Goal: Use online tool/utility: Utilize a website feature to perform a specific function

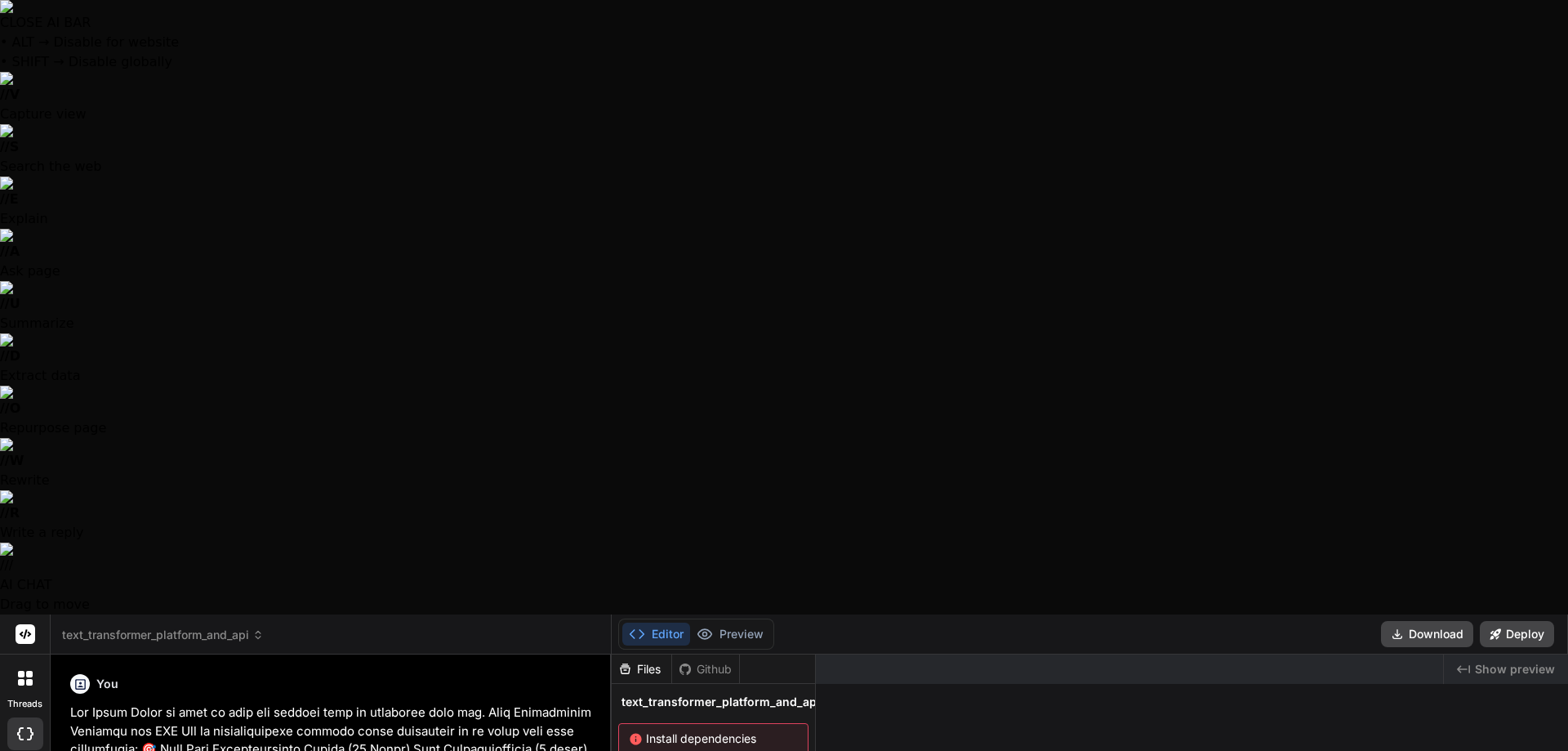
scroll to position [1291, 0]
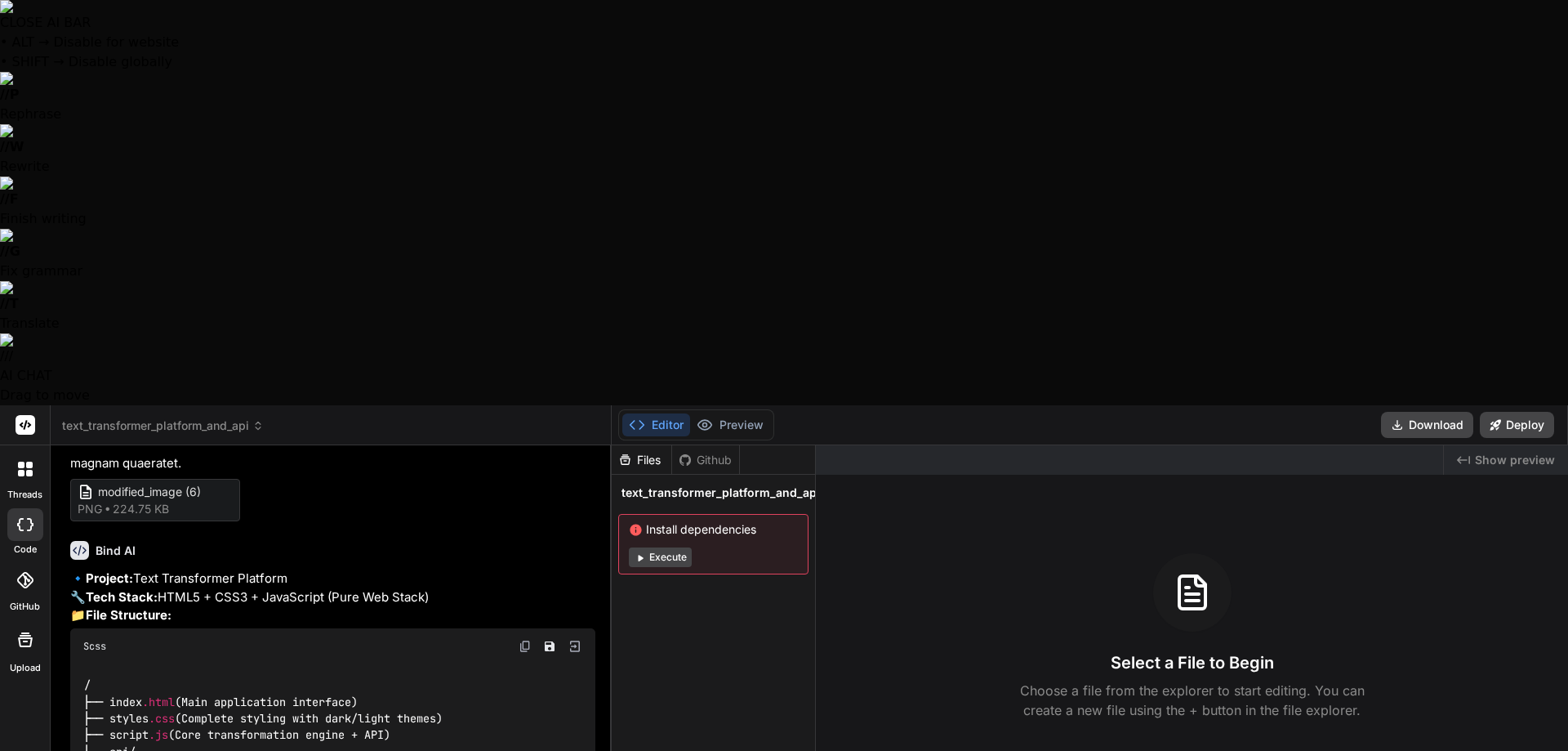
type textarea "y"
type textarea "x"
type textarea "ye"
type textarea "x"
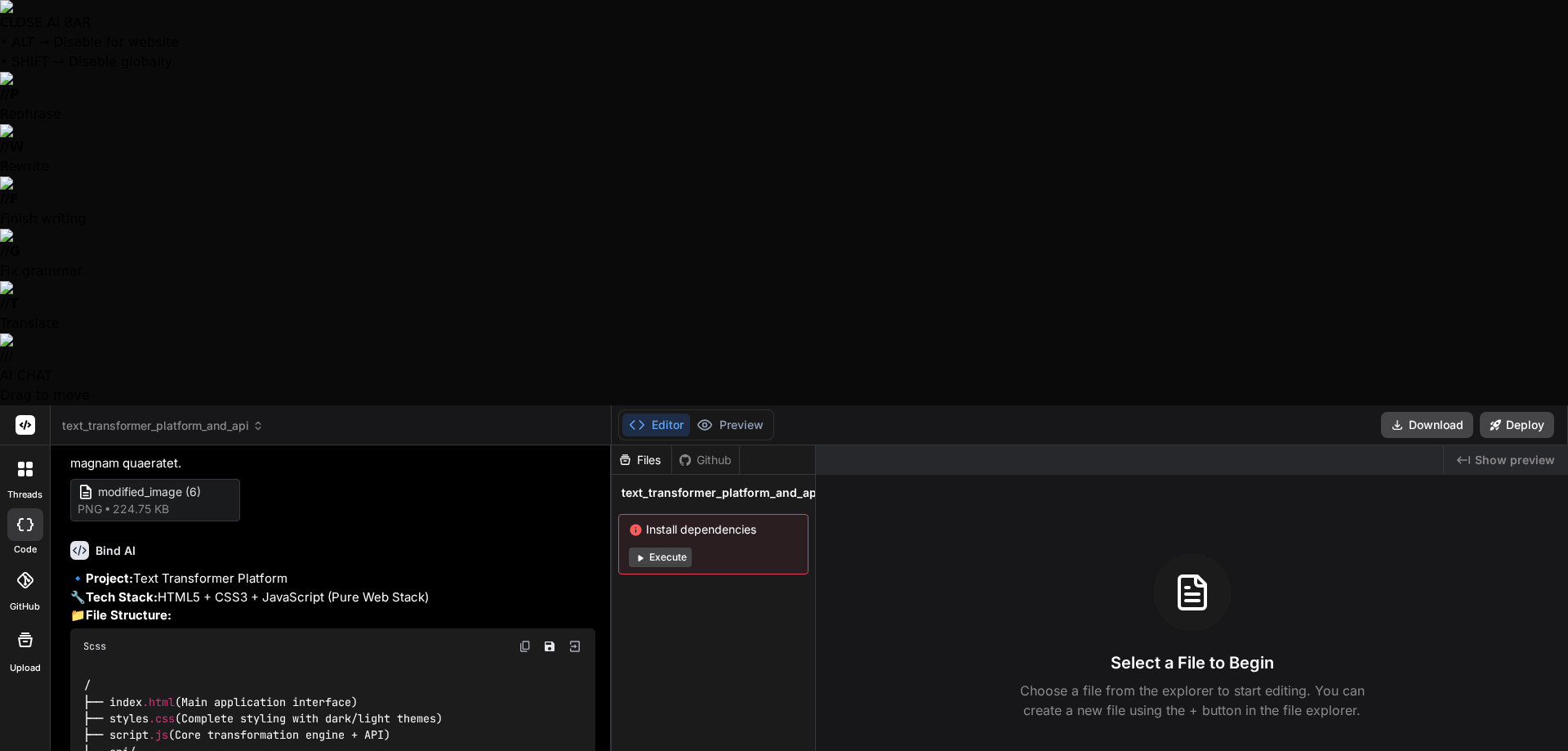
type textarea "yes"
type textarea "x"
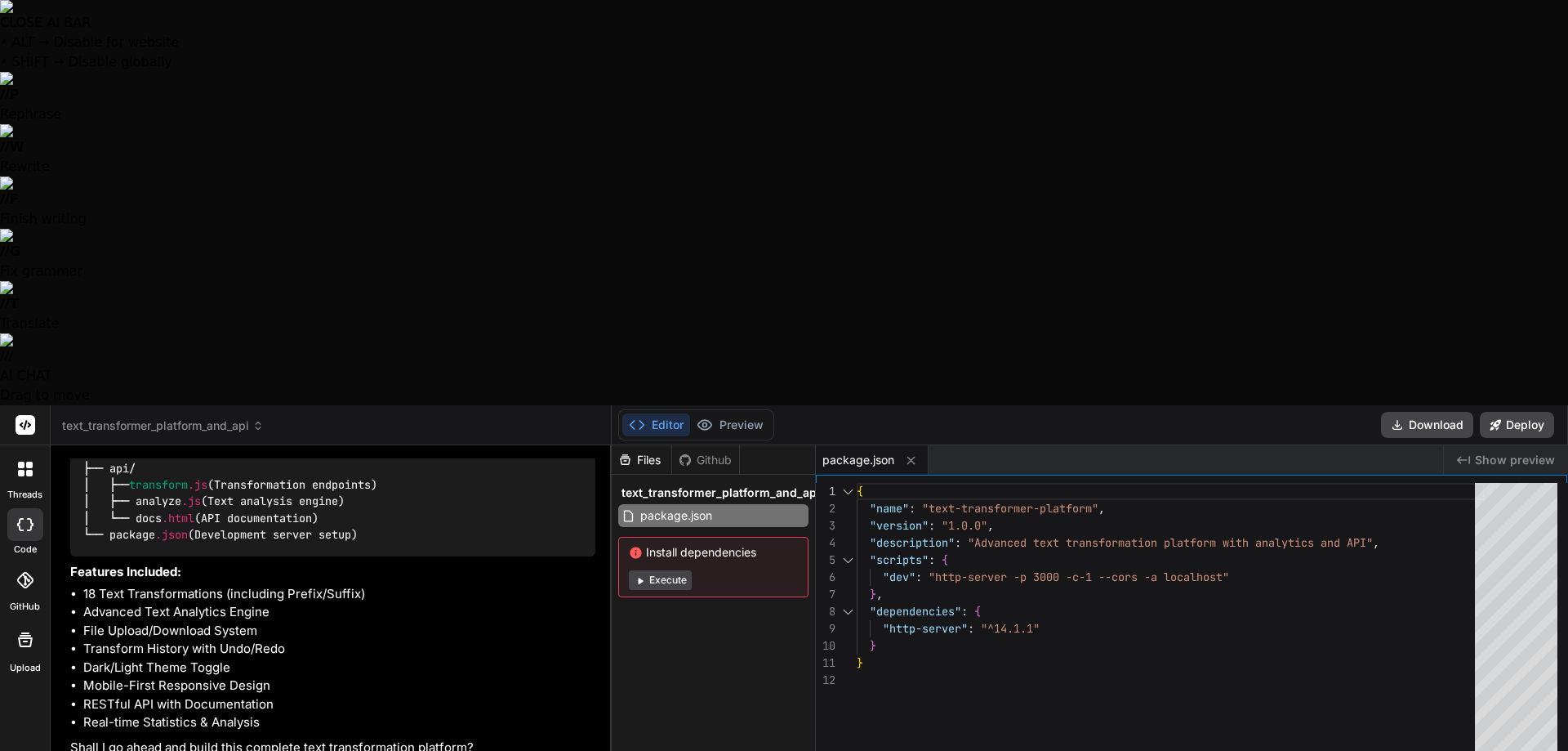
scroll to position [1573, 0]
type textarea "x"
type textarea "</main> <!-- Toast Notifications --> <div class="toast-container" id="toastCont…"
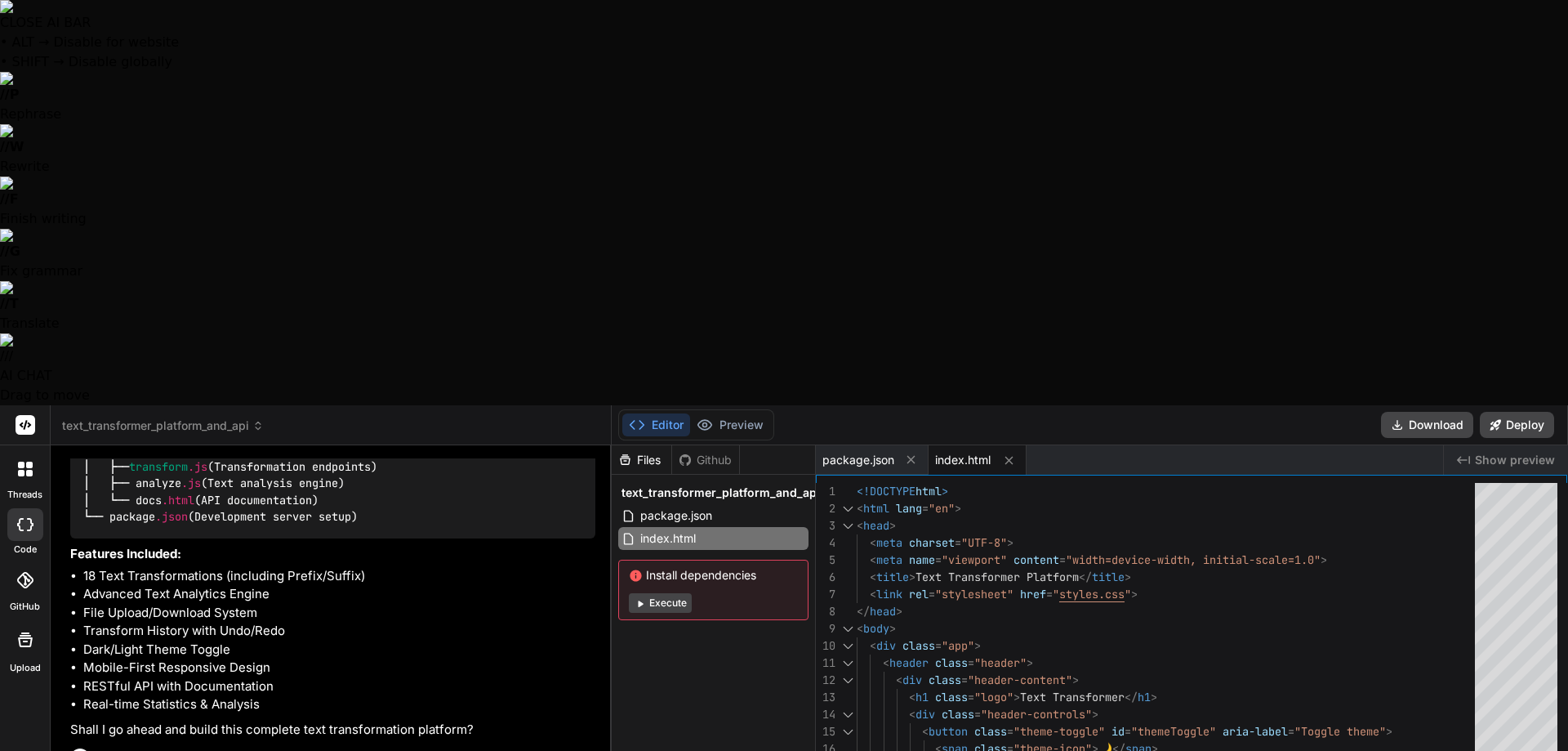
type textarea "x"
type textarea "} .input-group { gap: var(--spacing-sm); } }"
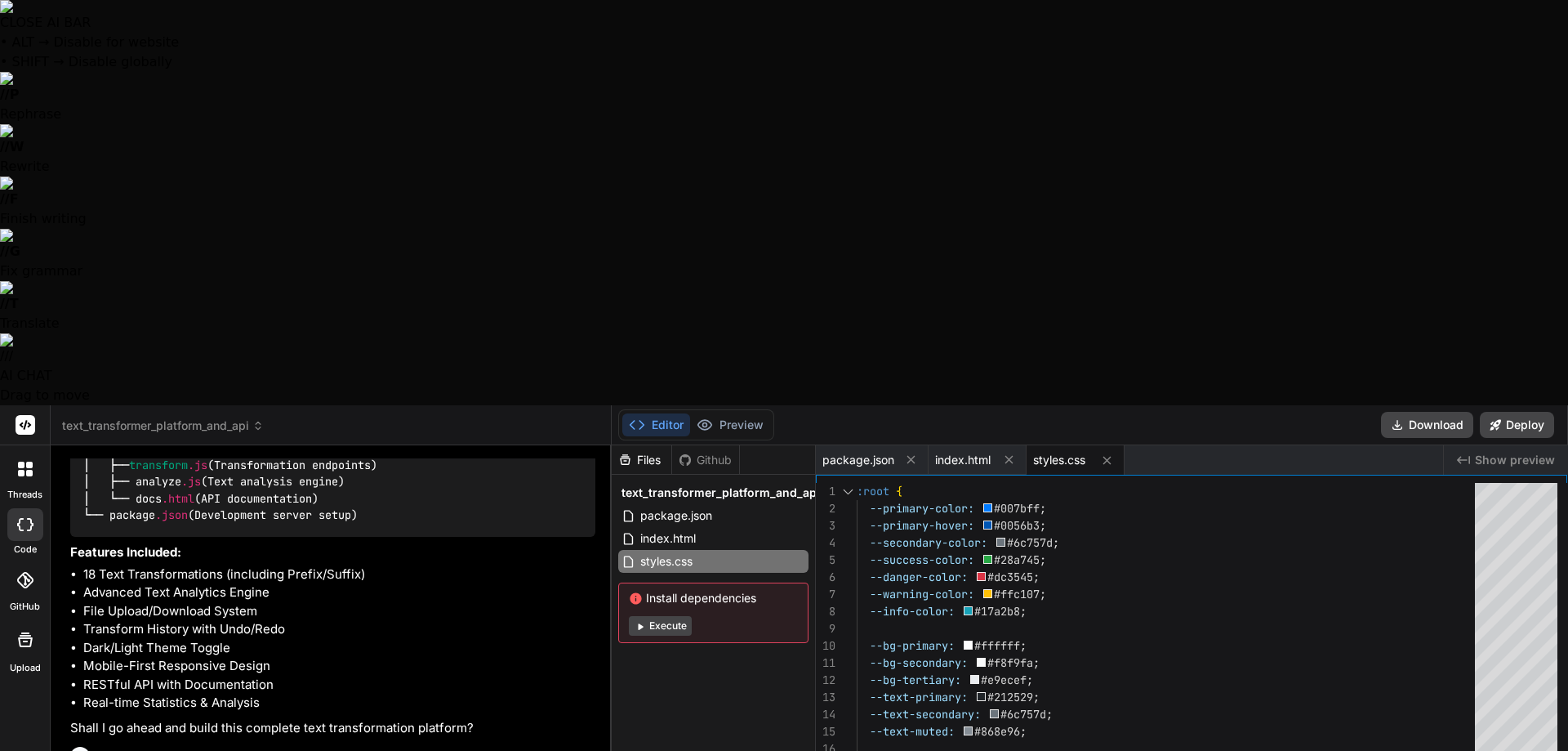
scroll to position [1622, 0]
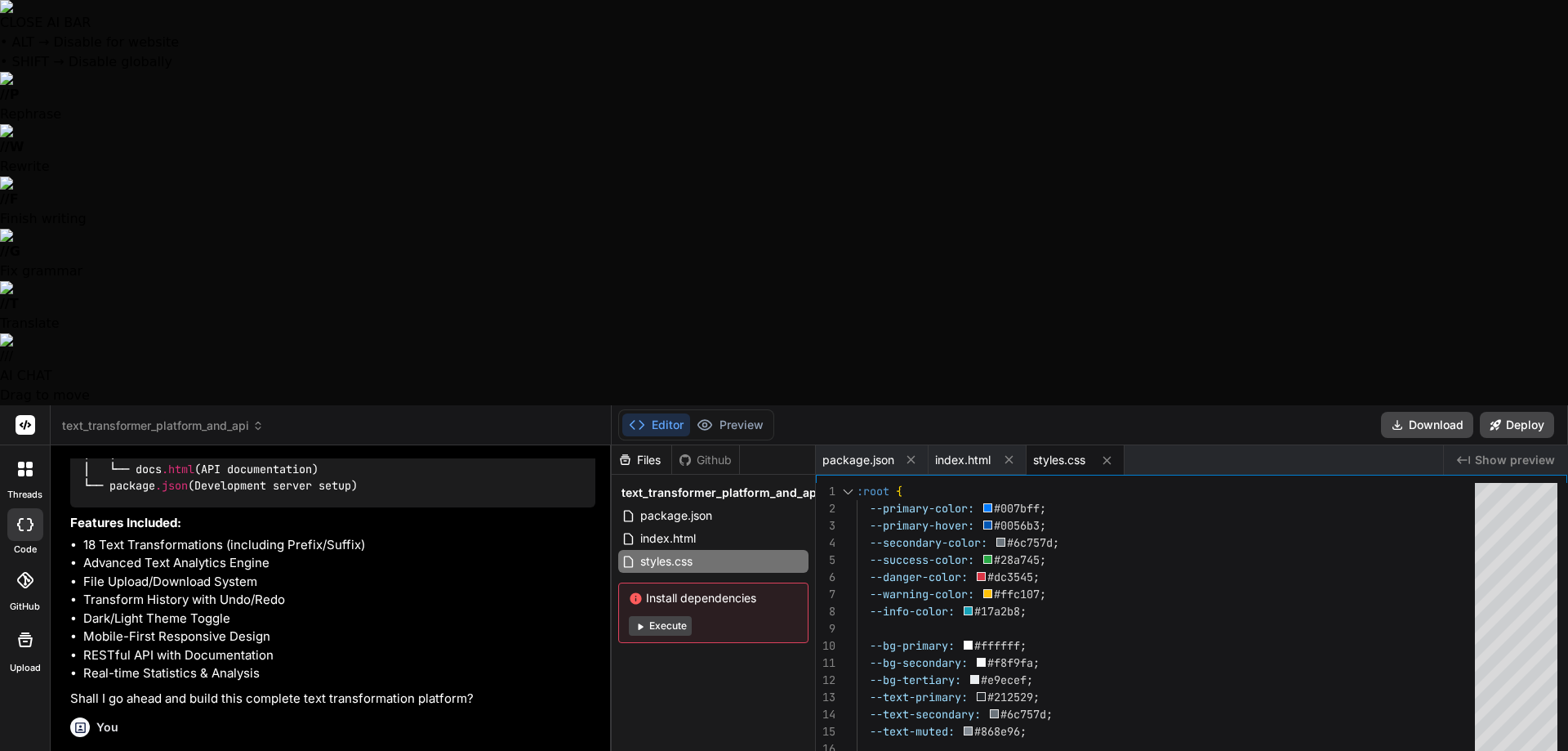
type textarea "x"
type textarea "window.textTransformer = new TextTransformer(); window.TextTransformerAPI = Tex…"
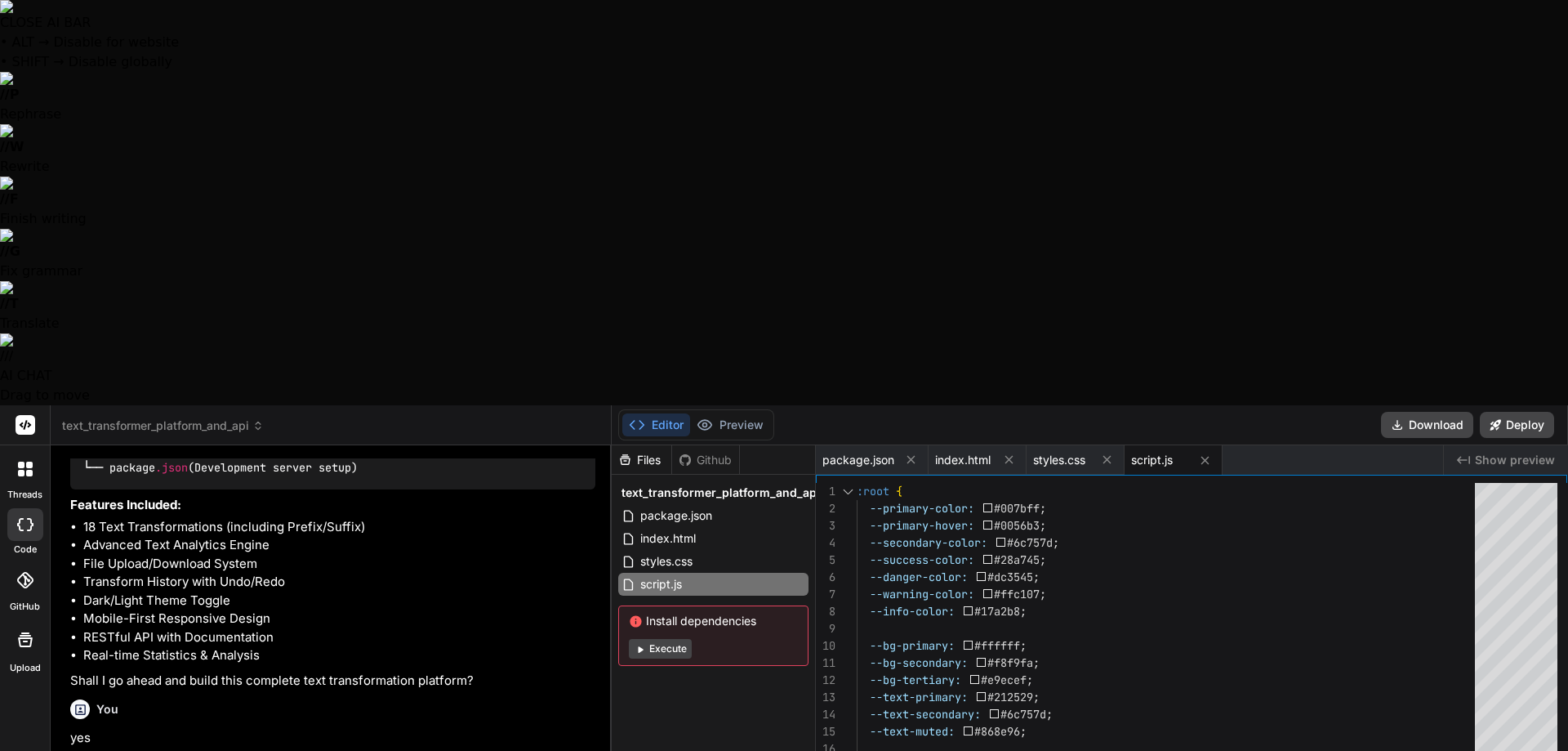
type textarea "x"
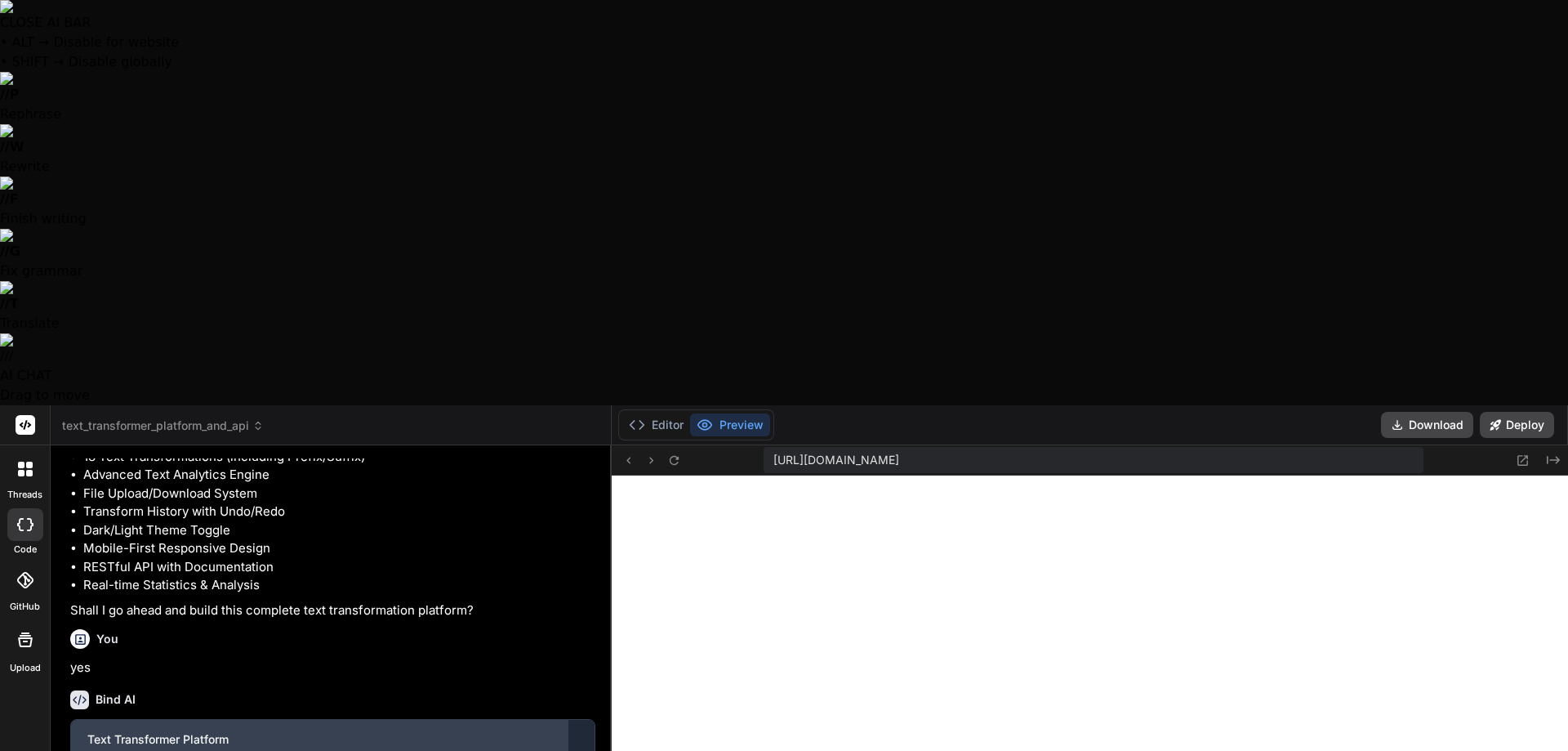
scroll to position [1711, 0]
click at [152, 418] on span "text_transformer_platform_and_api" at bounding box center [162, 425] width 201 height 17
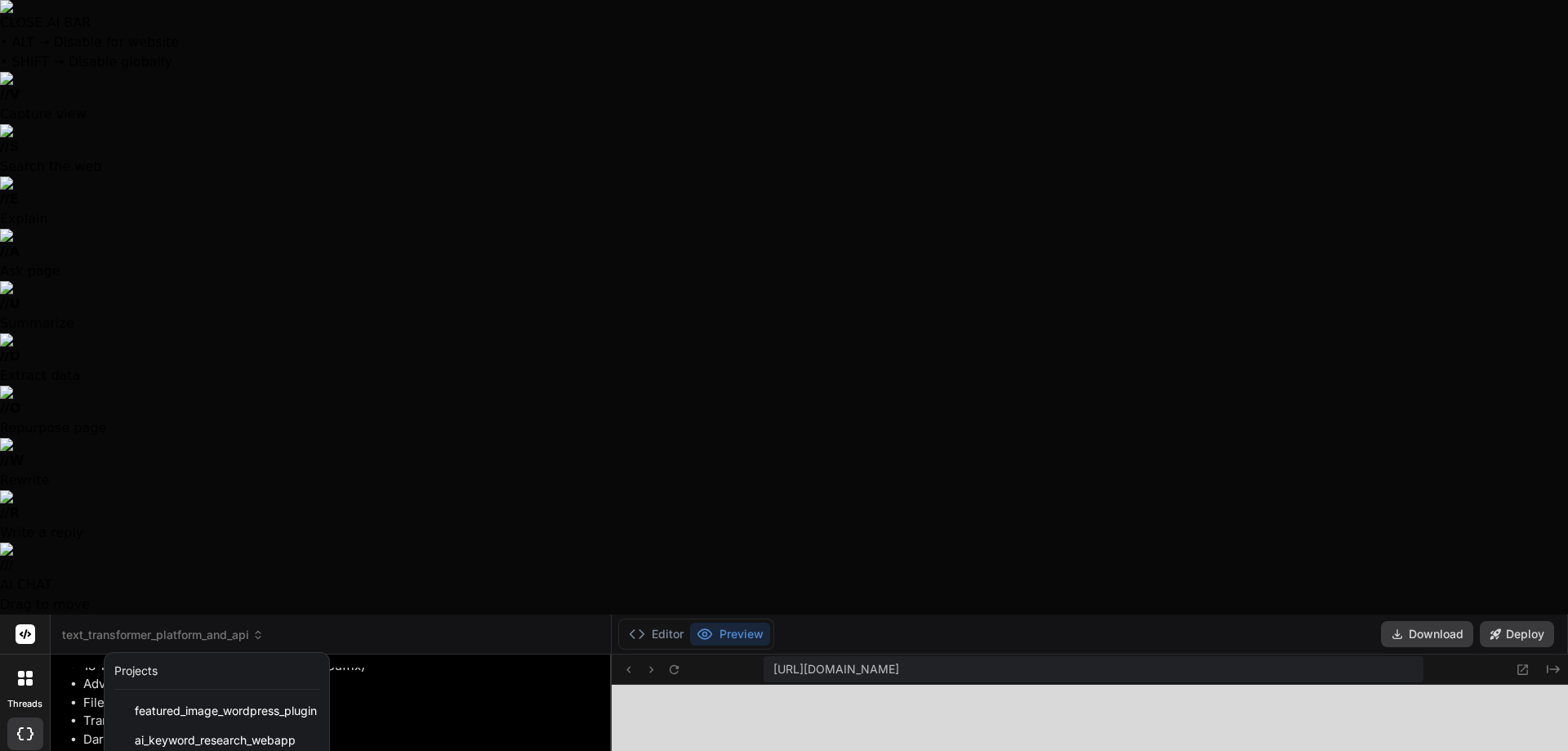
click at [434, 66] on div at bounding box center [784, 376] width 1568 height 751
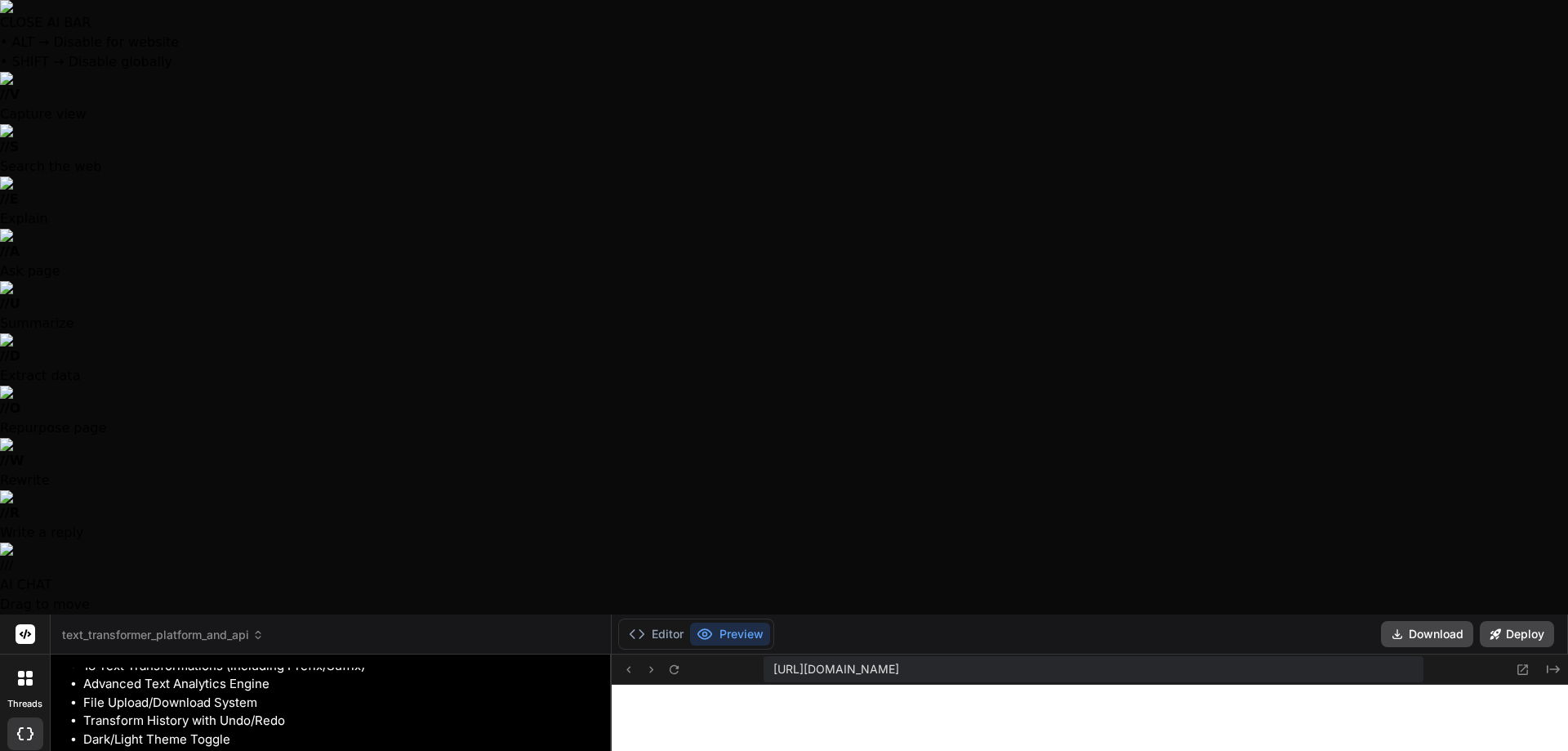
click at [662, 618] on div "Editor Preview" at bounding box center [696, 634] width 156 height 31
click at [661, 623] on button "Editor" at bounding box center [656, 634] width 67 height 22
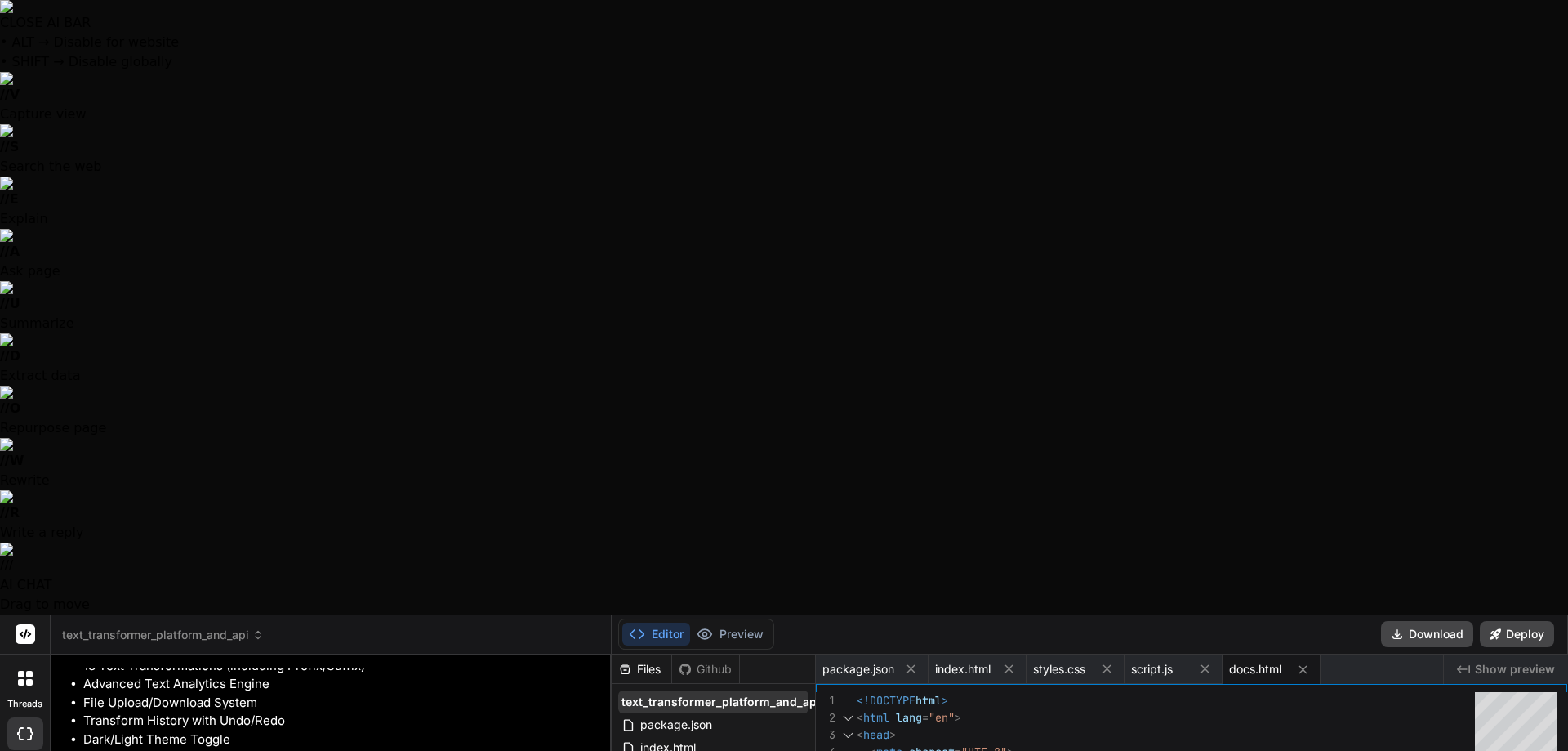
drag, startPoint x: 669, startPoint y: 77, endPoint x: 658, endPoint y: 80, distance: 11.4
click at [658, 693] on span "text_transformer_platform_and_api" at bounding box center [720, 701] width 198 height 17
click at [725, 693] on span "text_transformer_platform_and_api" at bounding box center [720, 701] width 198 height 17
click at [644, 661] on div "Files" at bounding box center [641, 669] width 60 height 17
click at [218, 627] on span "text_transformer_platform_and_api" at bounding box center [162, 635] width 201 height 17
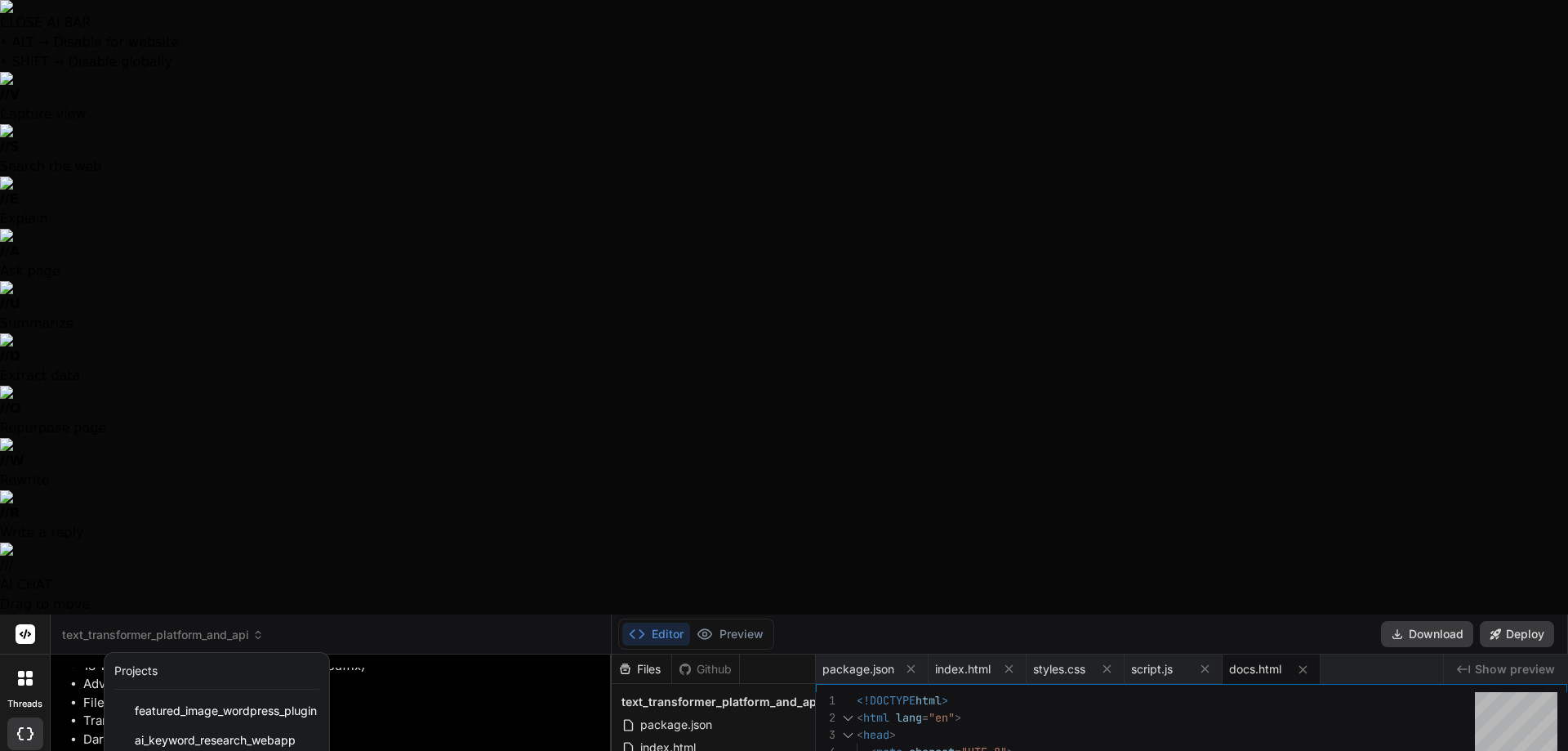
click at [1032, 652] on div at bounding box center [784, 376] width 1568 height 751
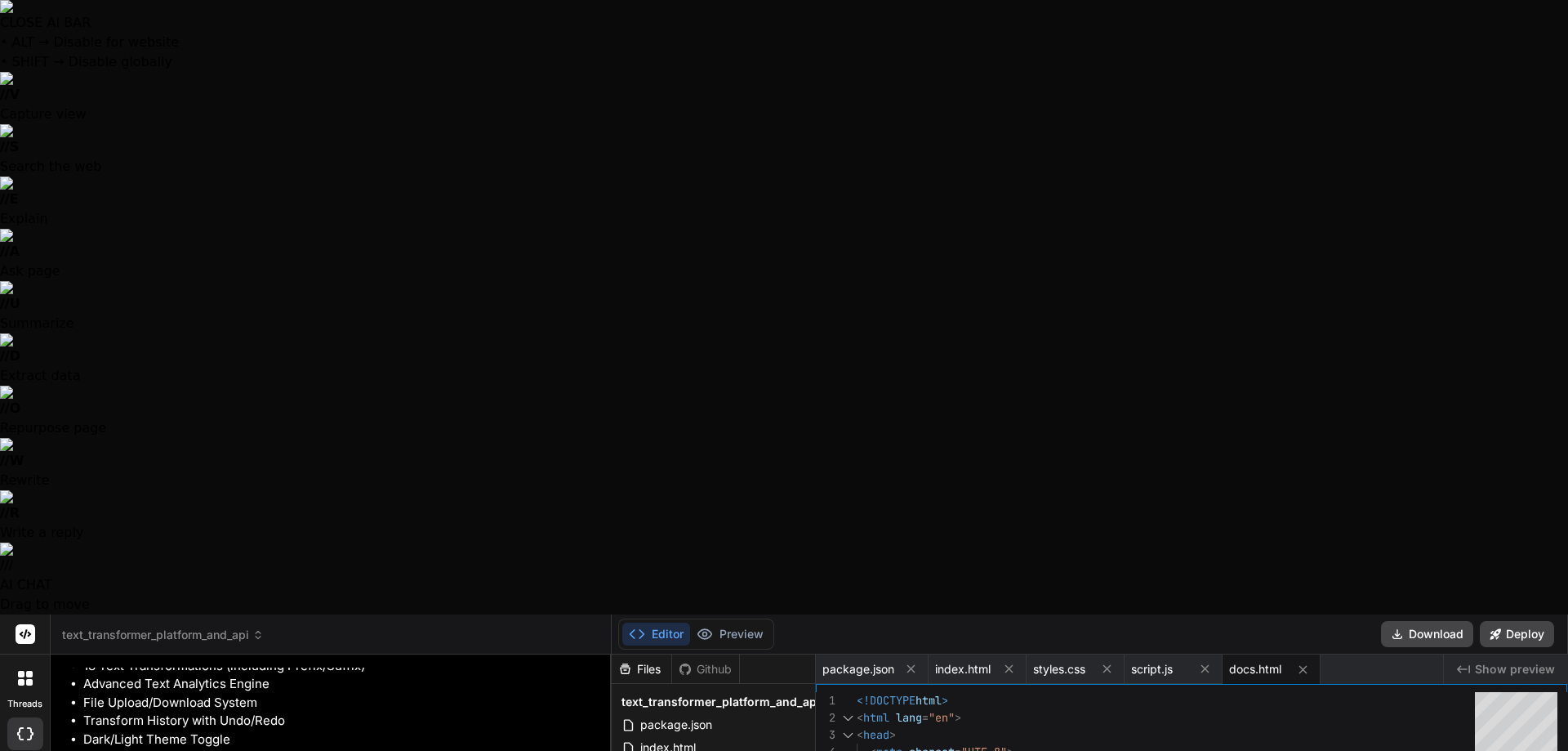
scroll to position [1475, 0]
click at [746, 623] on button "Preview" at bounding box center [730, 634] width 80 height 22
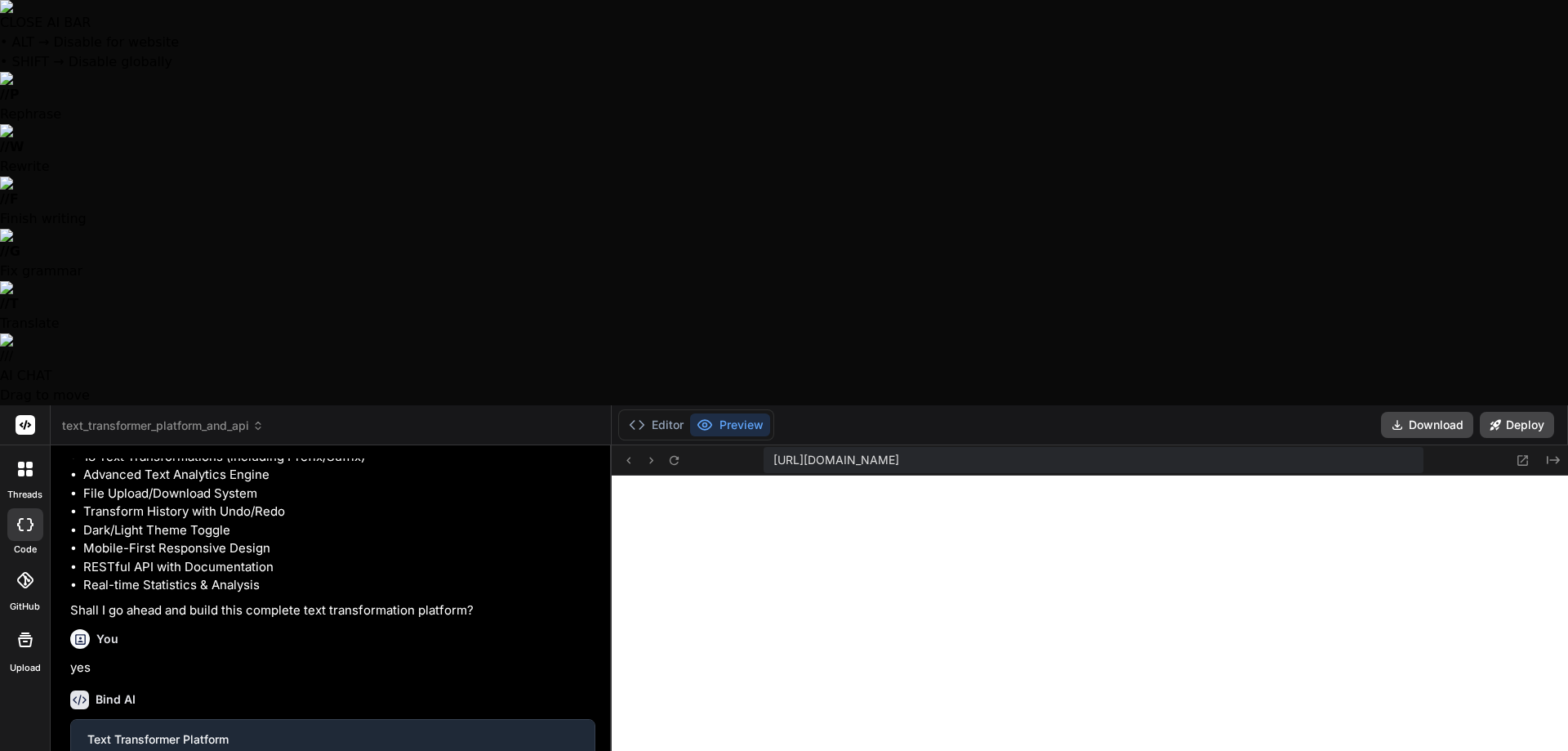
type textarea "A"
type textarea "x"
type textarea "Al"
type textarea "x"
type textarea "Alr"
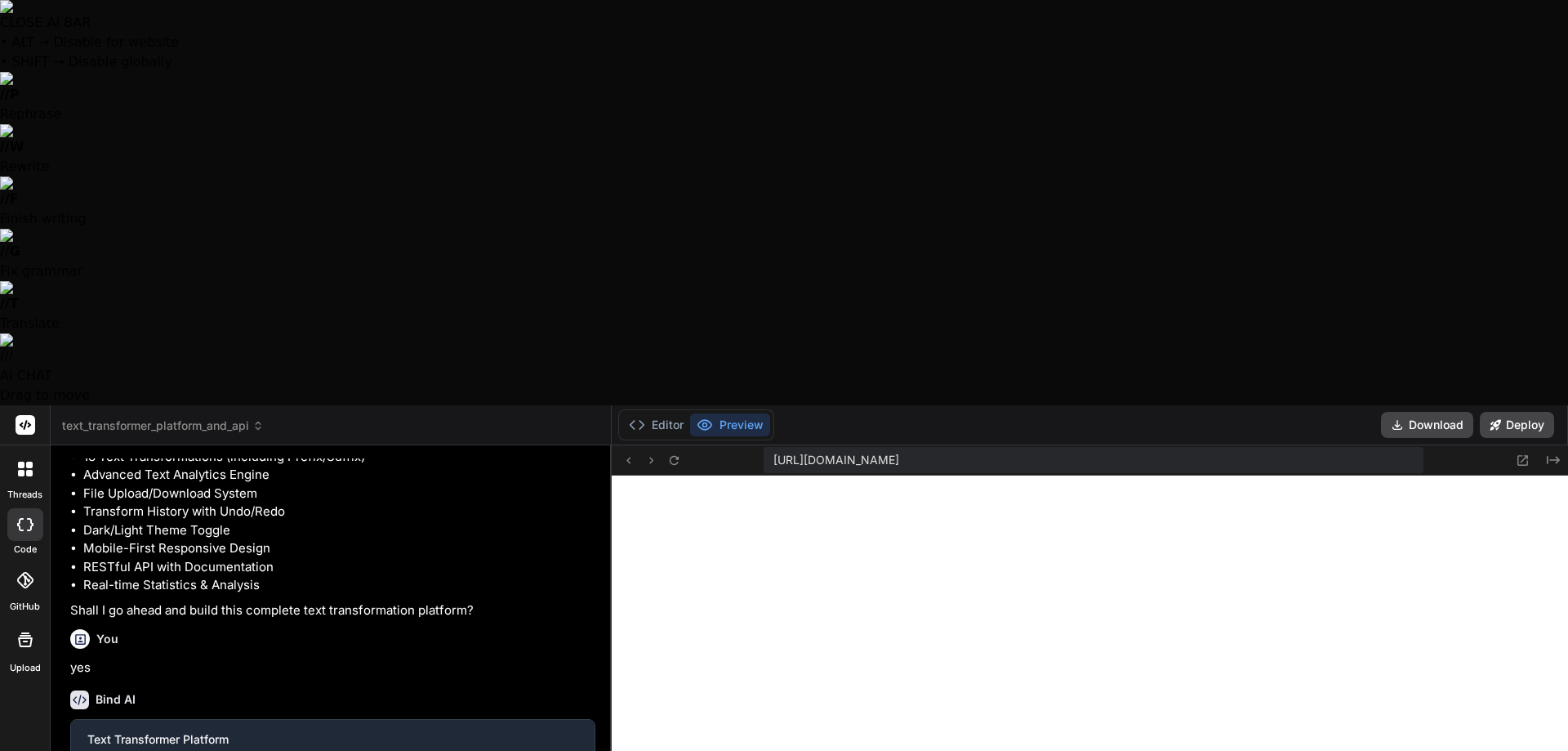
type textarea "x"
type textarea "Alri"
type textarea "x"
type textarea "Alrig"
type textarea "x"
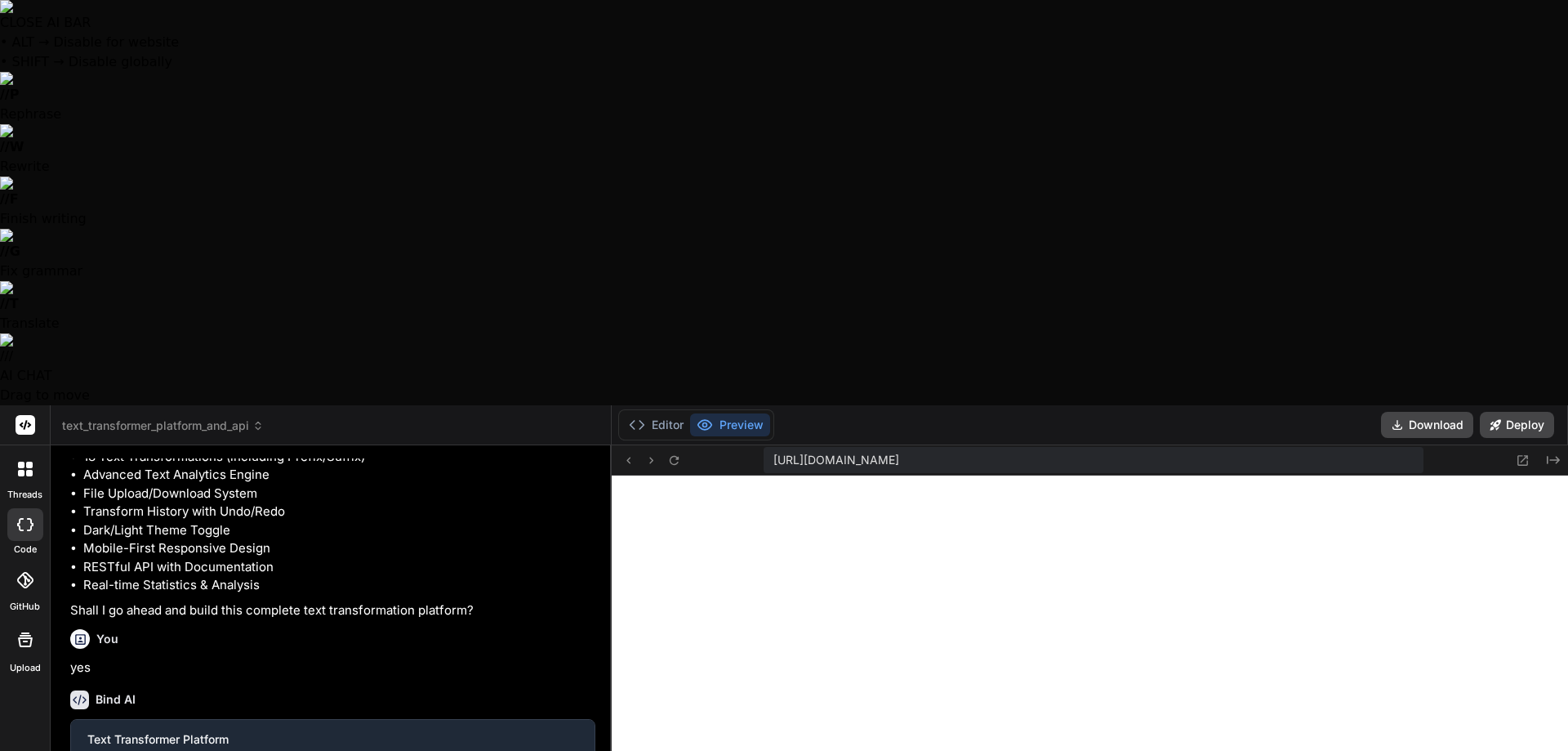
type textarea "Alrigh"
type textarea "x"
type textarea "Alright"
type textarea "x"
type textarea "Alright"
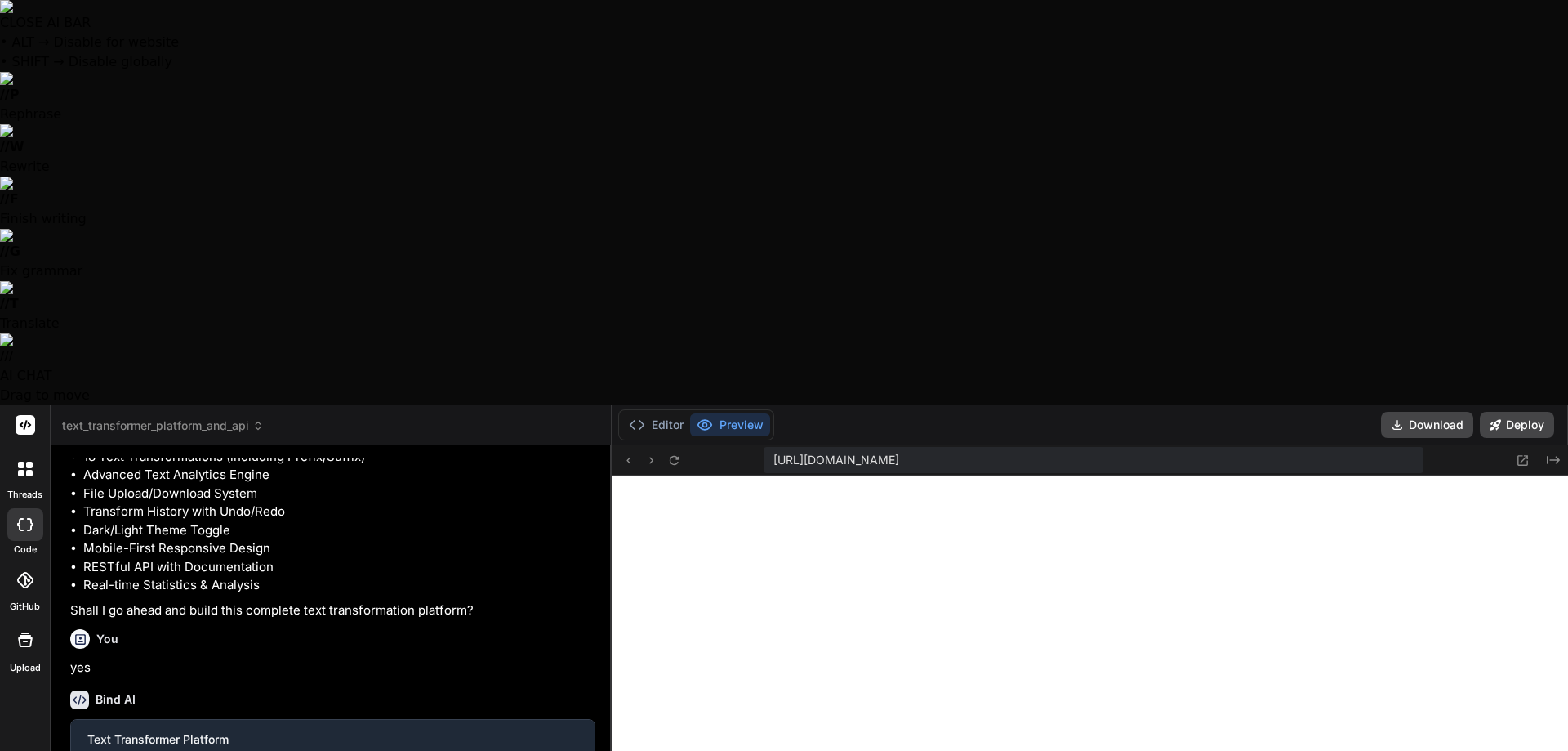
type textarea "x"
type textarea "Alright t"
type textarea "x"
type textarea "Alright th"
type textarea "x"
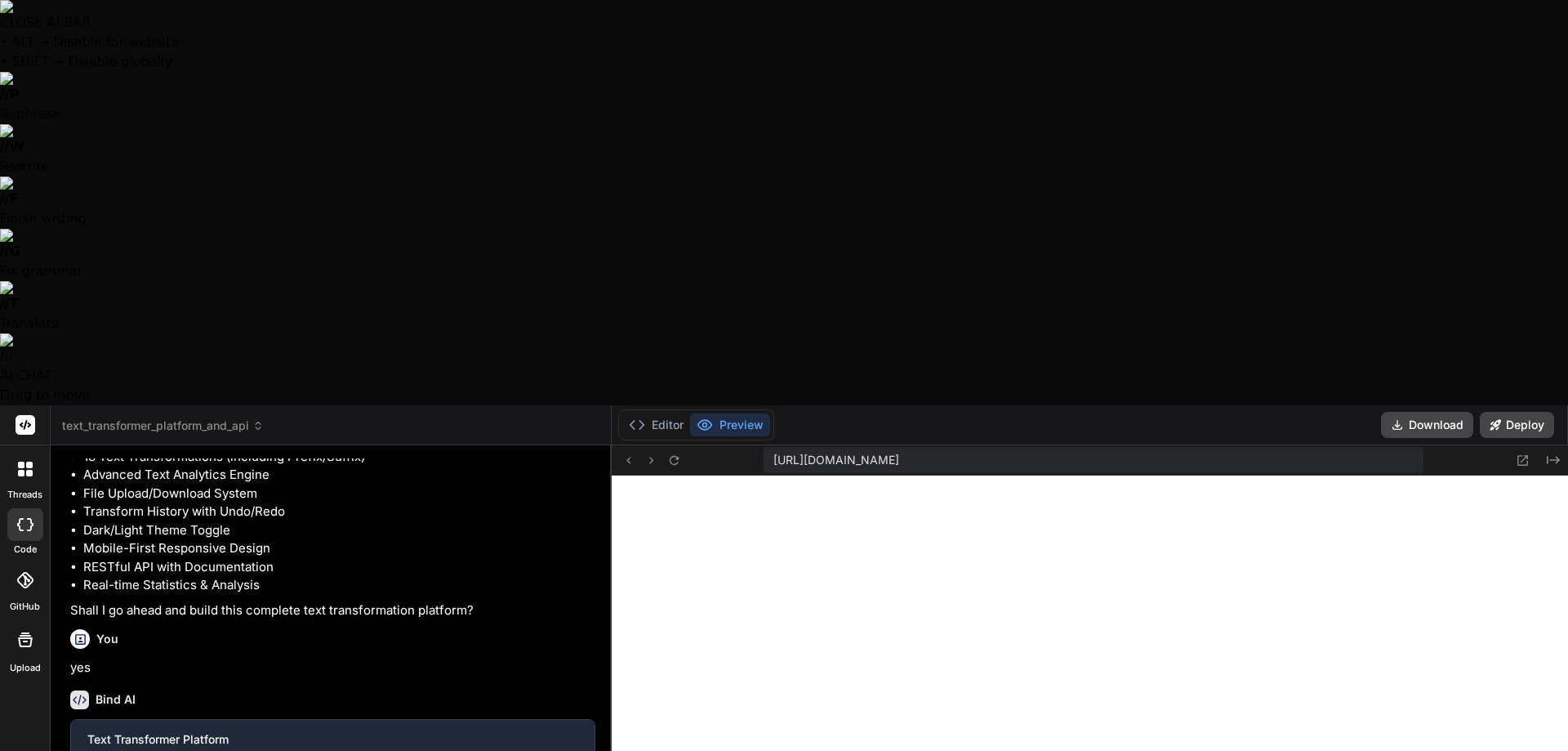
type textarea "Alright tha"
type textarea "x"
type textarea "Alright that"
type textarea "x"
type textarea "Alright that"
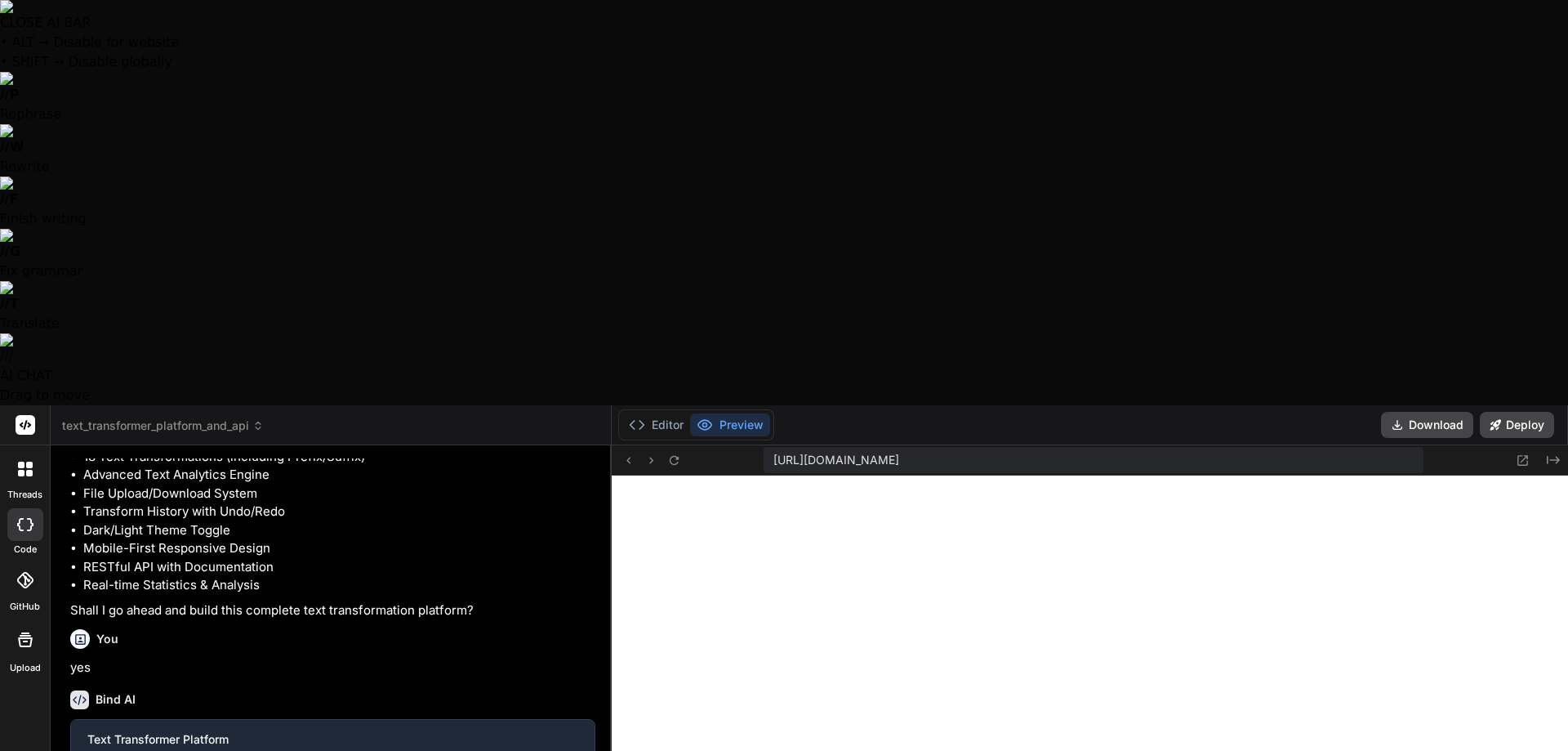
type textarea "x"
type textarea "Alright that w"
type textarea "x"
type textarea "Alright that wo"
type textarea "x"
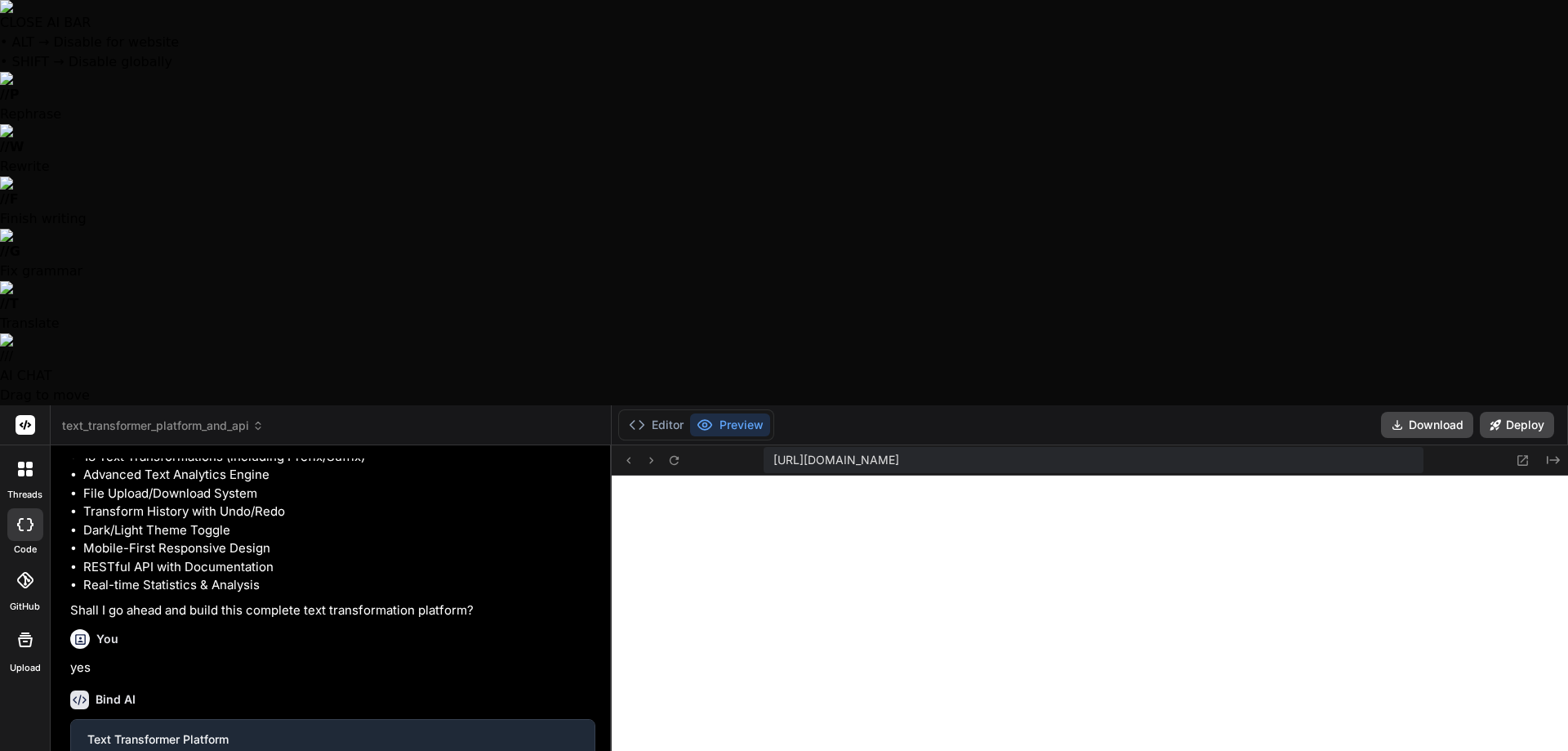
type textarea "Alright that wor"
type textarea "x"
type textarea "Alright that work"
type textarea "x"
type textarea "Alright that works"
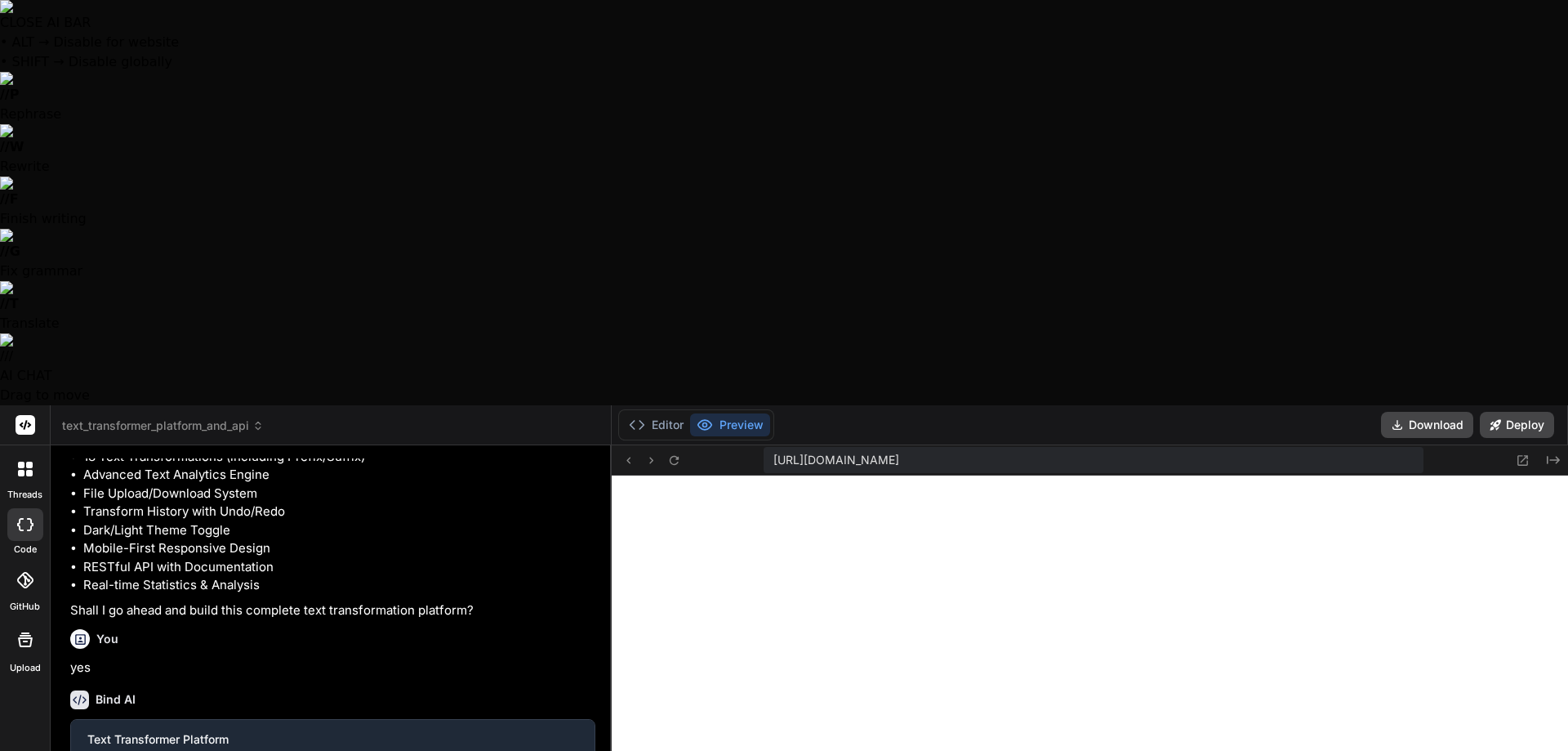
type textarea "x"
type textarea "Alright that works"
type textarea "x"
type textarea "Alright that works p"
type textarea "x"
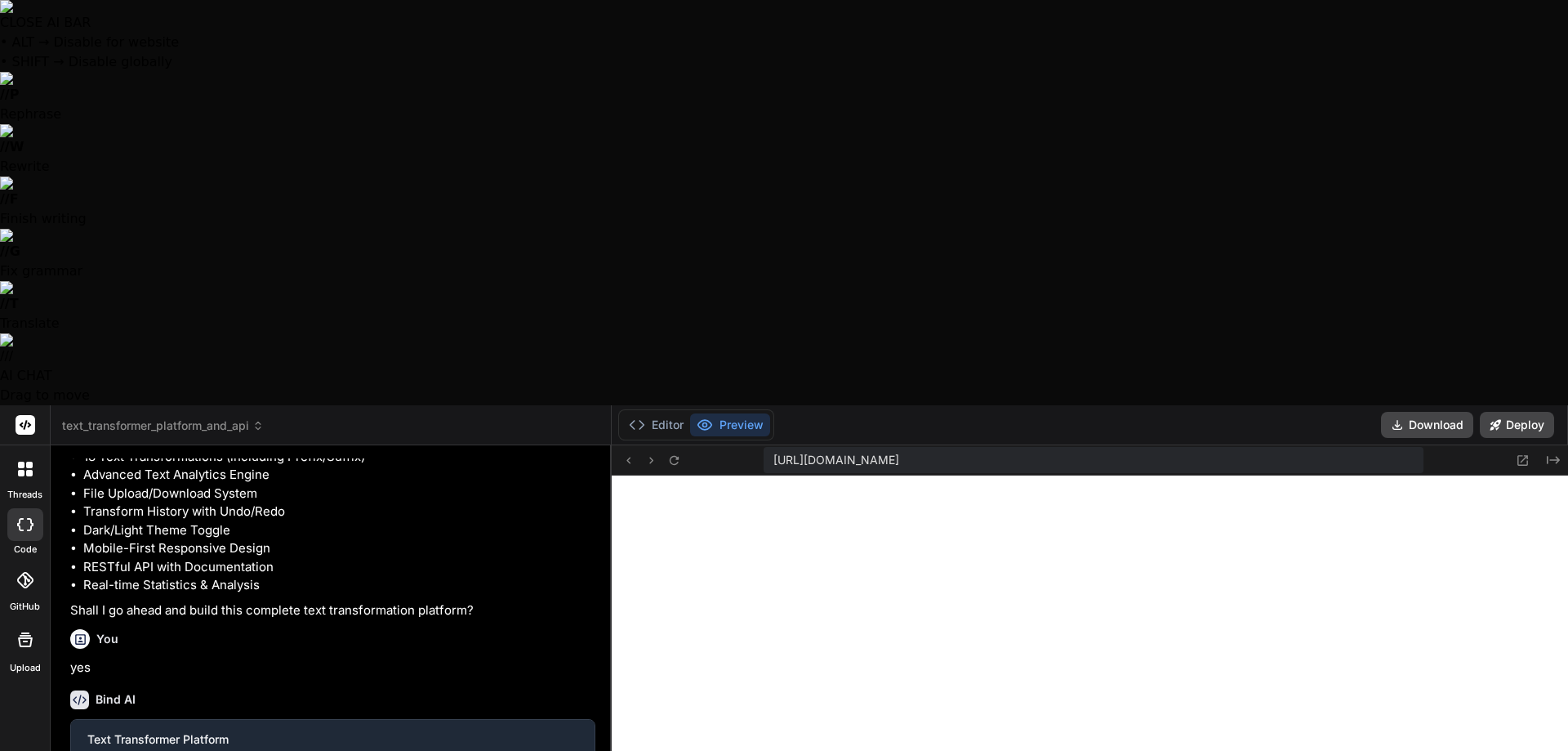
type textarea "Alright that works pr"
type textarea "x"
type textarea "Alright that works pre"
type textarea "x"
type textarea "Alright that works pret"
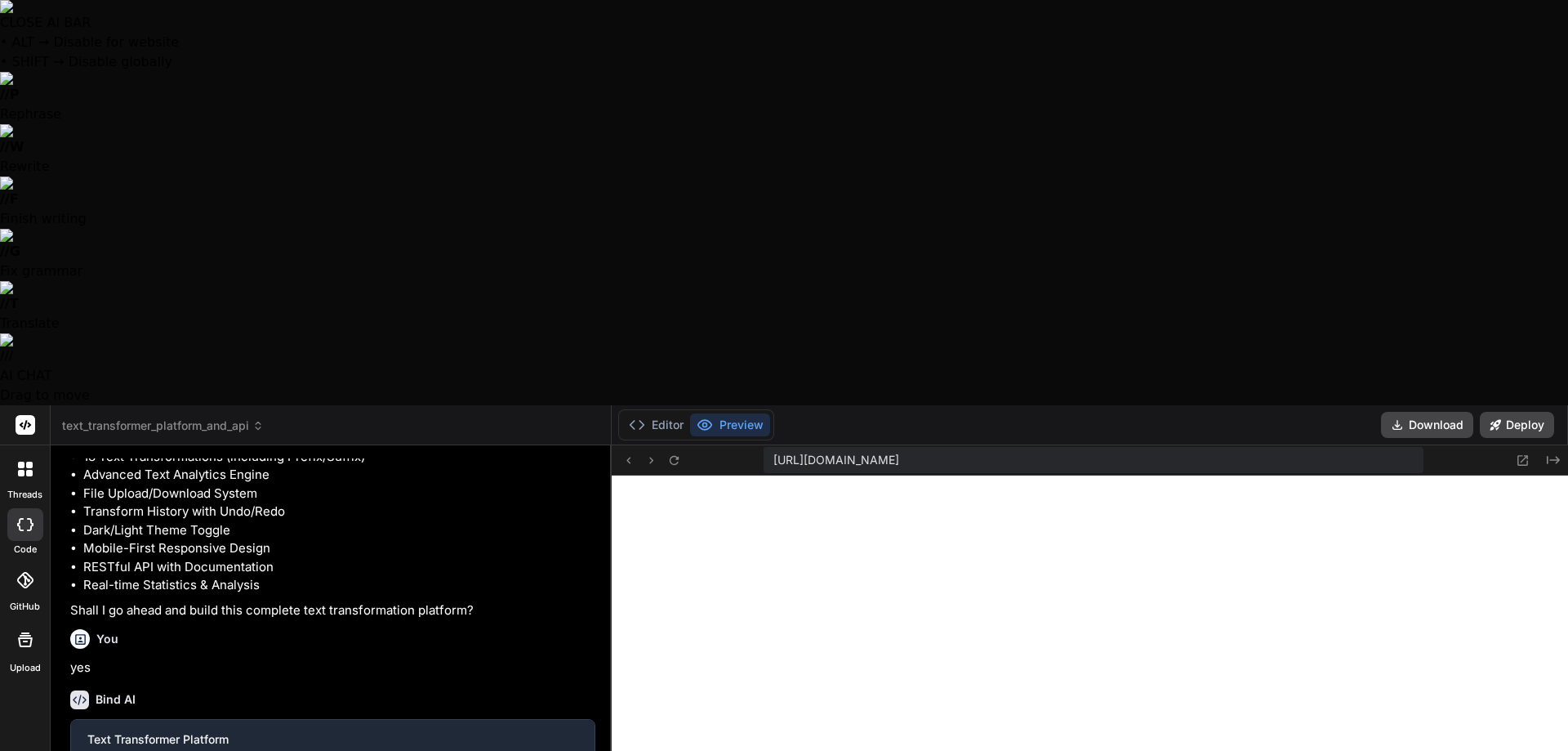
type textarea "x"
type textarea "Alright that works prett"
type textarea "x"
type textarea "Alright that works pretty"
type textarea "x"
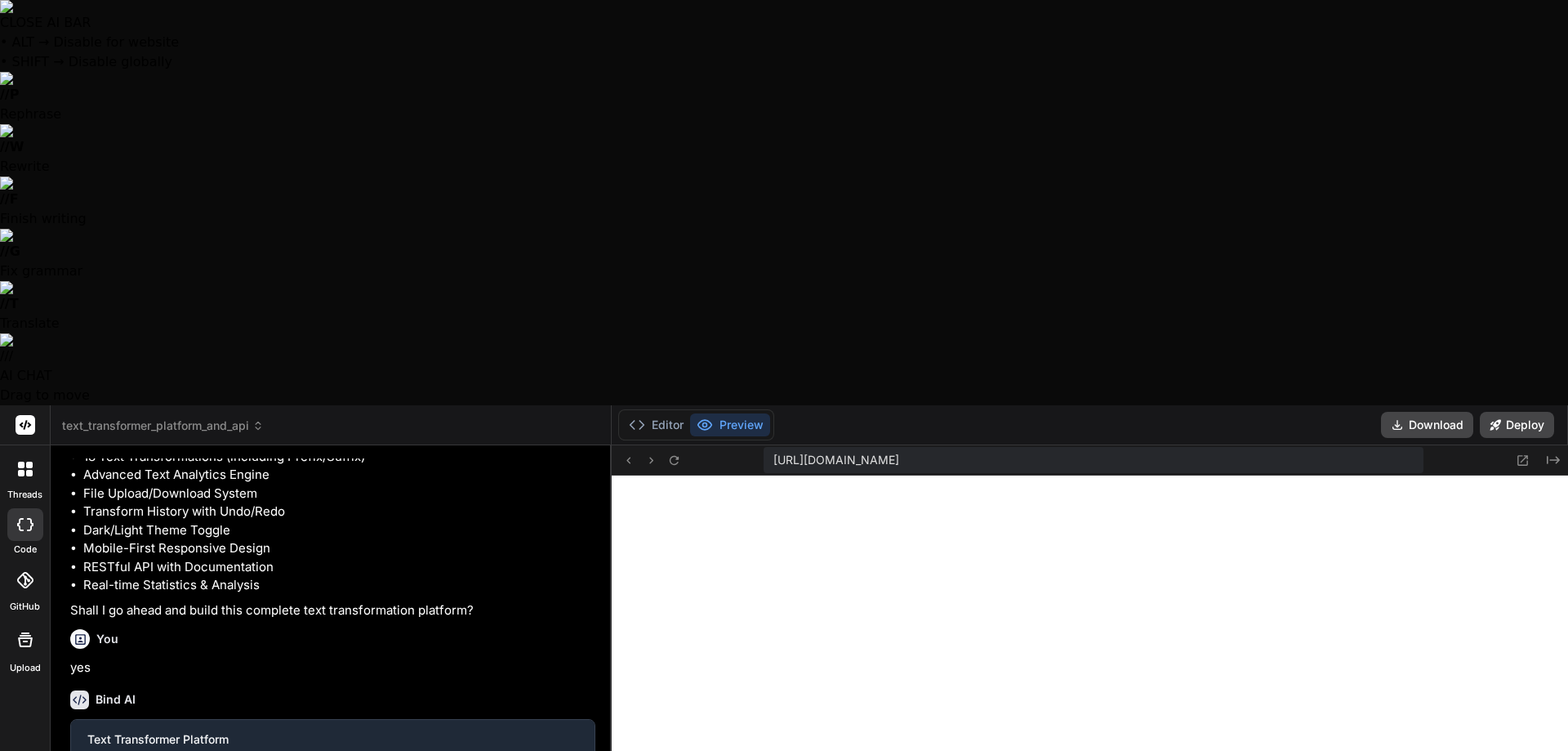
type textarea "Alright that works pretty"
type textarea "x"
type textarea "Alright that works pretty m"
type textarea "x"
type textarea "Alright that works pretty mu"
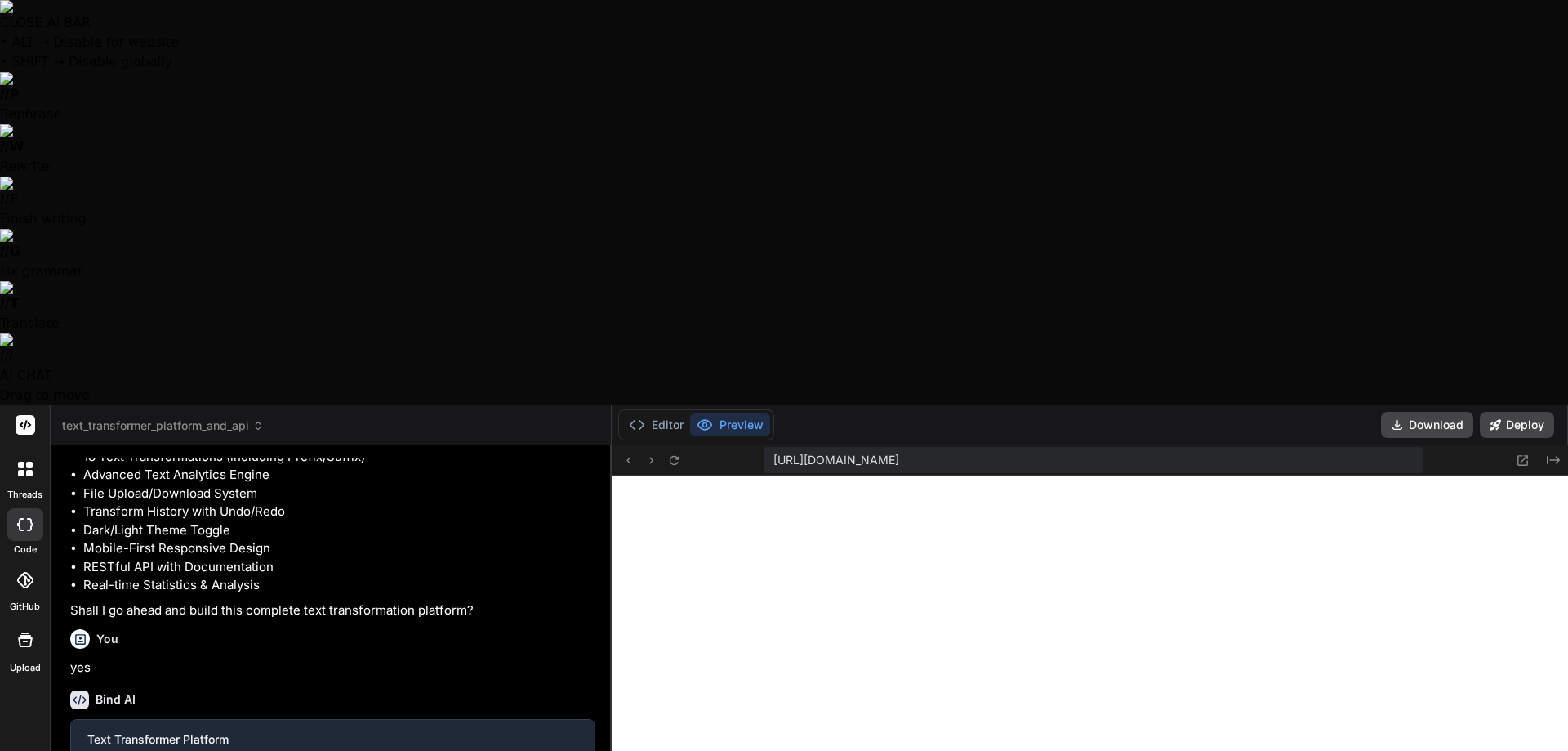
type textarea "x"
type textarea "Alright that works pretty muc"
type textarea "x"
type textarea "Alright that works pretty much"
type textarea "x"
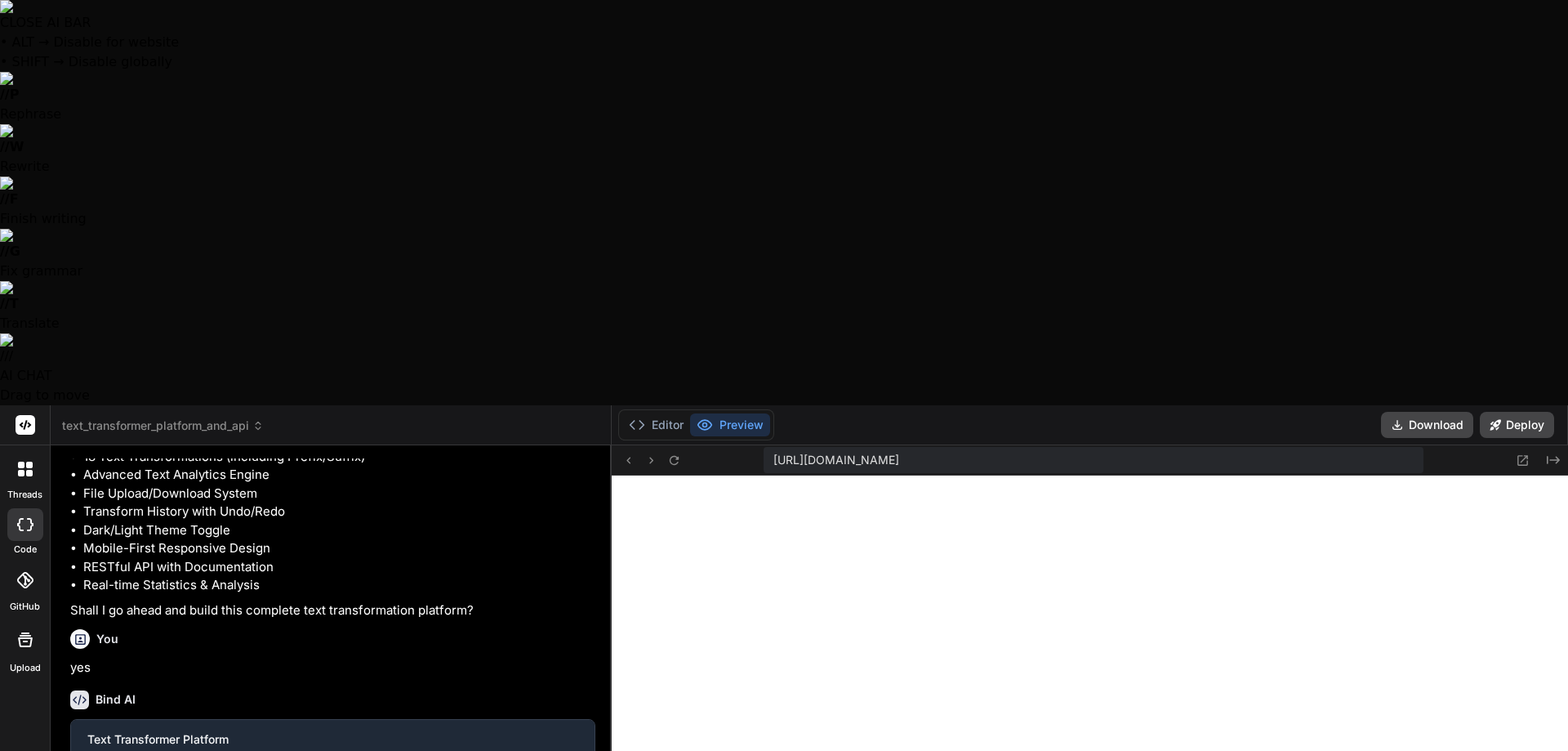
type textarea "Alright that works pretty much"
type textarea "x"
type textarea "Alright that works pretty much f"
type textarea "x"
type textarea "Alright that works pretty much fl"
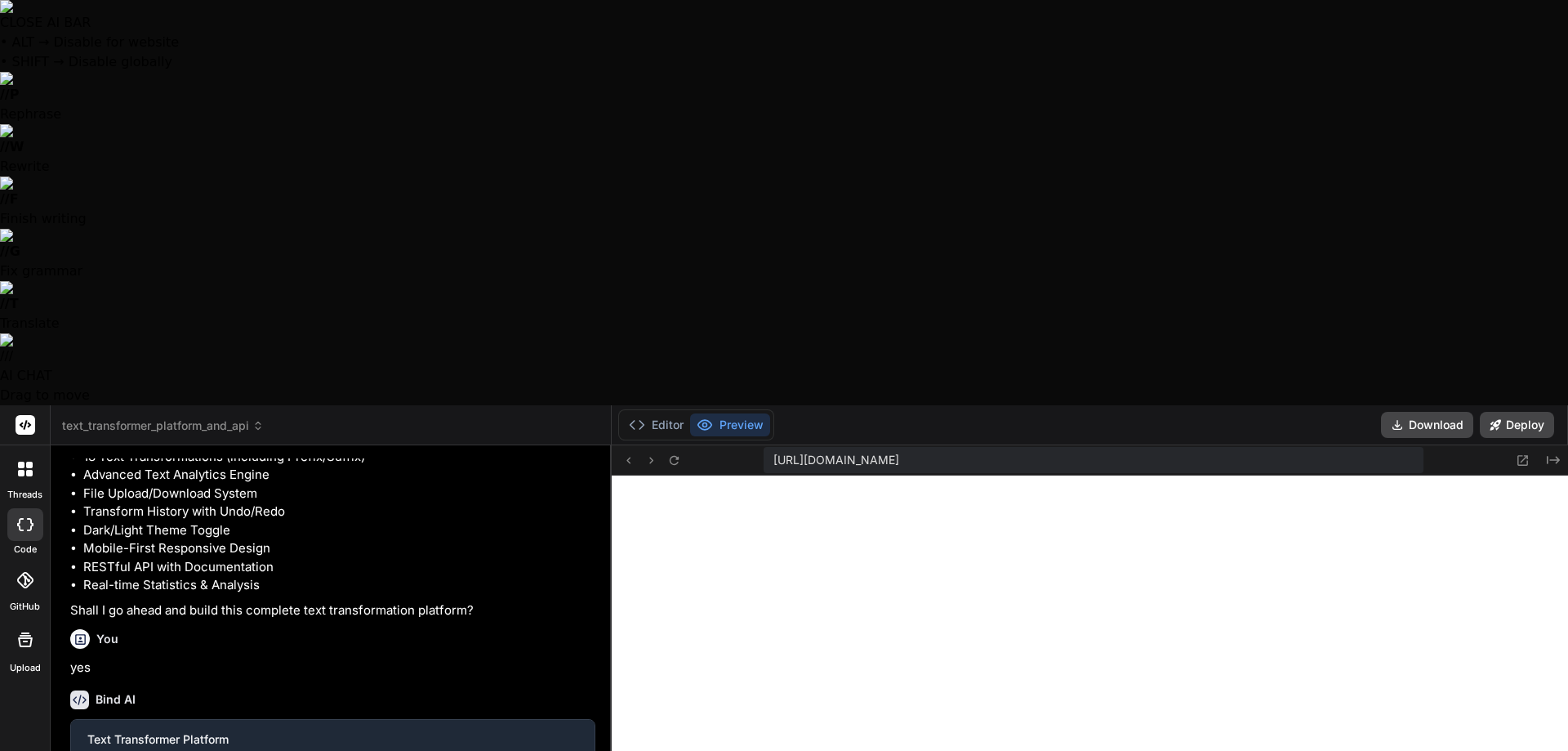
type textarea "x"
type textarea "Alright that works pretty much fla"
type textarea "x"
type textarea "Alright that works pretty much flaw"
type textarea "x"
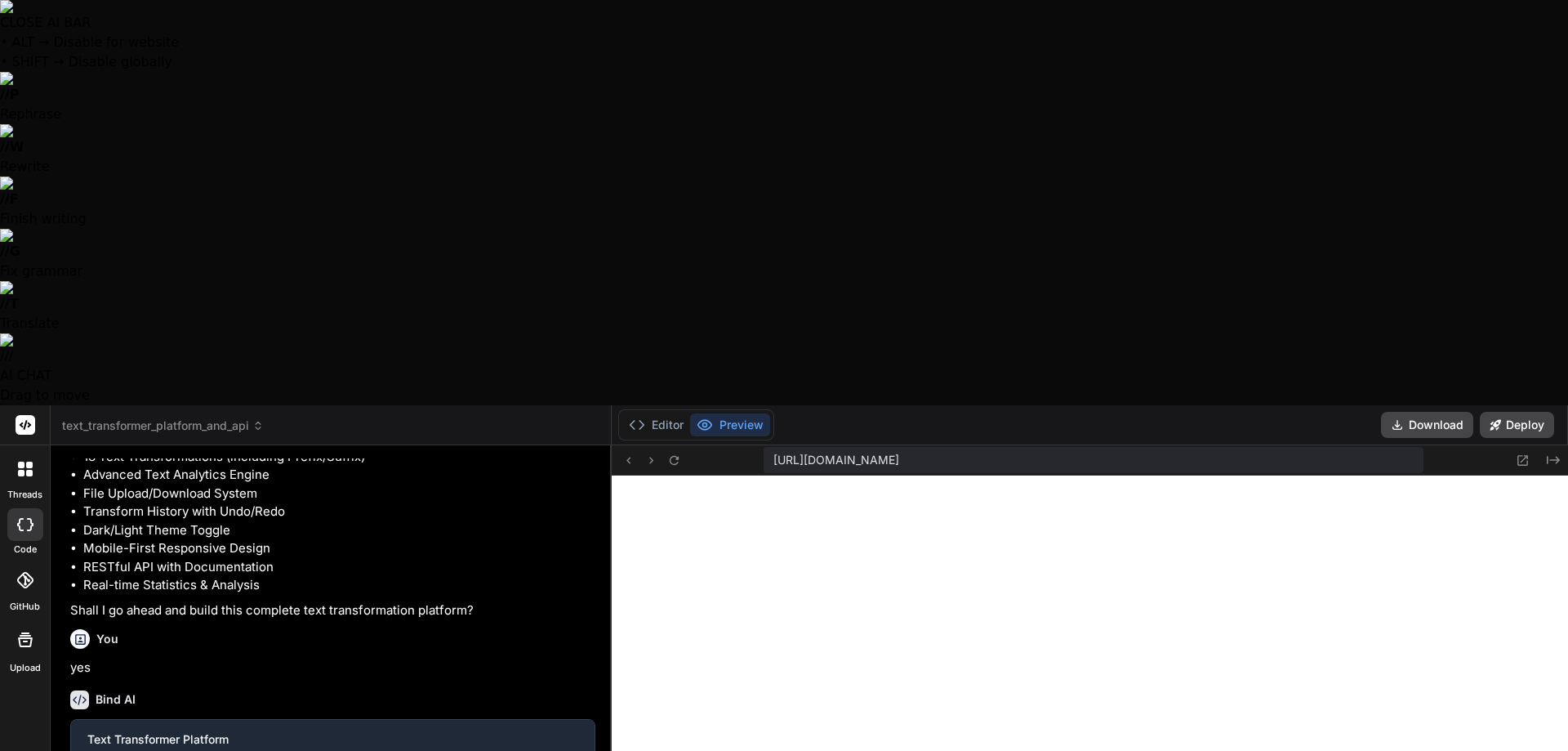
type textarea "Alright that works pretty much flawl"
type textarea "x"
type textarea "Alright that works pretty much flawle"
type textarea "x"
type textarea "Alright that works pretty much flawles"
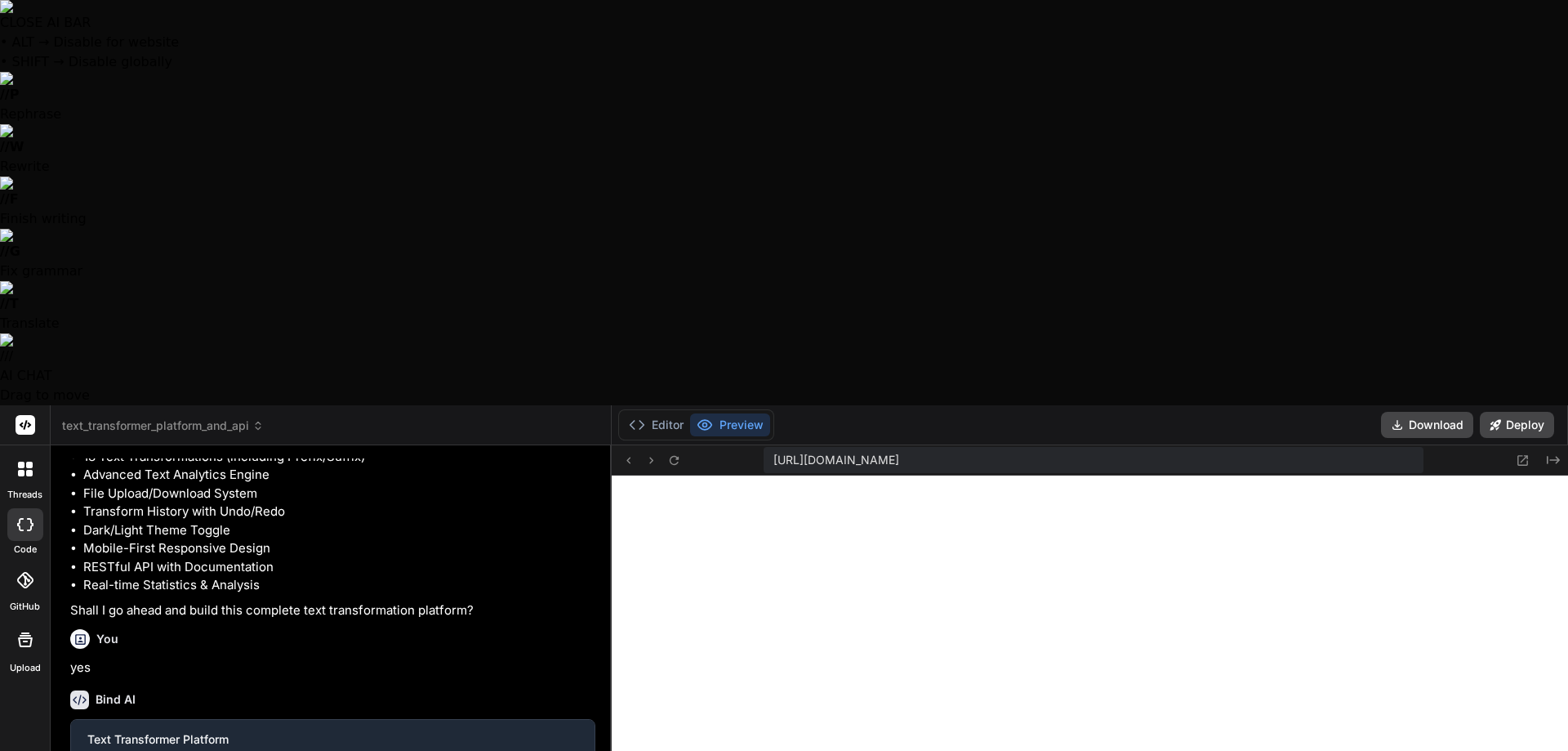
type textarea "x"
type textarea "Alright that works pretty much flawless"
type textarea "x"
type textarea "Alright that works pretty much flawlessl"
type textarea "x"
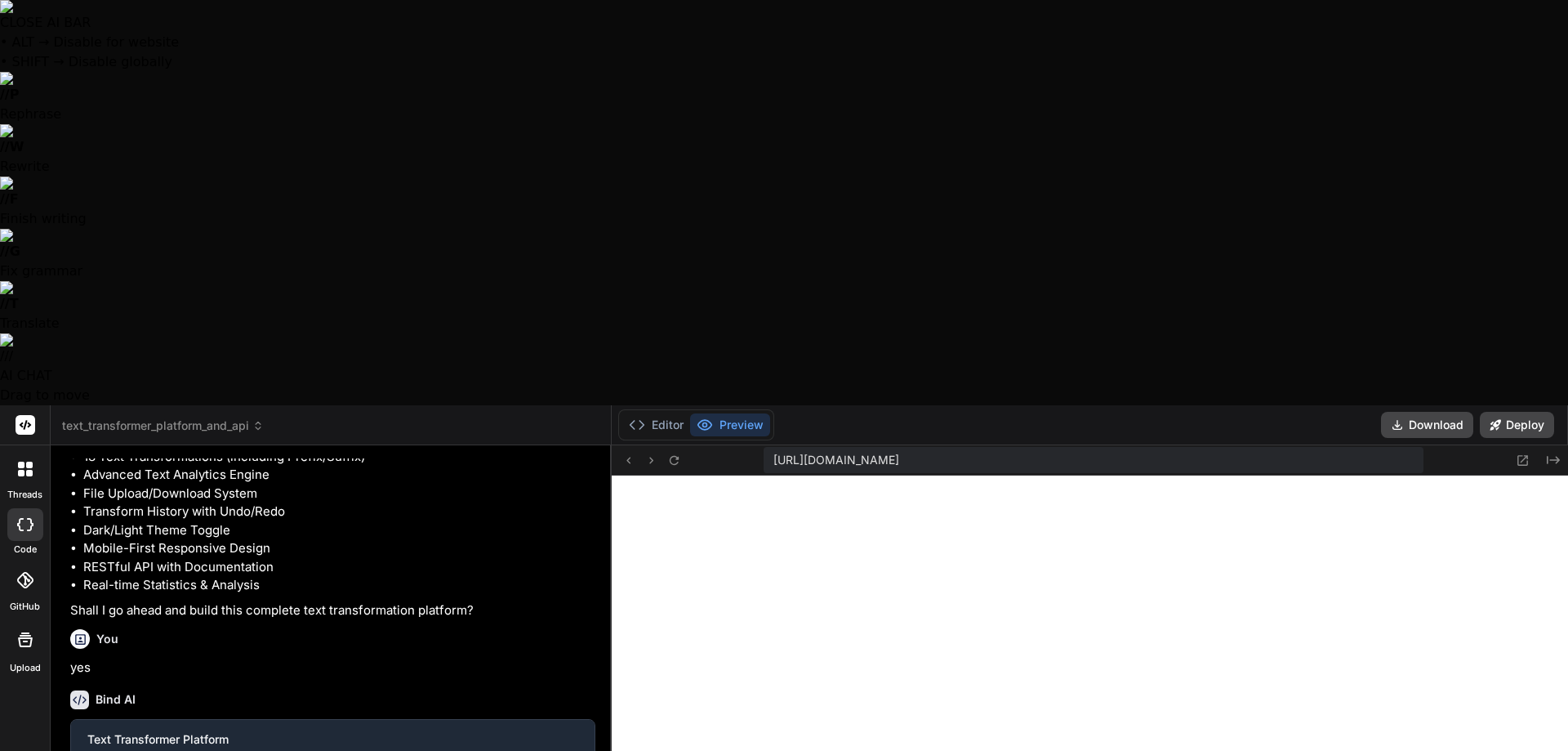
type textarea "Alright that works pretty much flawlessly"
type textarea "x"
type textarea "Alright that works pretty much flawlessly."
type textarea "x"
type textarea "Alright that works pretty much flawlessly."
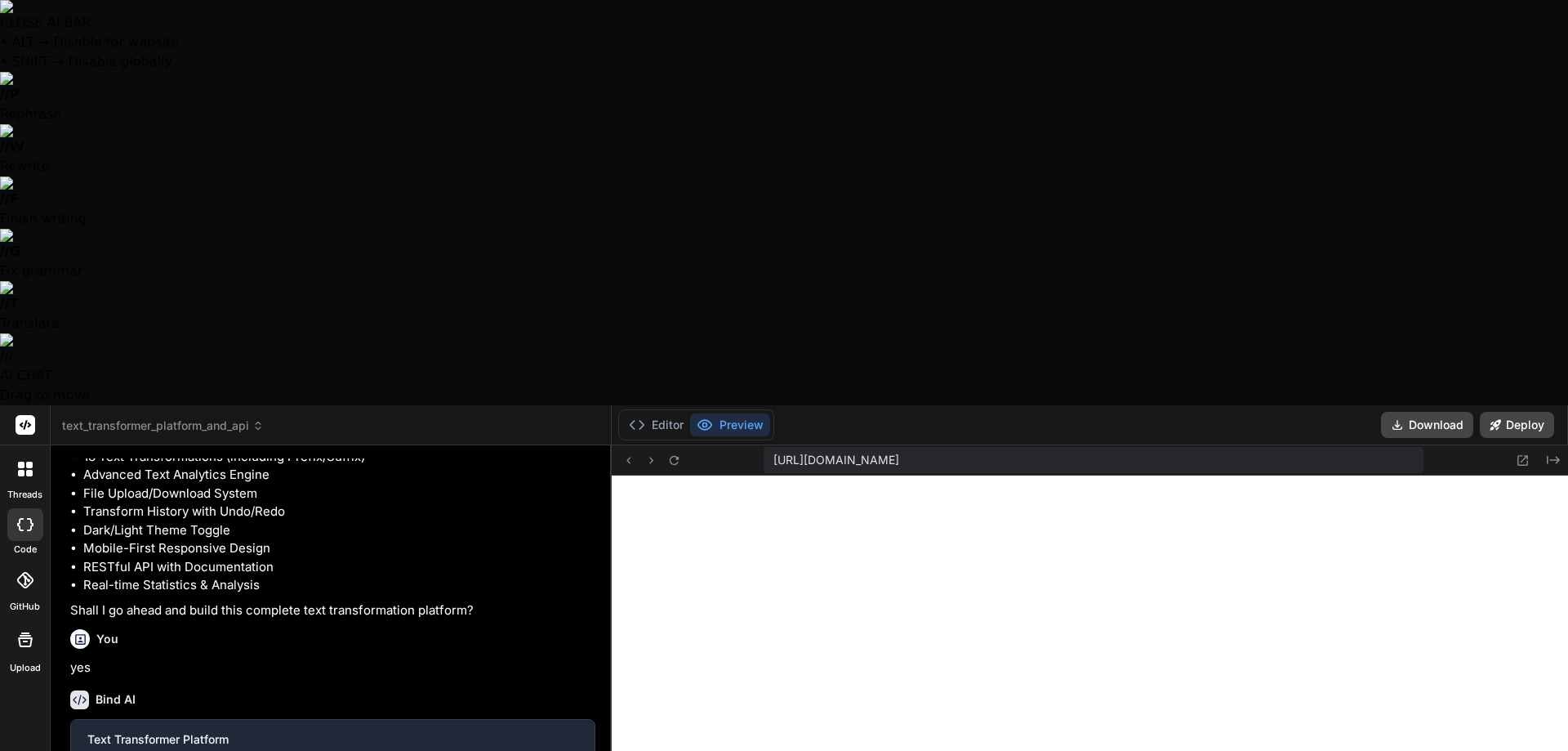
type textarea "x"
type textarea "Alright that works pretty much flawlessly. W"
type textarea "x"
type textarea "Alright that works pretty much flawlessly. We"
type textarea "x"
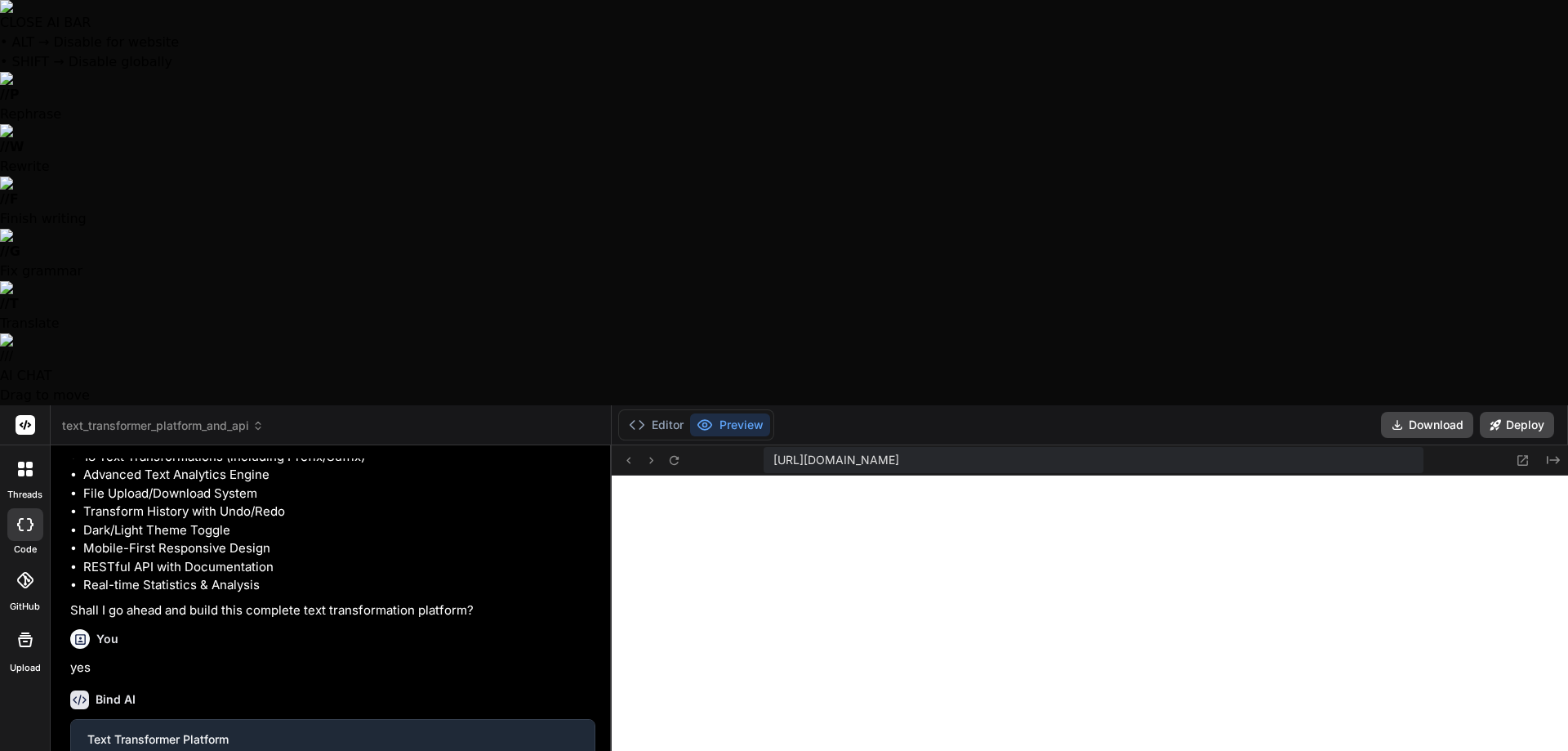
type textarea "Alright that works pretty much flawlessly. Wel"
type textarea "x"
type textarea "Alright that works pretty much flawlessly. Well"
type textarea "x"
type textarea "Alright that works pretty much flawlessly. Well"
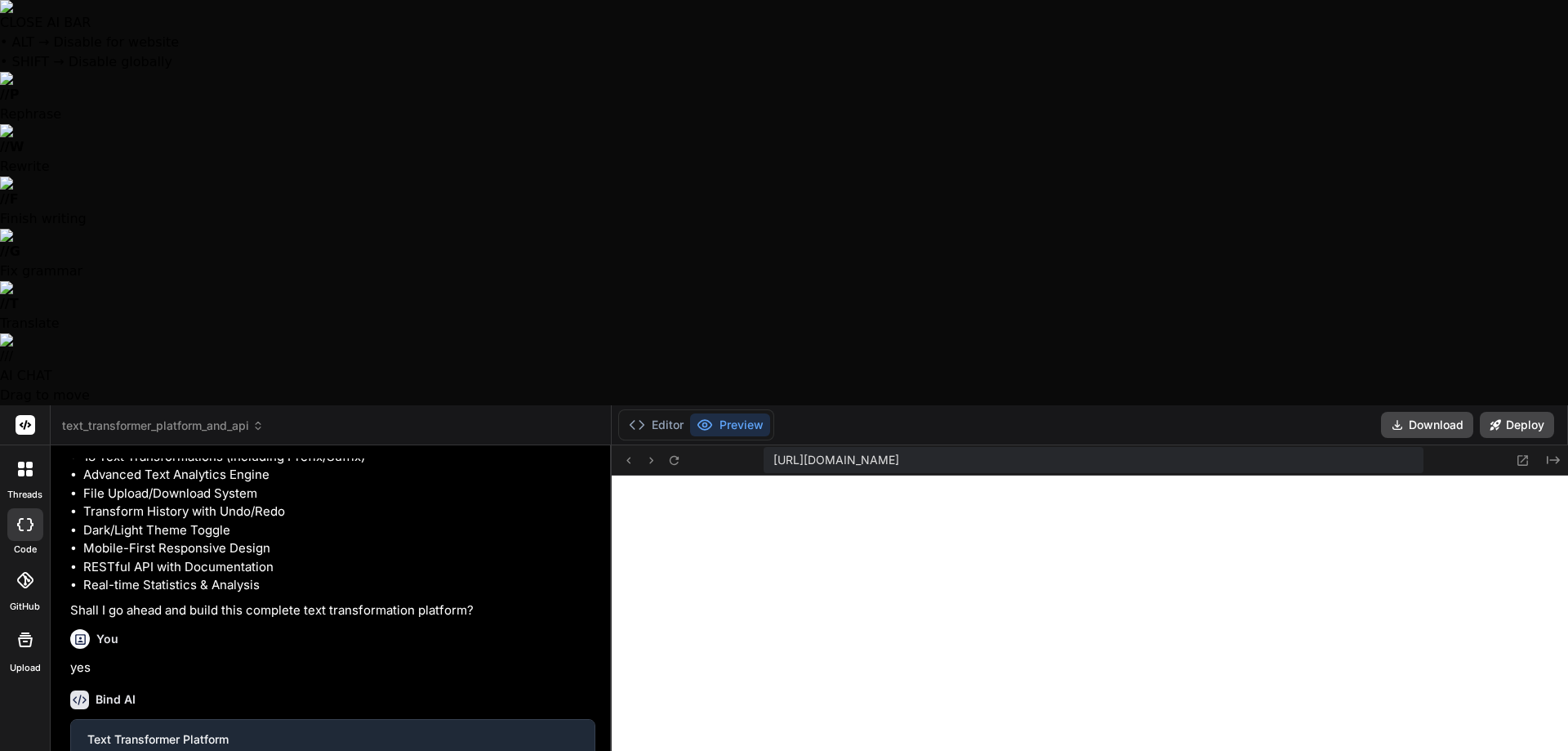
type textarea "x"
type textarea "Alright that works pretty much flawlessly. Well d"
type textarea "x"
type textarea "Alright that works pretty much flawlessly. Well do"
type textarea "x"
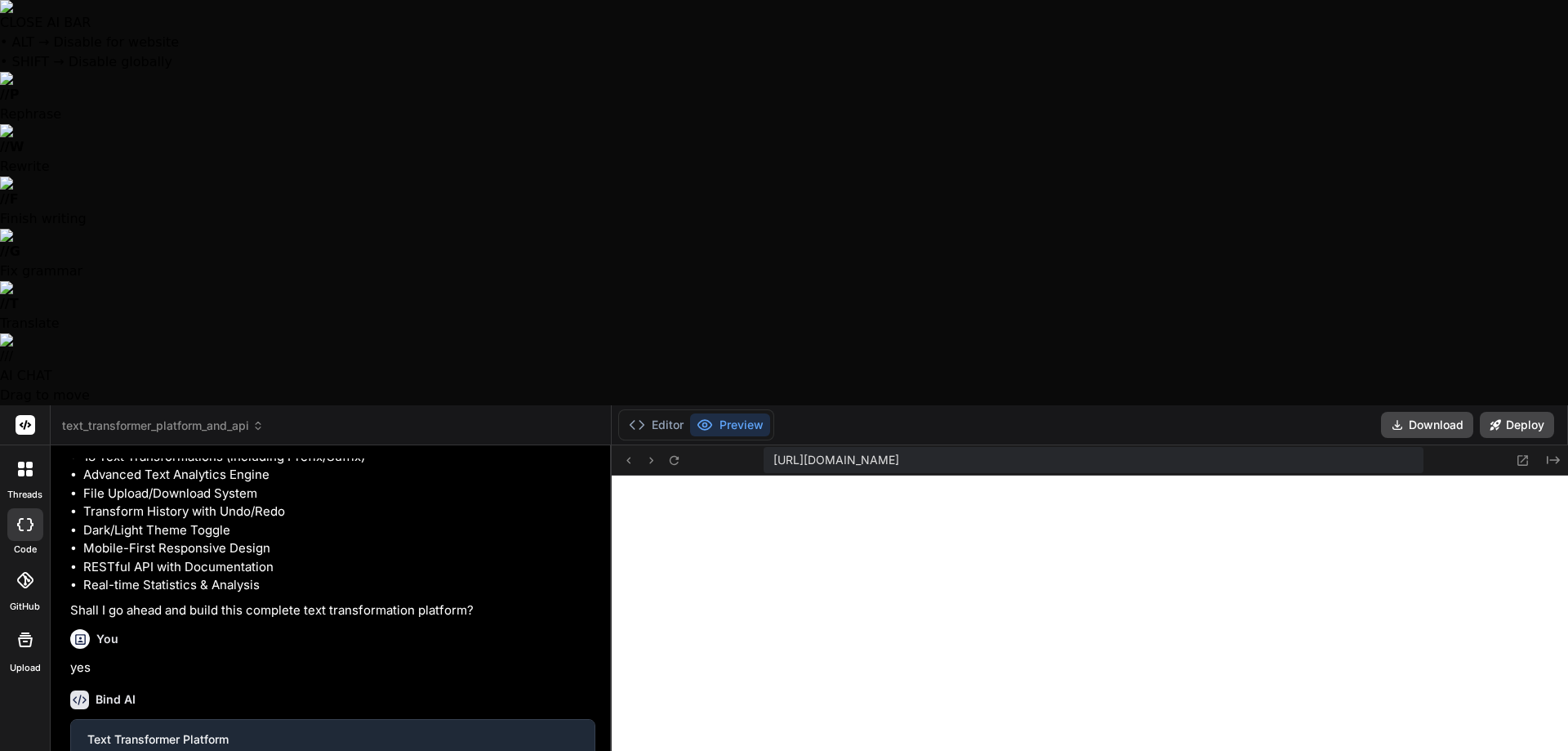
type textarea "Alright that works pretty much flawlessly. Well don"
type textarea "x"
type textarea "Alright that works pretty much flawlessly. Well done"
type textarea "x"
type textarea "Alright that works pretty much flawlessly. Well done."
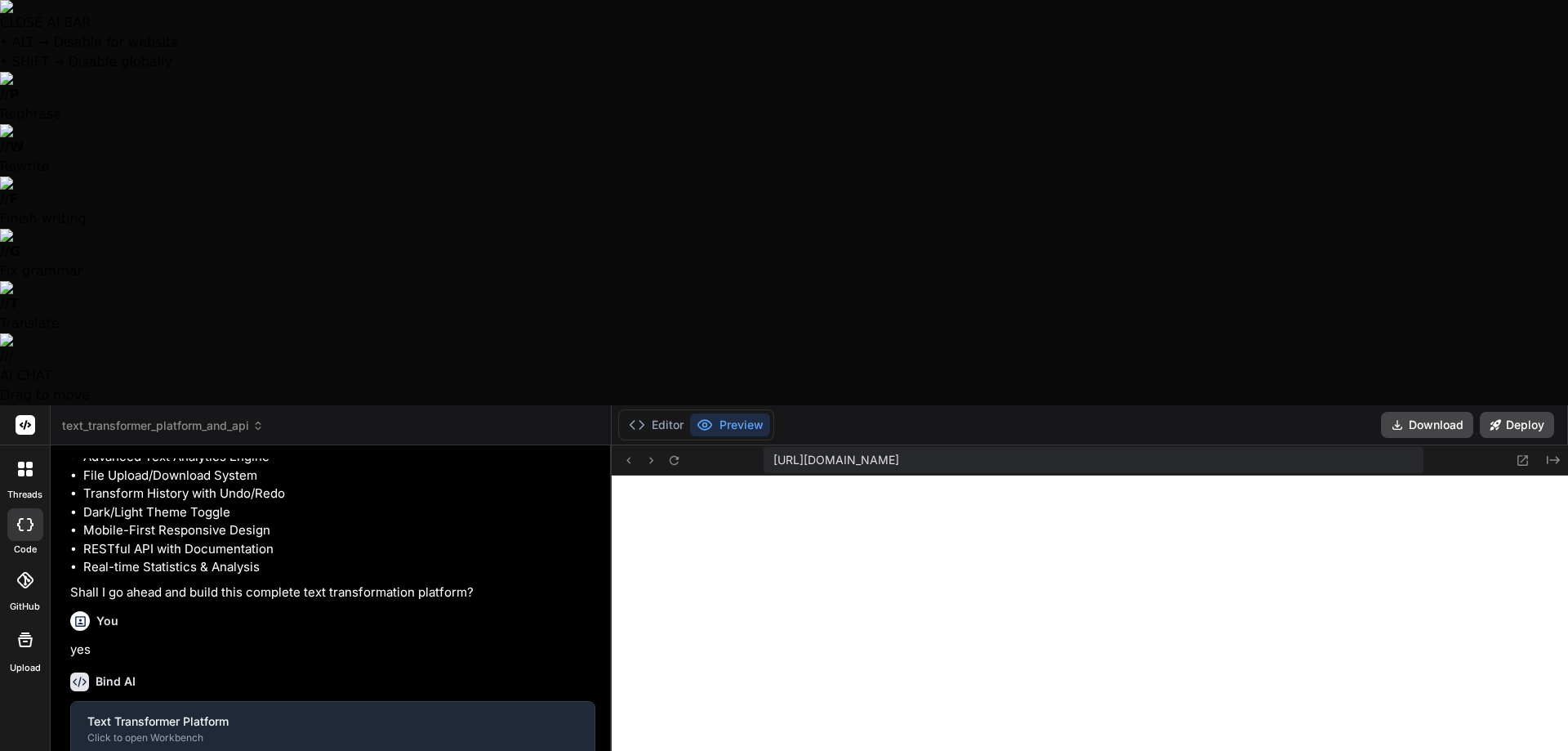
type textarea "x"
type textarea "Alright that works pretty much flawlessly. Well done."
type textarea "x"
type textarea "Alright that works pretty much flawlessly. Well done. A"
type textarea "x"
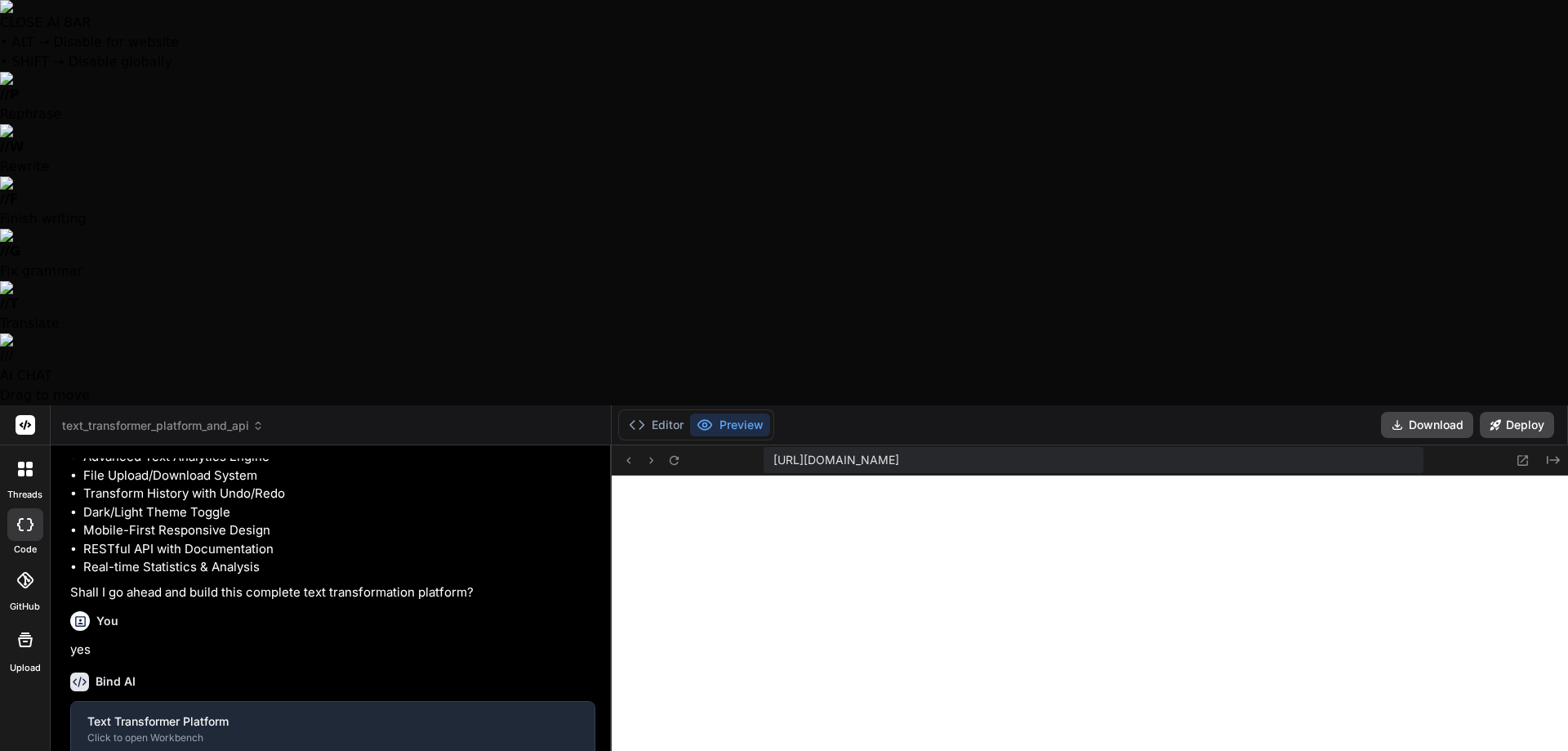
type textarea "Alright that works pretty much flawlessly. Well done. Al"
type textarea "x"
type textarea "Alright that works pretty much flawlessly. Well done. Alr"
type textarea "x"
type textarea "Alright that works pretty much flawlessly. Well done. [GEOGRAPHIC_DATA]"
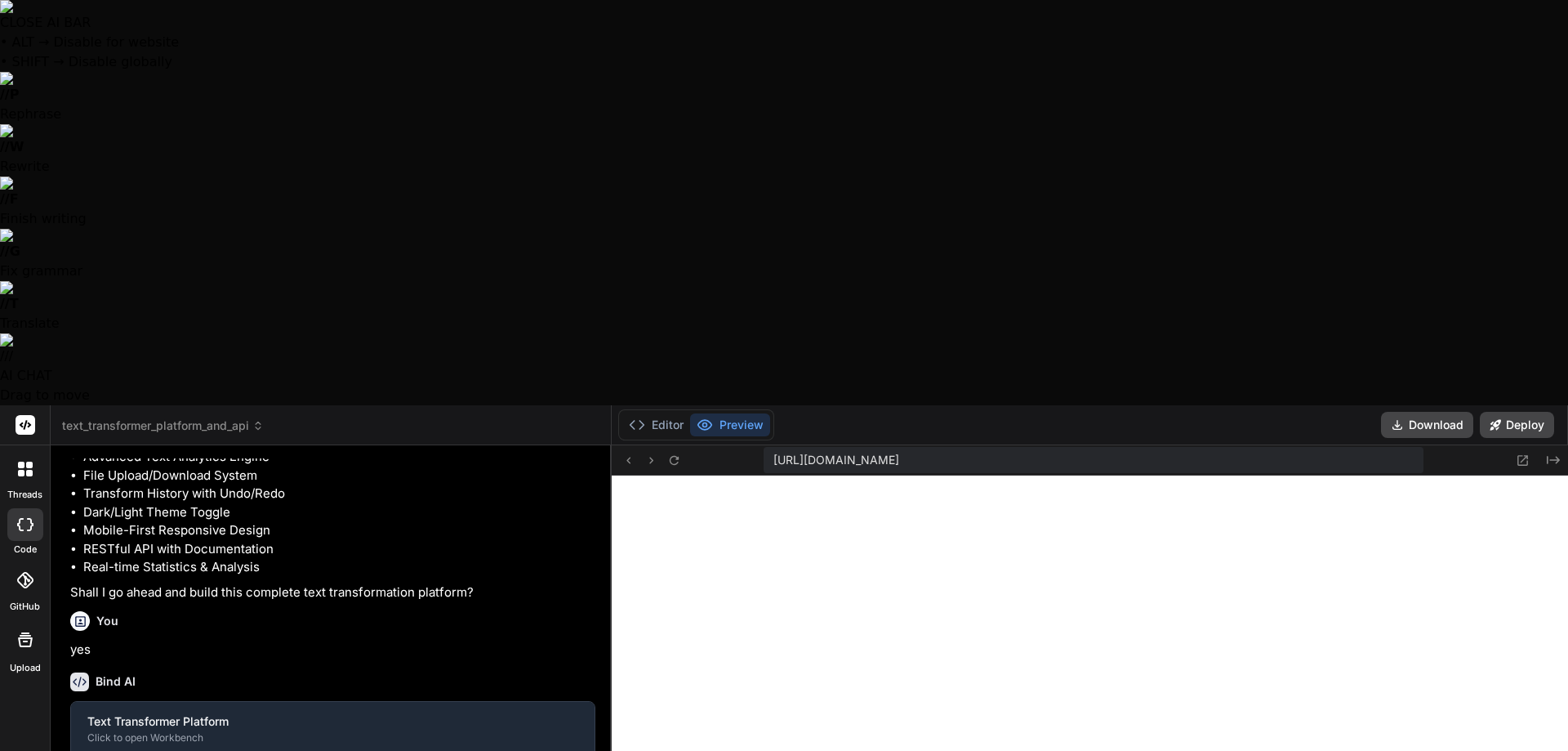
type textarea "x"
type textarea "Alright that works pretty much flawlessly. Well done. [GEOGRAPHIC_DATA]"
type textarea "x"
type textarea "Alright that works pretty much flawlessly. Well done. [GEOGRAPHIC_DATA]"
type textarea "x"
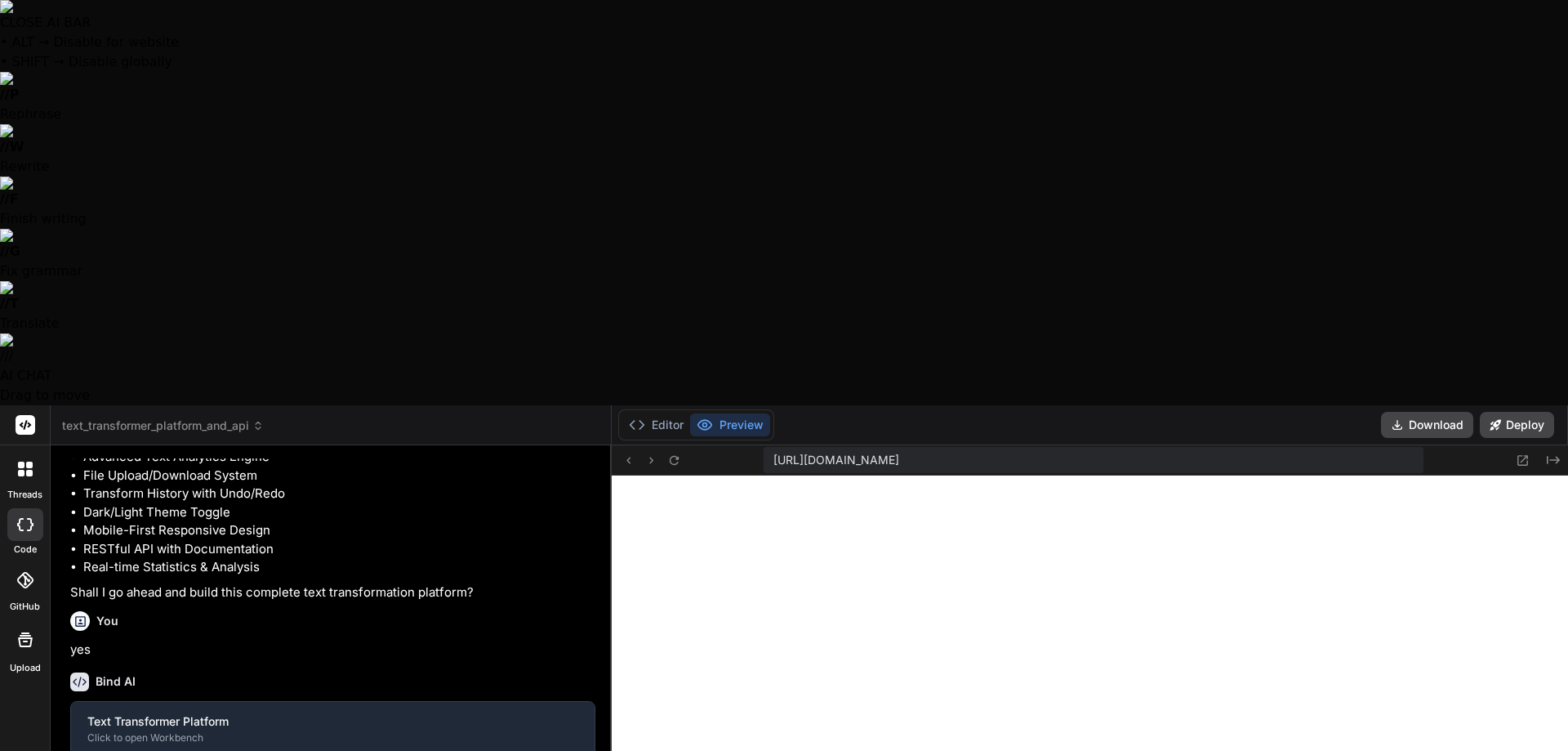
type textarea "Alright that works pretty much flawlessly. Well done. Alright"
type textarea "x"
type textarea "Alright that works pretty much flawlessly. Well done. Alright"
type textarea "x"
type textarea "Alright that works pretty much flawlessly. Well done. Alright"
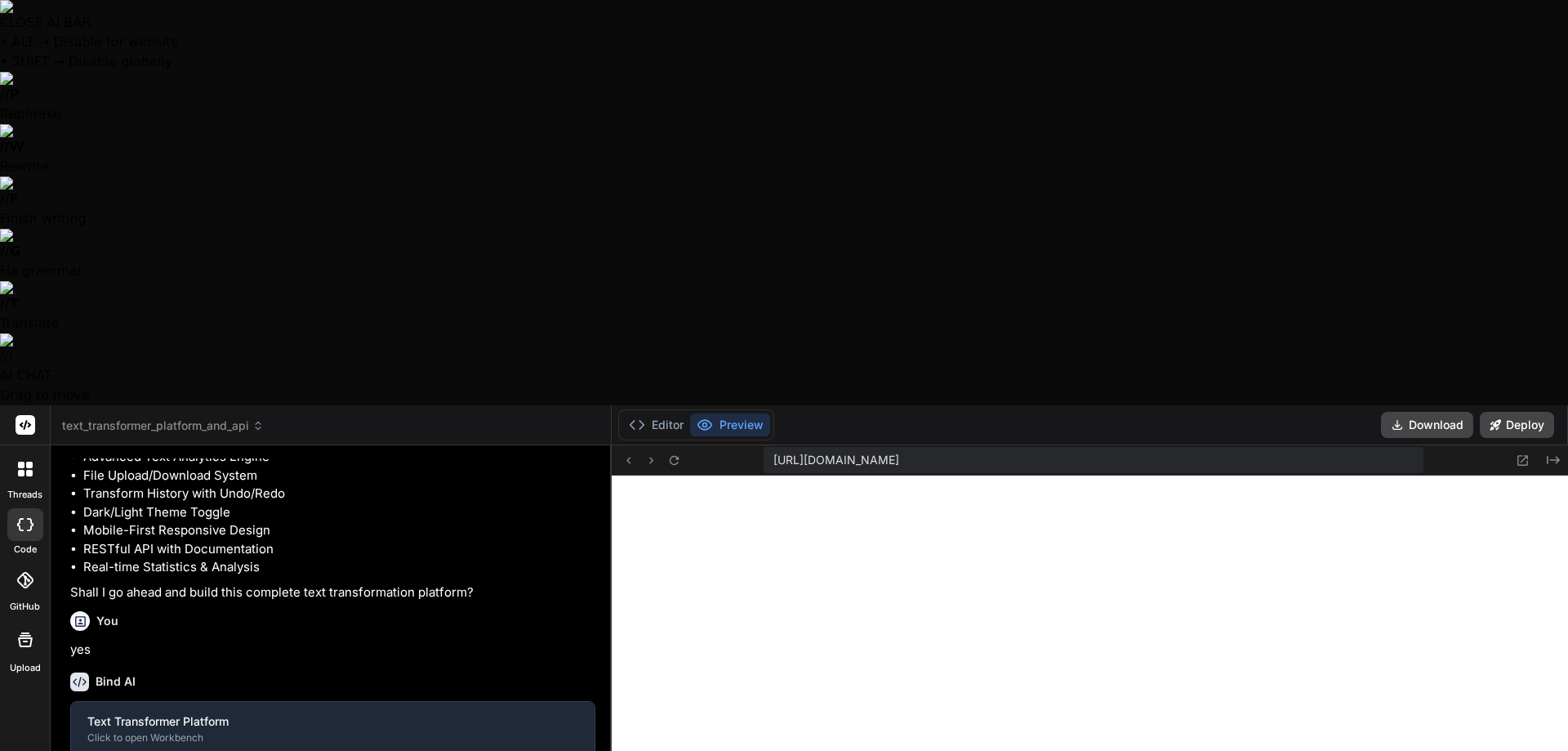
type textarea "x"
type textarea "Alright that works pretty much flawlessly. Well done. [GEOGRAPHIC_DATA]"
type textarea "x"
type textarea "Alright that works pretty much flawlessly. Well done. [GEOGRAPHIC_DATA]"
type textarea "x"
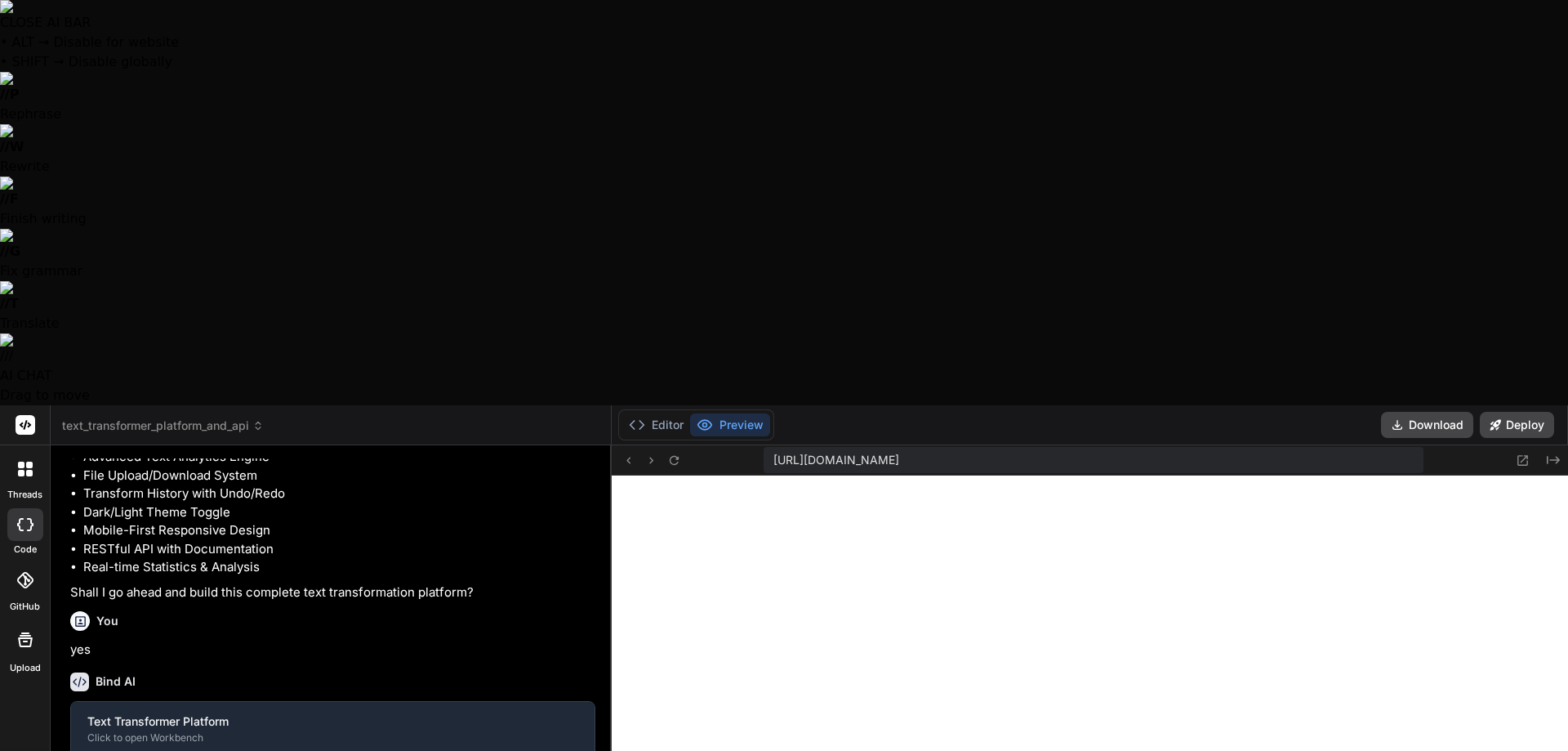
type textarea "Alright that works pretty much flawlessly. Well done. [GEOGRAPHIC_DATA]"
type textarea "x"
type textarea "Alright that works pretty much flawlessly. Well done. Alr"
type textarea "x"
type textarea "Alright that works pretty much flawlessly. Well done. Al"
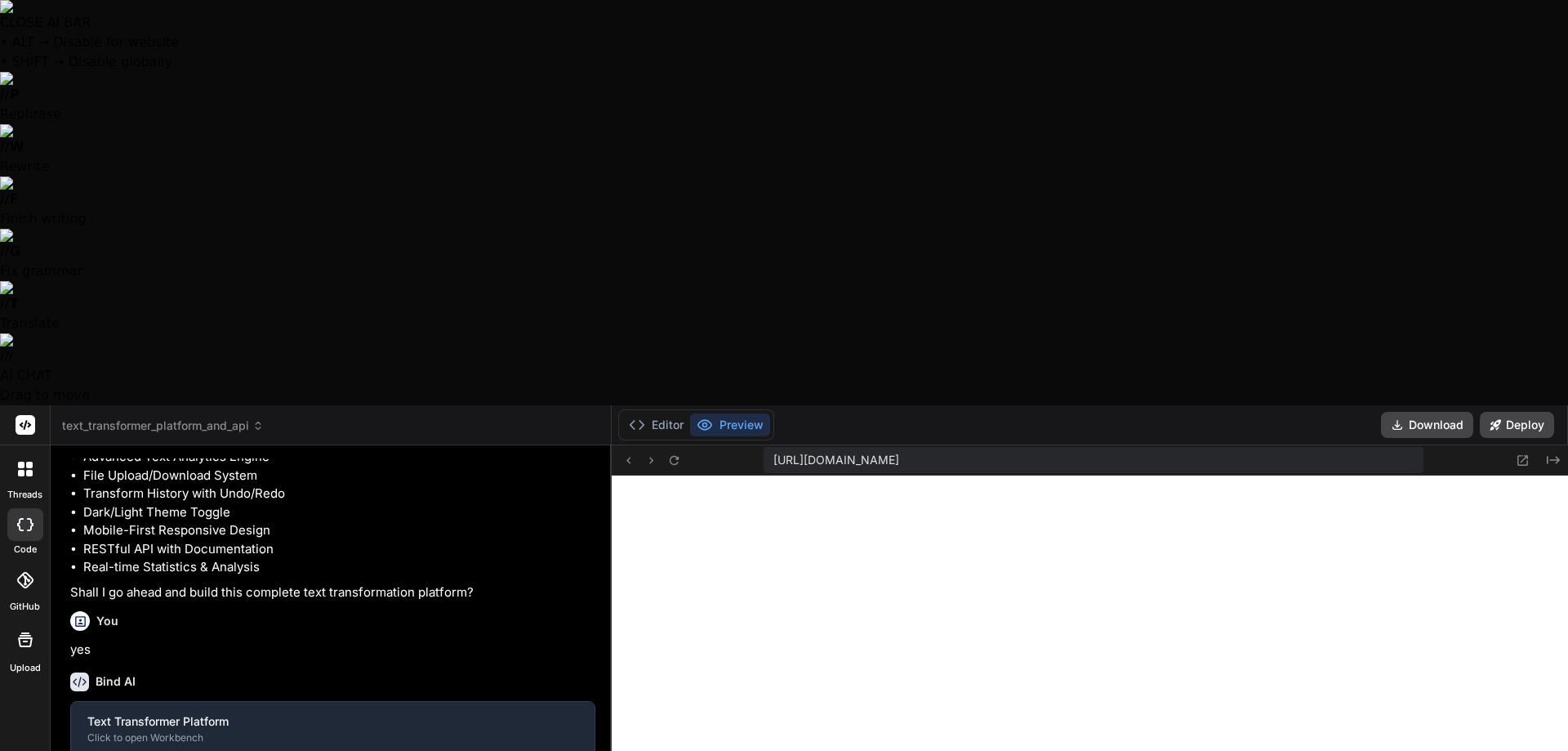
type textarea "x"
type textarea "Alright that works pretty much flawlessly. Well done. A"
type textarea "x"
type textarea "Alright that works pretty much flawlessly. Well done."
type textarea "x"
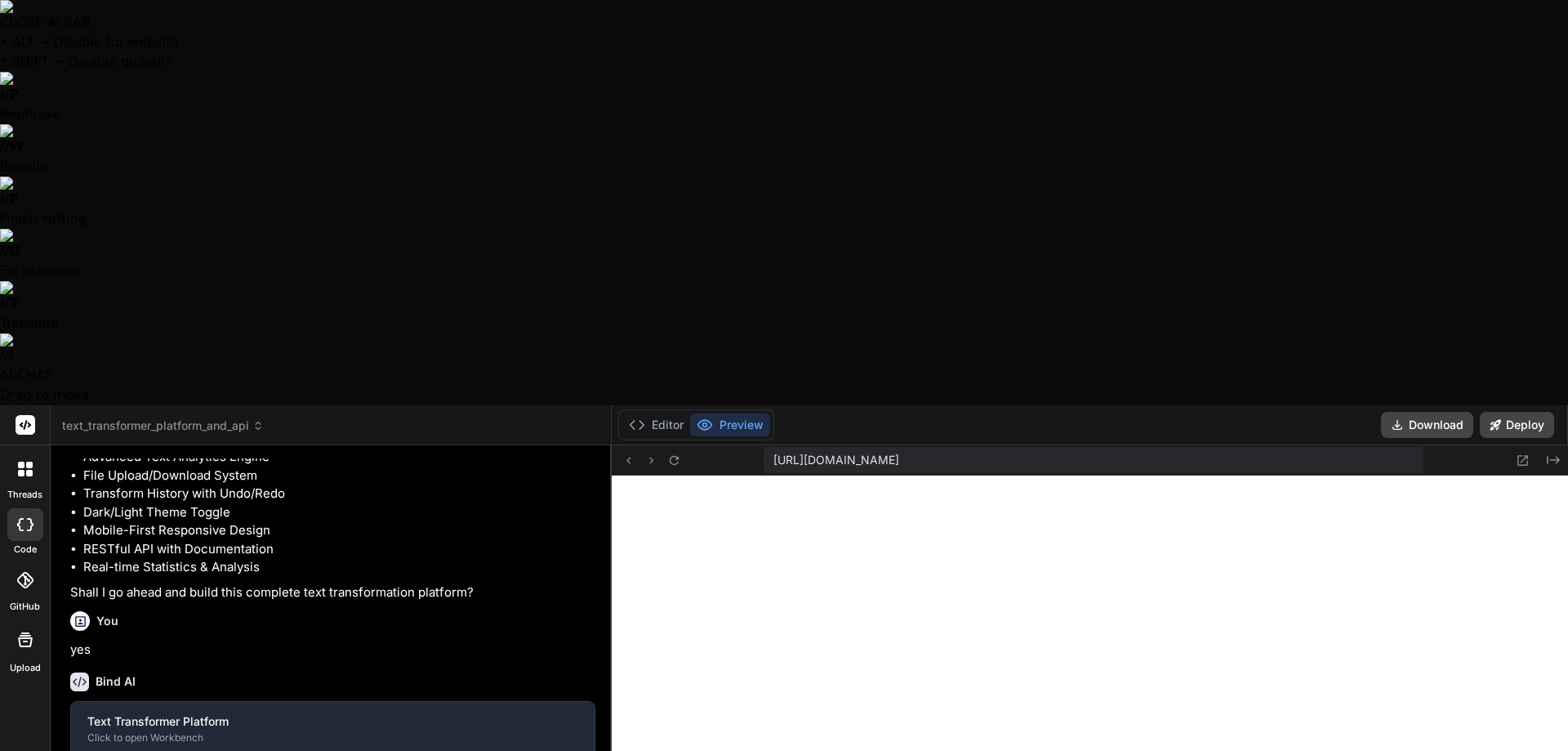
type textarea "Alright that works pretty much flawlessly. Well done. N"
type textarea "x"
type textarea "Alright that works pretty much flawlessly. Well done. No"
type textarea "x"
type textarea "Alright that works pretty much flawlessly. Well done. Now"
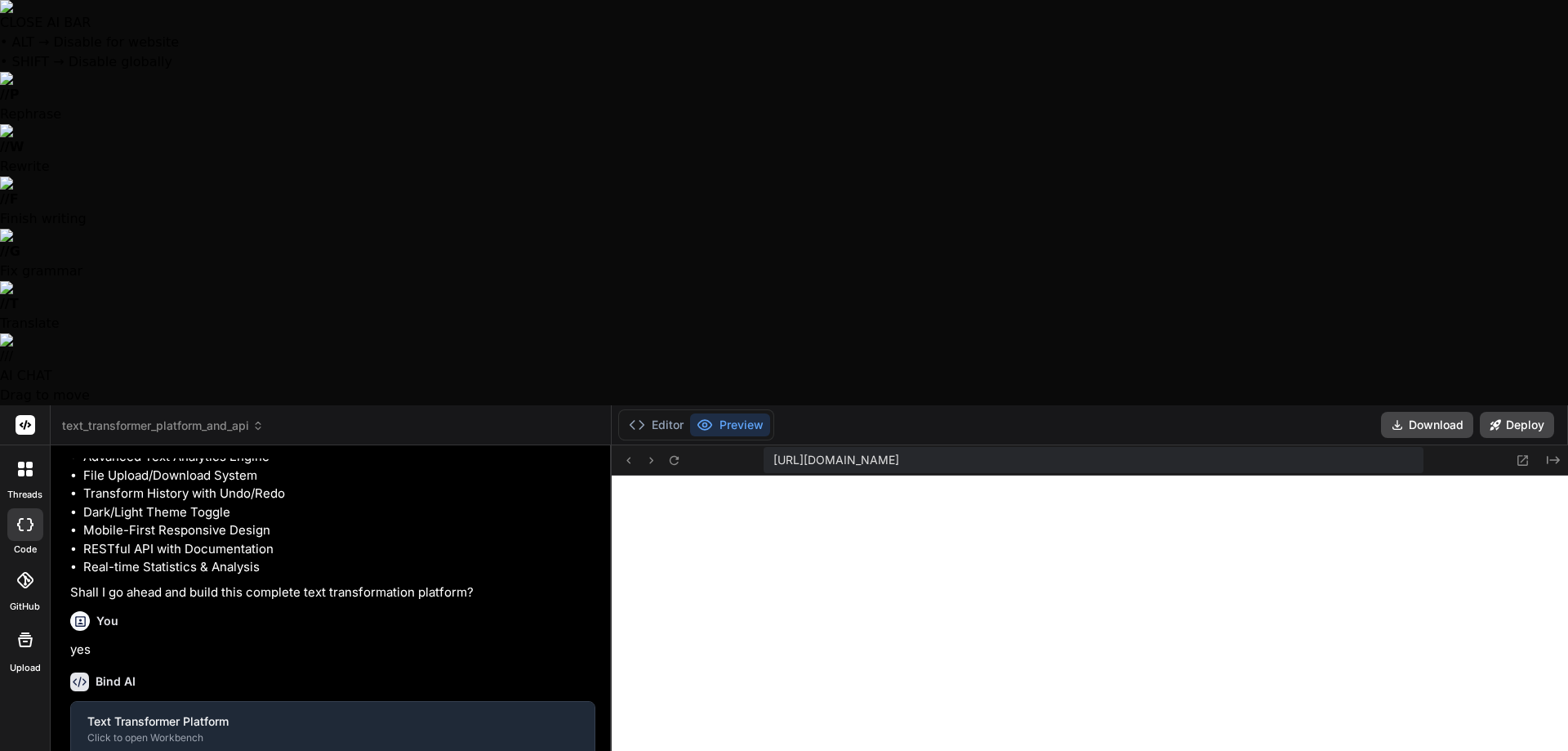
type textarea "x"
type textarea "Alright that works pretty much flawlessly. Well done. Now"
type textarea "x"
type textarea "Alright that works pretty much flawlessly. Well done. Now I"
type textarea "x"
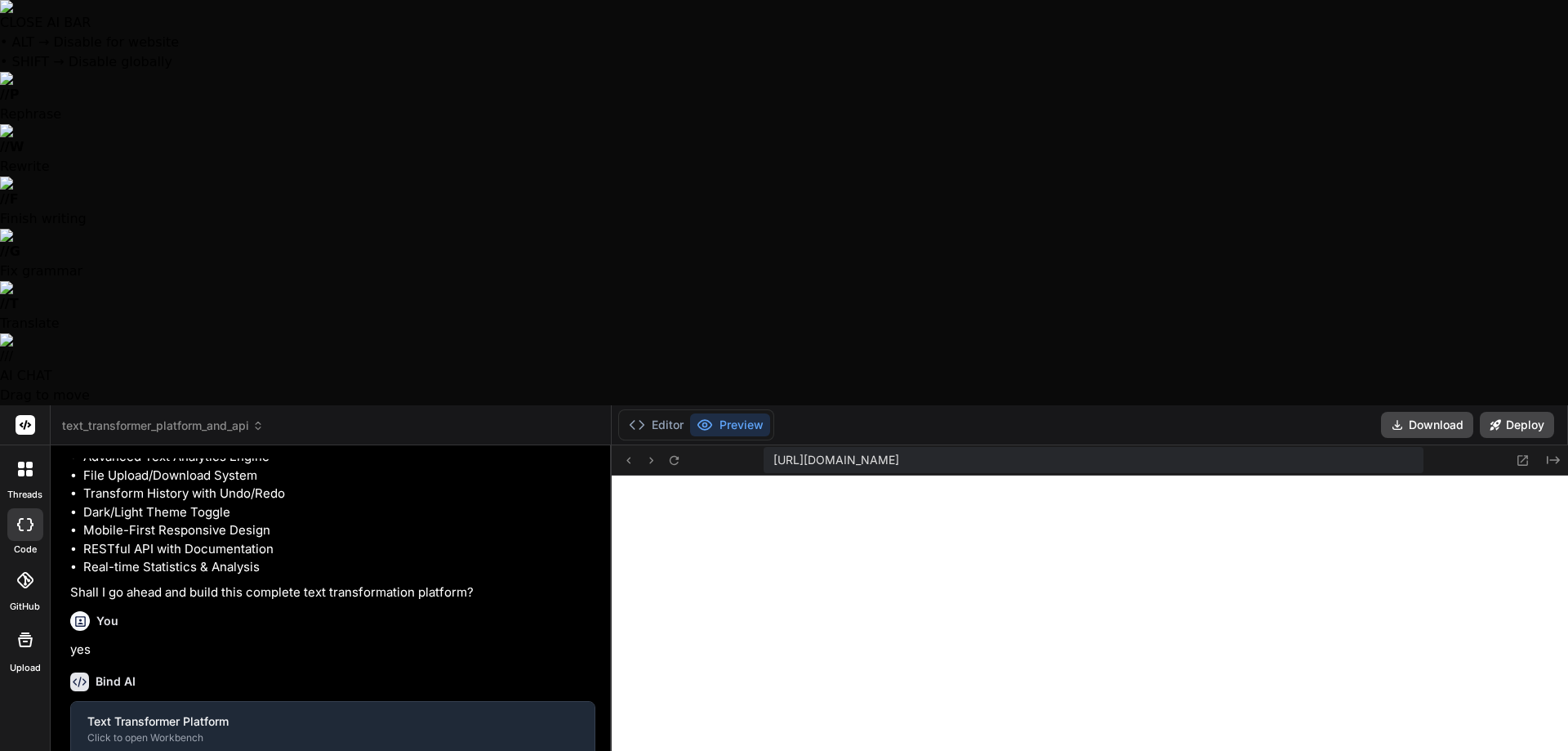
type textarea "Alright that works pretty much flawlessly. Well done. Now I"
type textarea "x"
type textarea "Alright that works pretty much flawlessly. Well done. Now I n"
type textarea "x"
type textarea "Alright that works pretty much flawlessly. Well done. Now I ne"
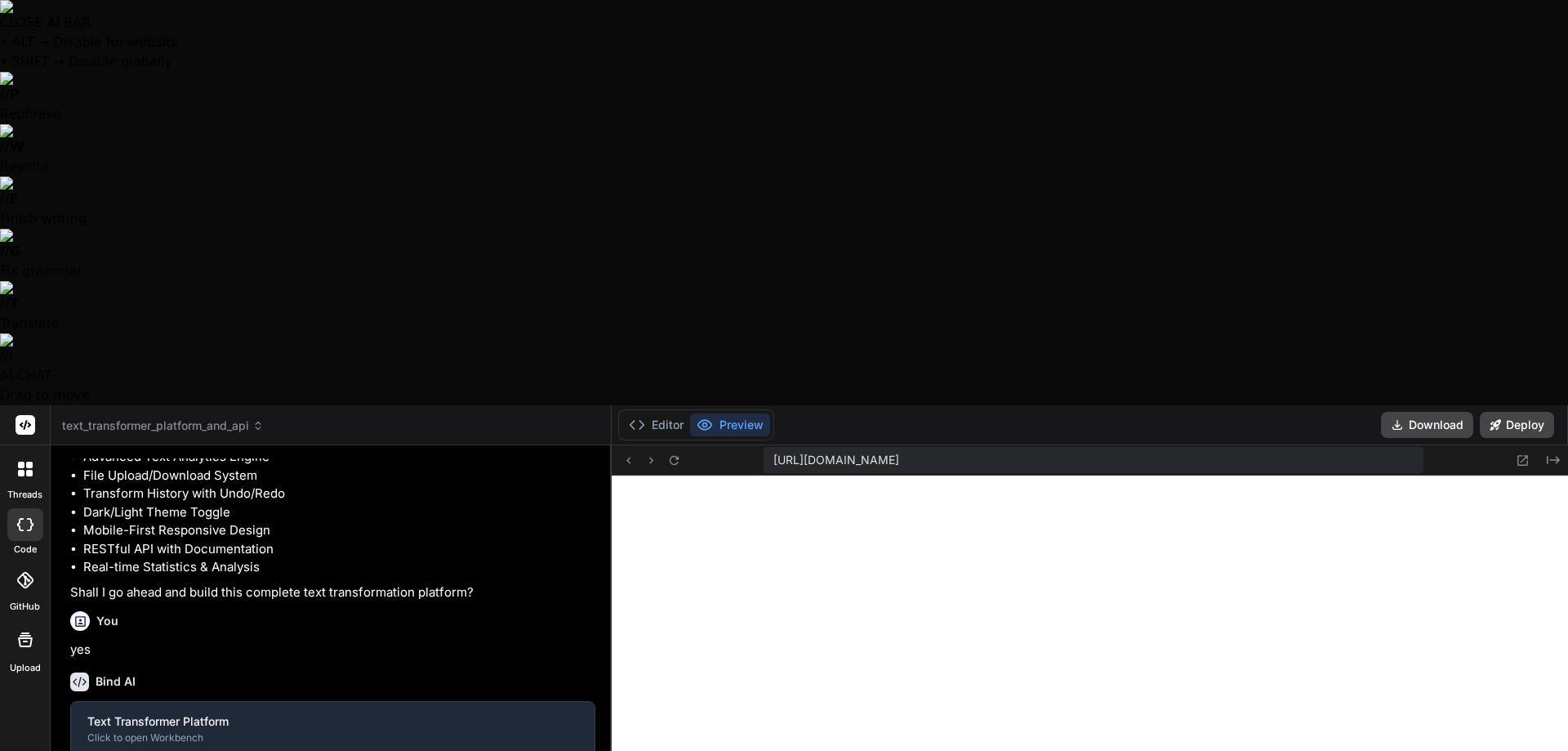
type textarea "x"
type textarea "Alright that works pretty much flawlessly. Well done. Now I nee"
type textarea "x"
type textarea "Alright that works pretty much flawlessly. Well done. Now I need"
type textarea "x"
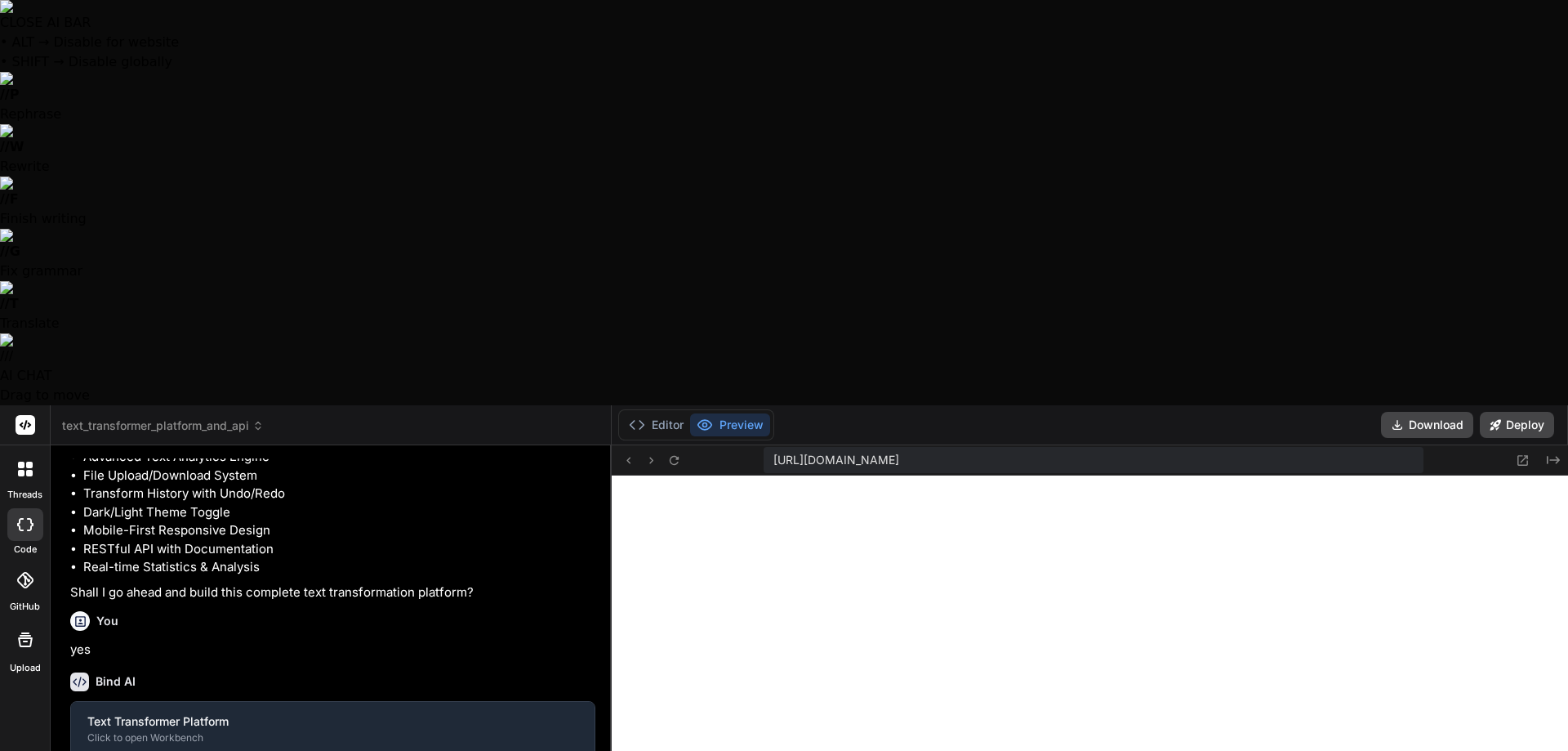
type textarea "Alright that works pretty much flawlessly. Well done. Now I need"
type textarea "x"
type textarea "Alright that works pretty much flawlessly. Well done. Now I need y"
type textarea "x"
type textarea "Alright that works pretty much flawlessly. Well done. Now I need yo"
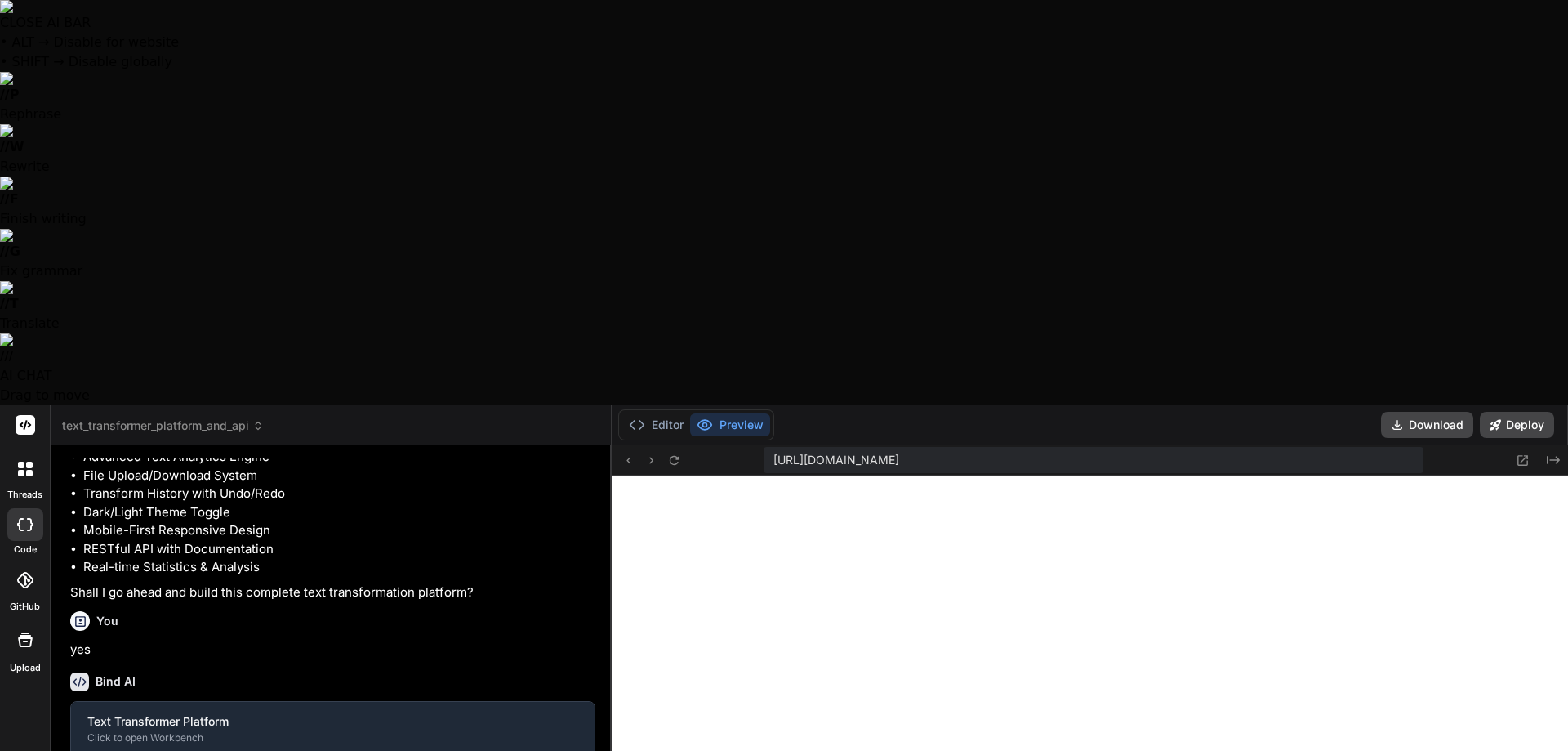
type textarea "x"
type textarea "Alright that works pretty much flawlessly. Well done. Now I need you"
type textarea "x"
type textarea "Alright that works pretty much flawlessly. Well done. Now I need you"
type textarea "x"
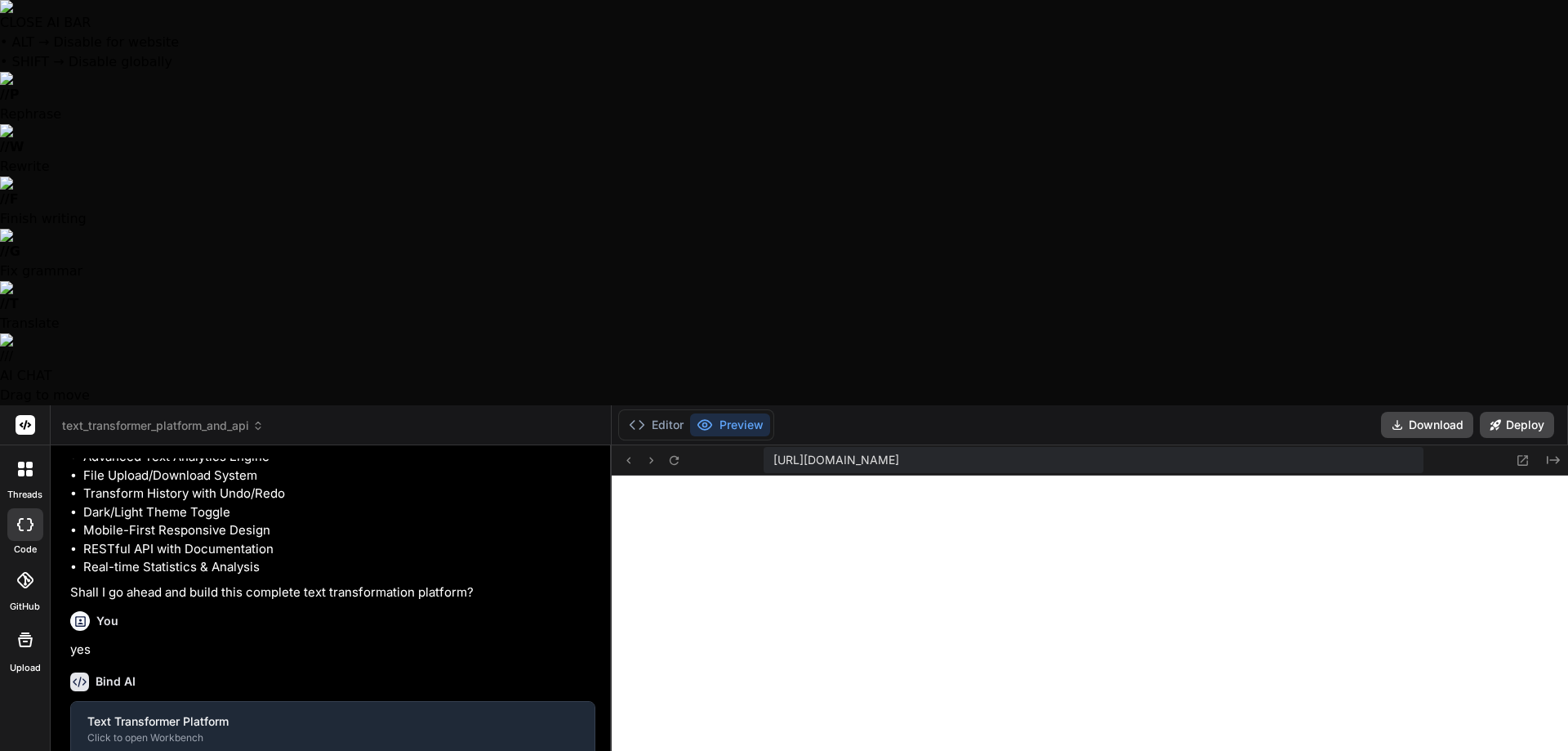
type textarea "Alright that works pretty much flawlessly. Well done. Now I need you t"
type textarea "x"
type textarea "Alright that works pretty much flawlessly. Well done. Now I need you to"
type textarea "x"
type textarea "Alright that works pretty much flawlessly. Well done. Now I need you to"
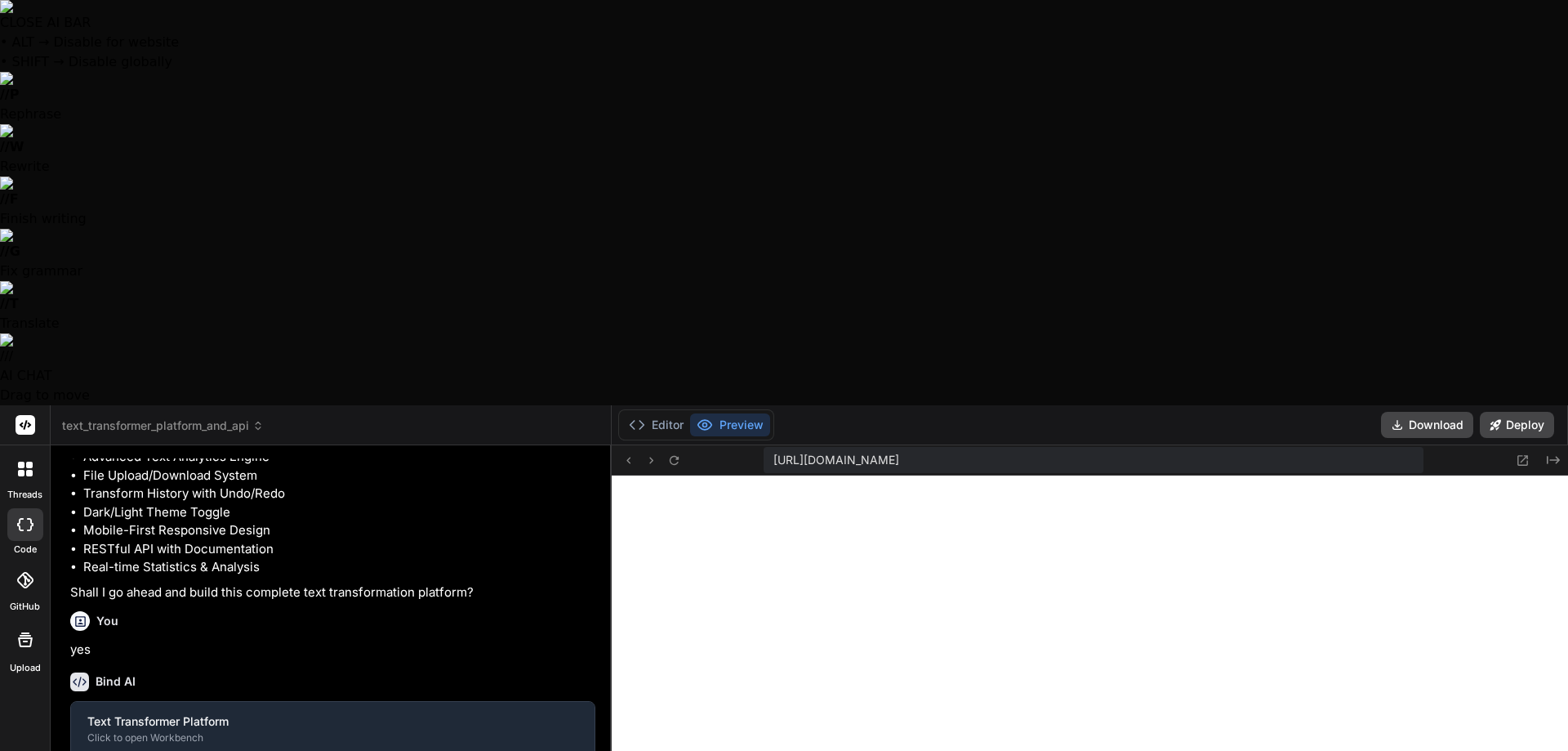
type textarea "x"
type textarea "Alright that works pretty much flawlessly. Well done. Now I need you to u"
type textarea "x"
type textarea "Alright that works pretty much flawlessly. Well done. Now I need you to us"
type textarea "x"
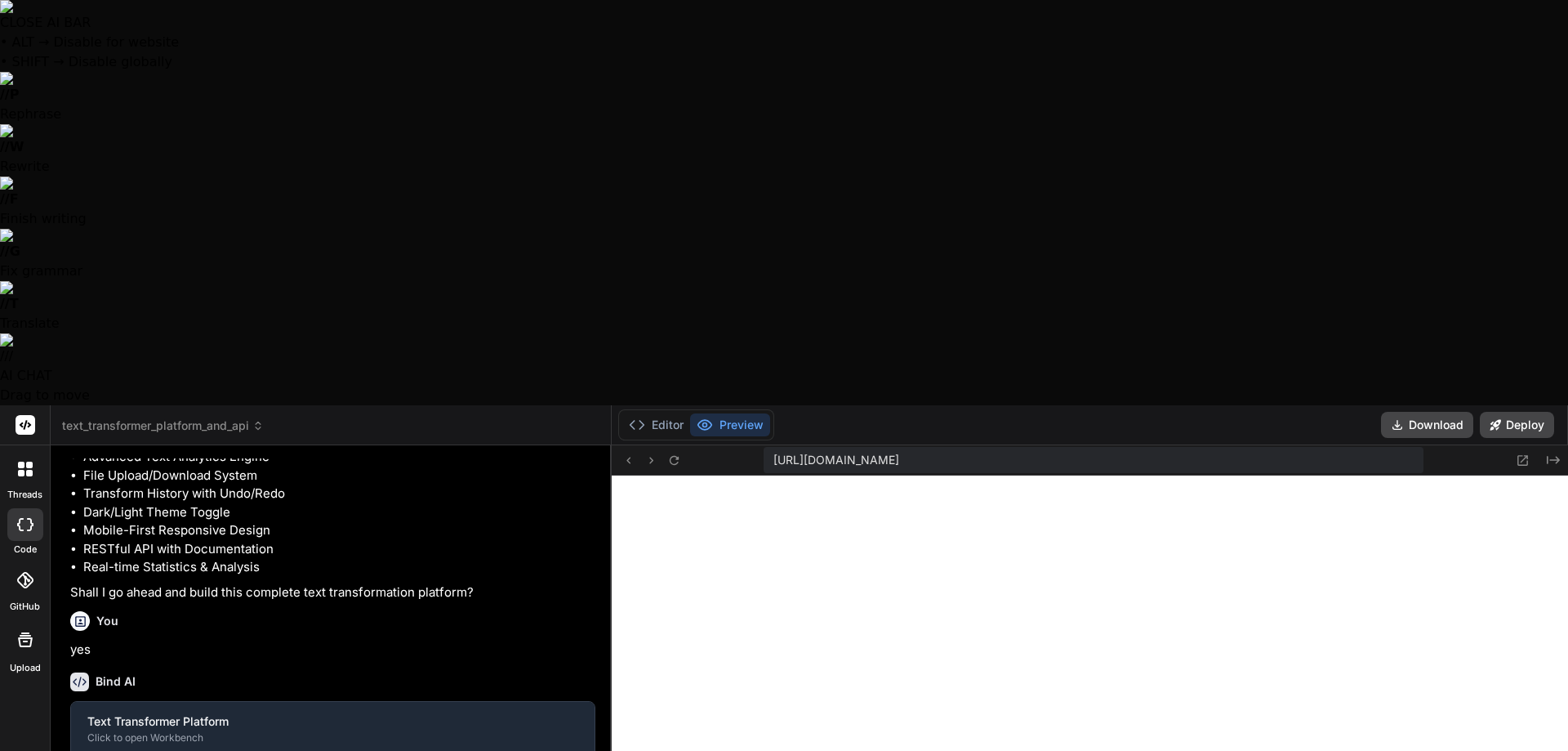
type textarea "Alright that works pretty much flawlessly. Well done. Now I need you to use"
type textarea "x"
type textarea "Alright that works pretty much flawlessly. Well done. Now I need you to use"
type textarea "x"
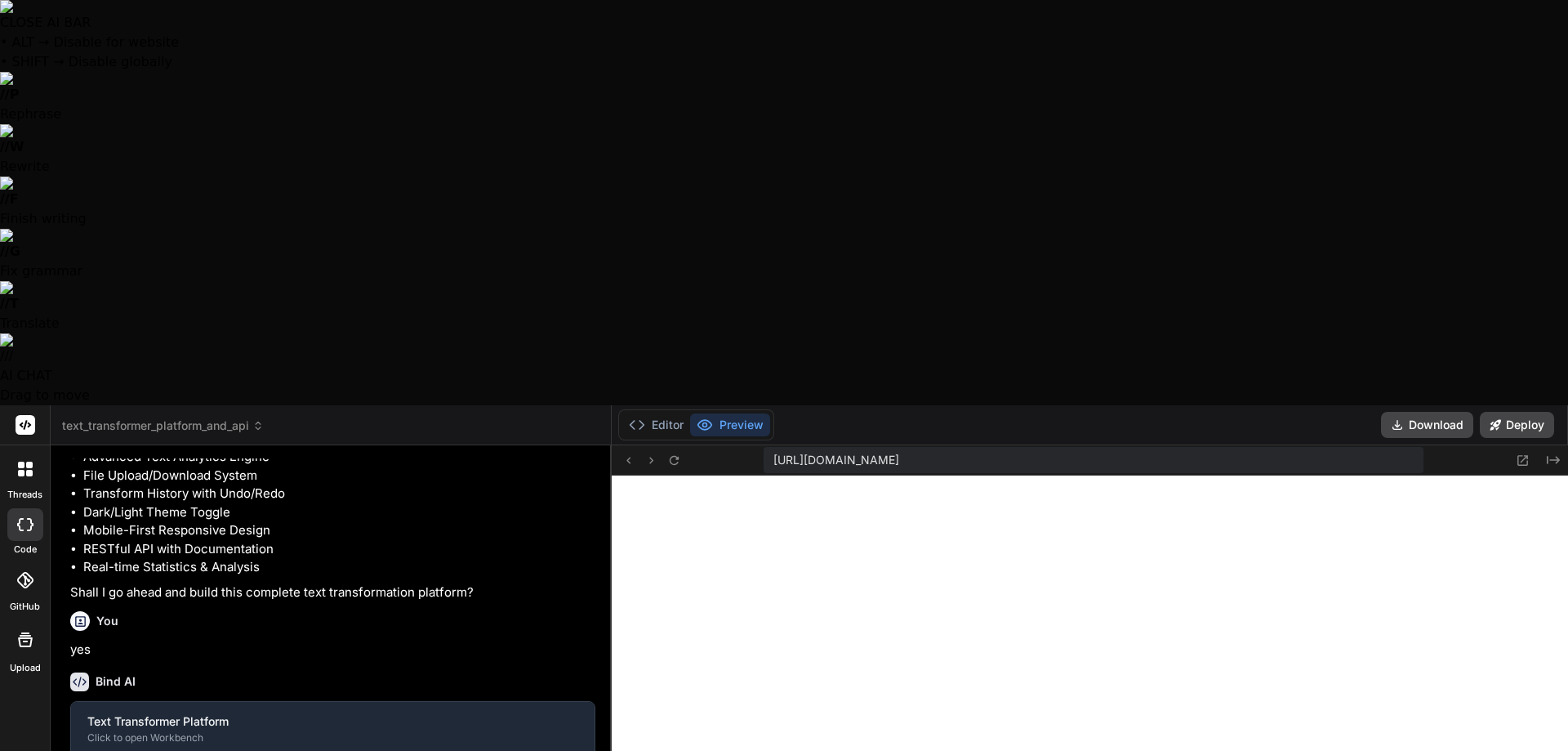
click at [656, 414] on button "Editor" at bounding box center [656, 424] width 67 height 22
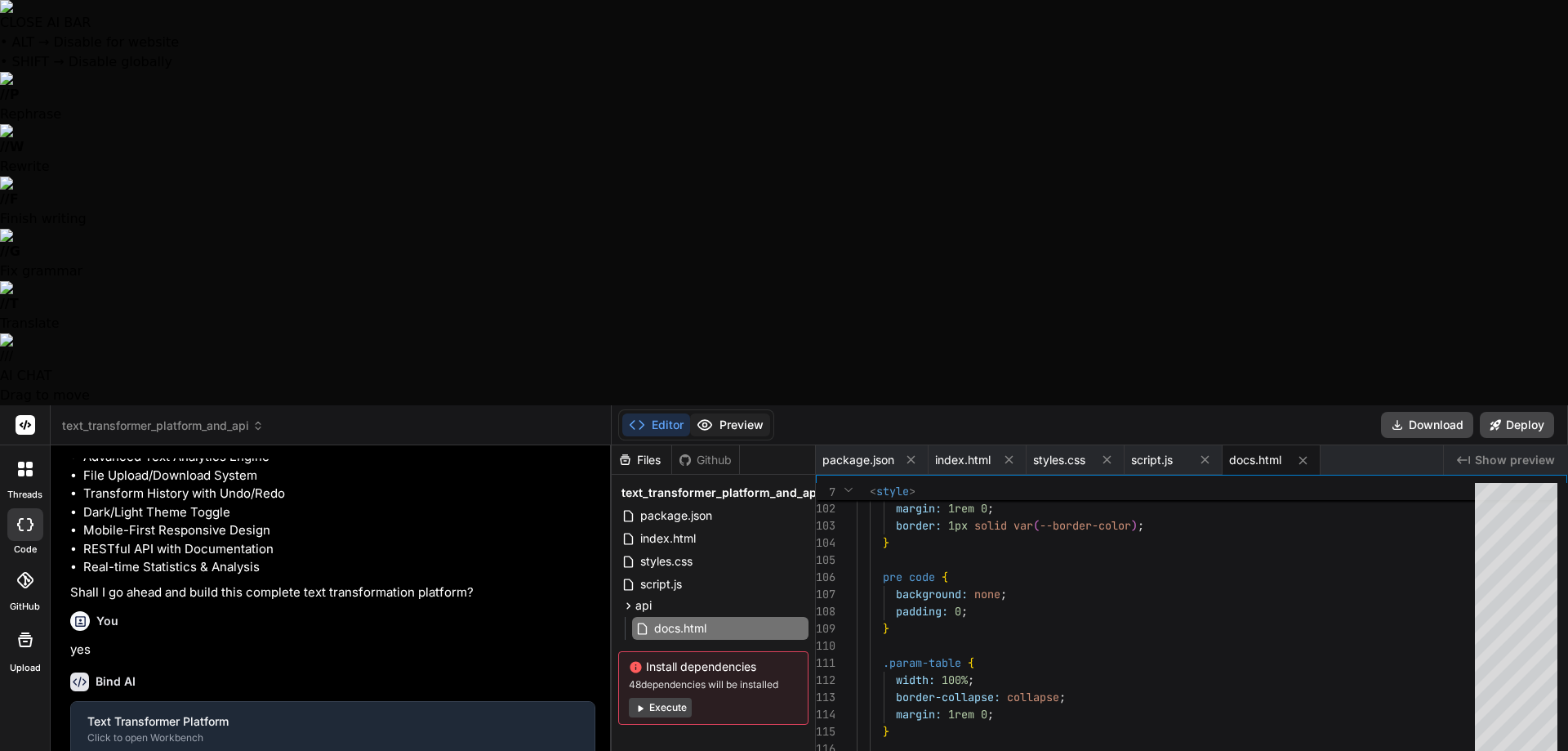
click at [746, 414] on button "Preview" at bounding box center [730, 424] width 80 height 22
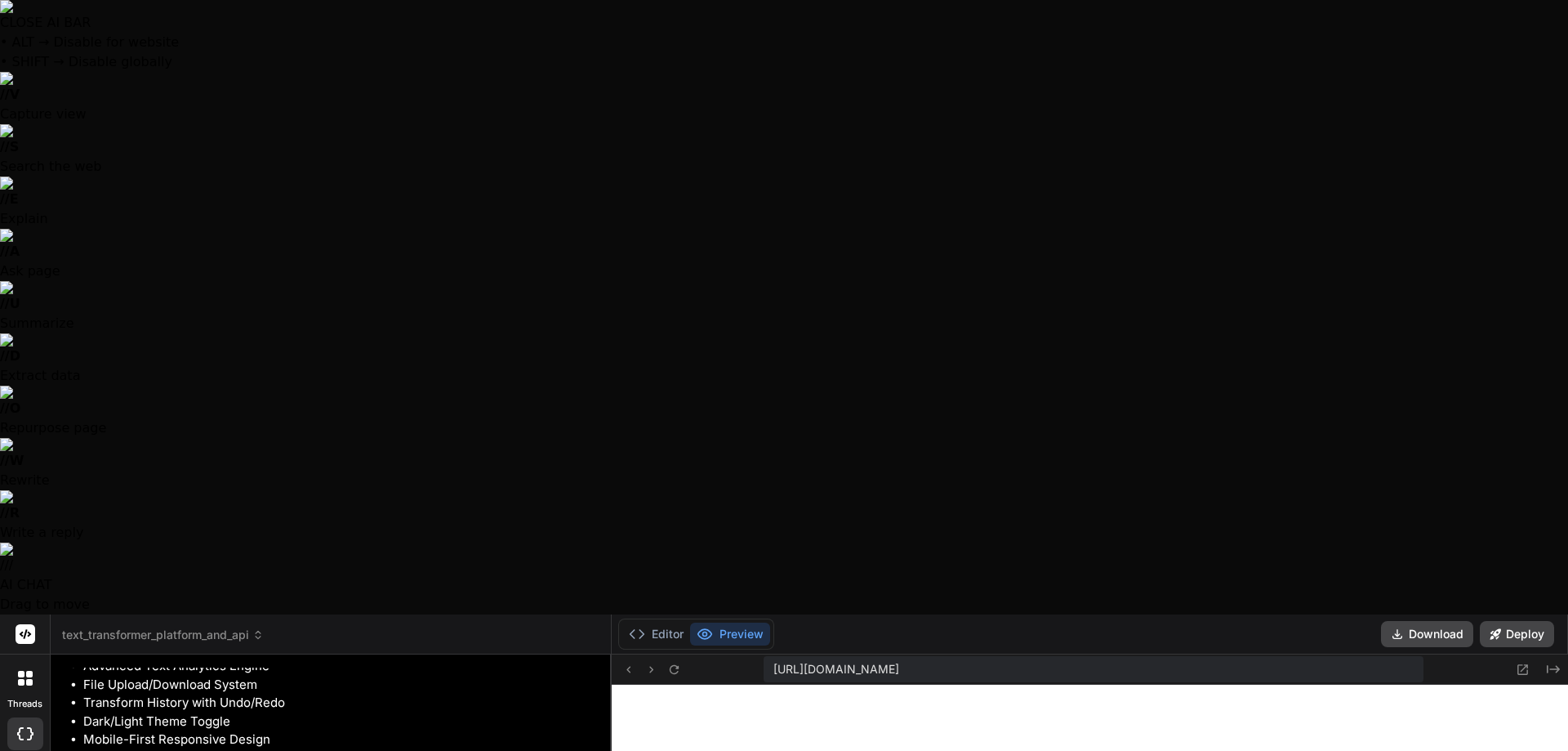
click at [690, 623] on button "Preview" at bounding box center [730, 634] width 80 height 22
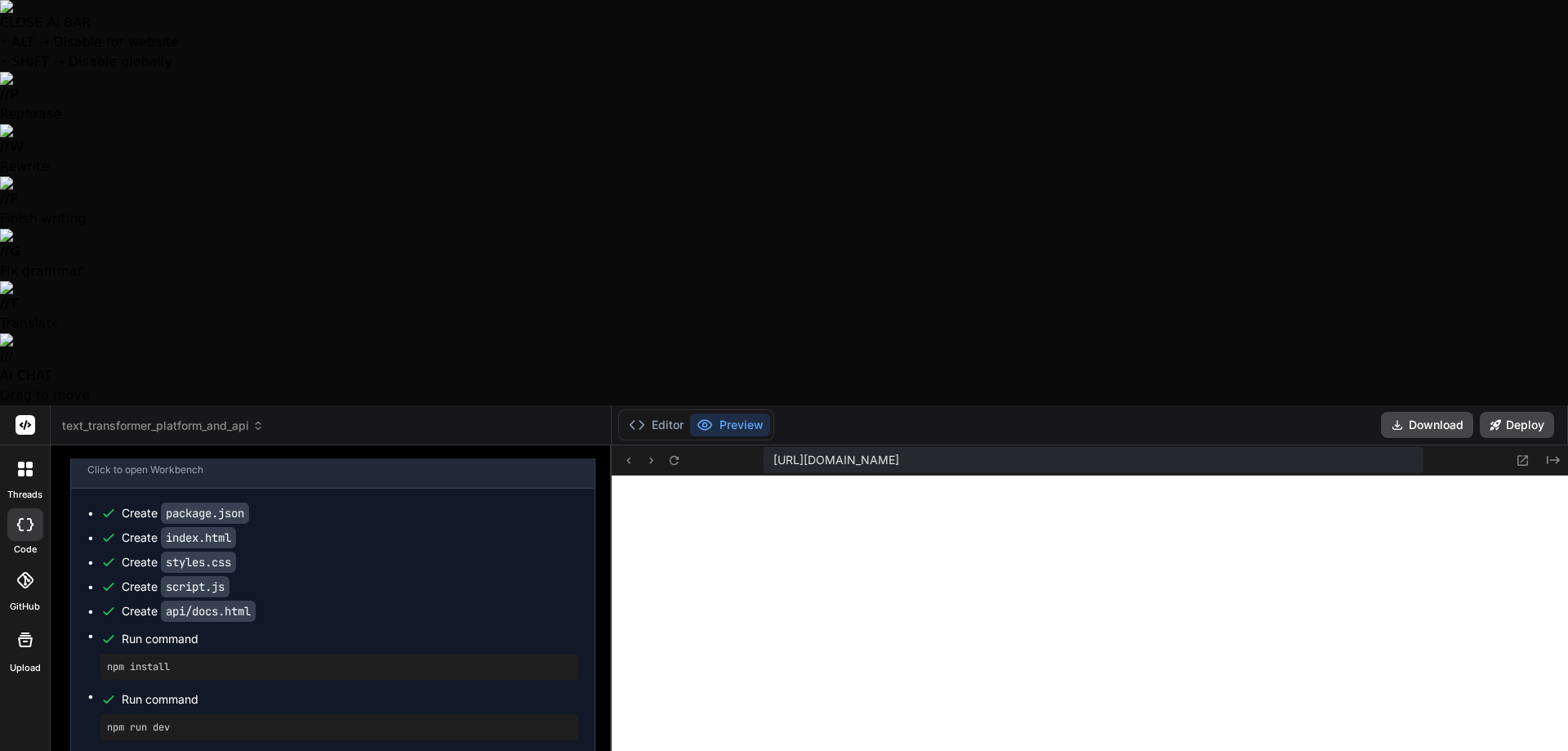
scroll to position [2014, 0]
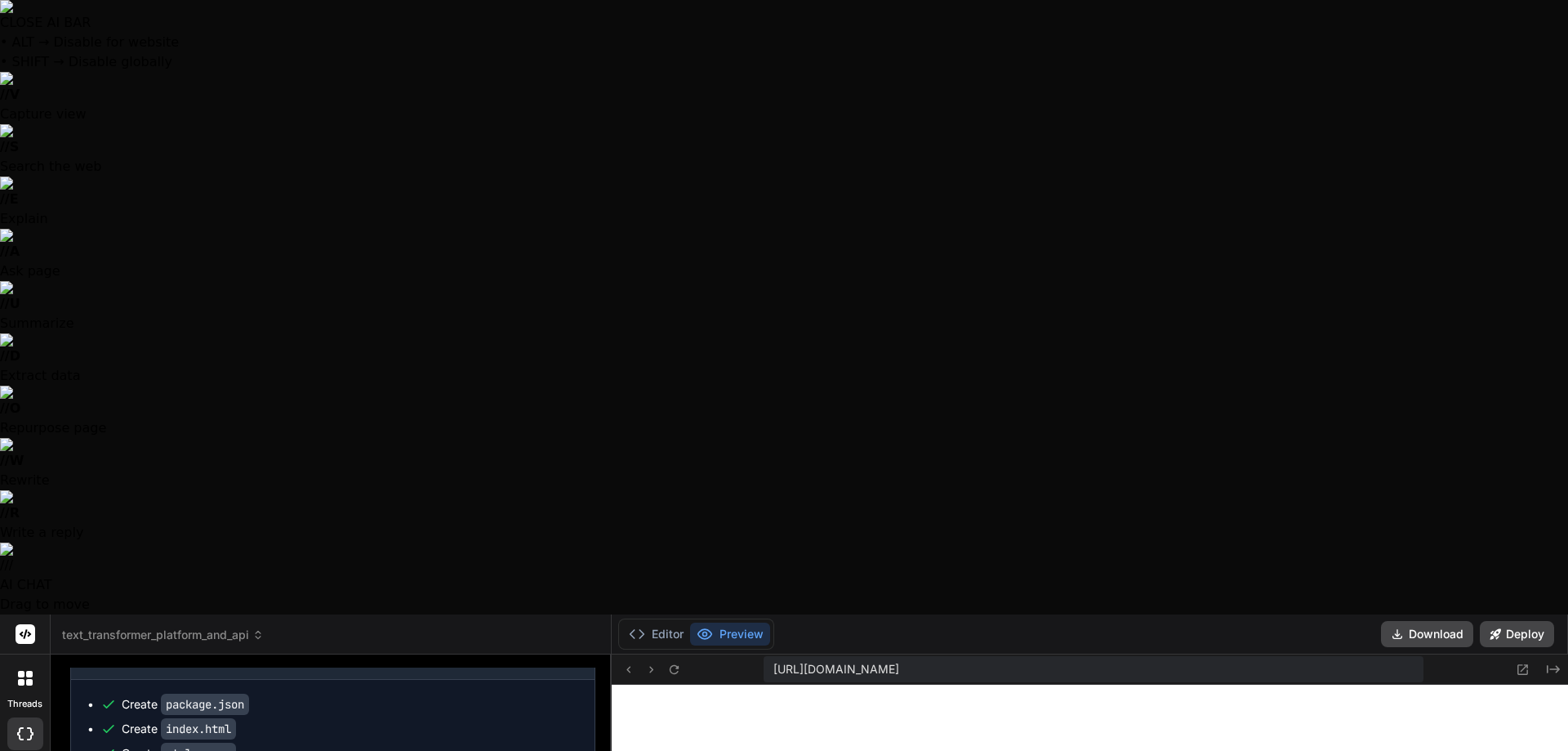
drag, startPoint x: 139, startPoint y: 439, endPoint x: 68, endPoint y: 400, distance: 81.0
copy p "Alright that works pretty much flawlessly. Well done. Now I need you to use Ult…"
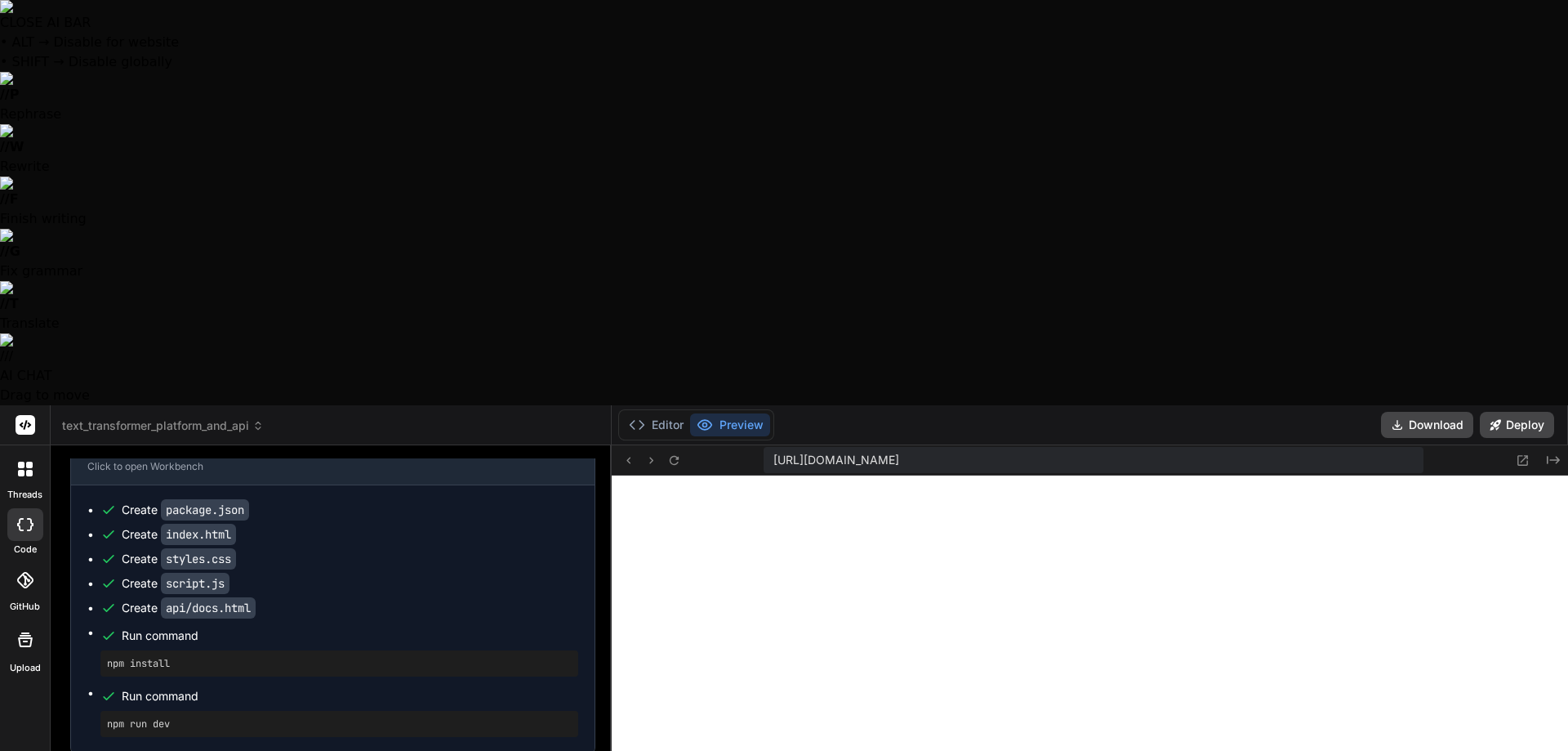
paste textarea "Alright that works pretty much flawlessly. Well done. Now I need you to use Ult…"
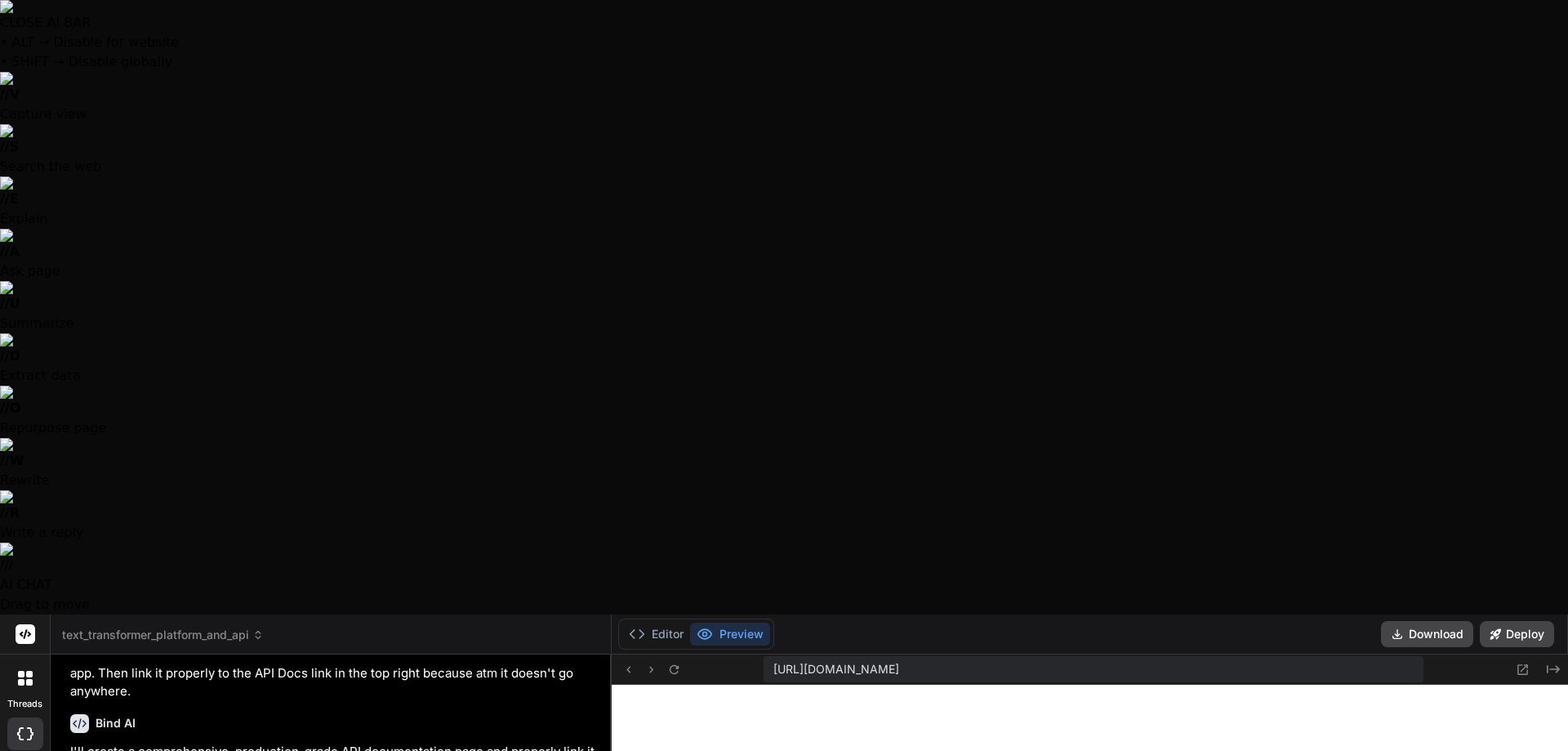
scroll to position [2372, 0]
click at [658, 623] on button "Editor" at bounding box center [656, 634] width 67 height 22
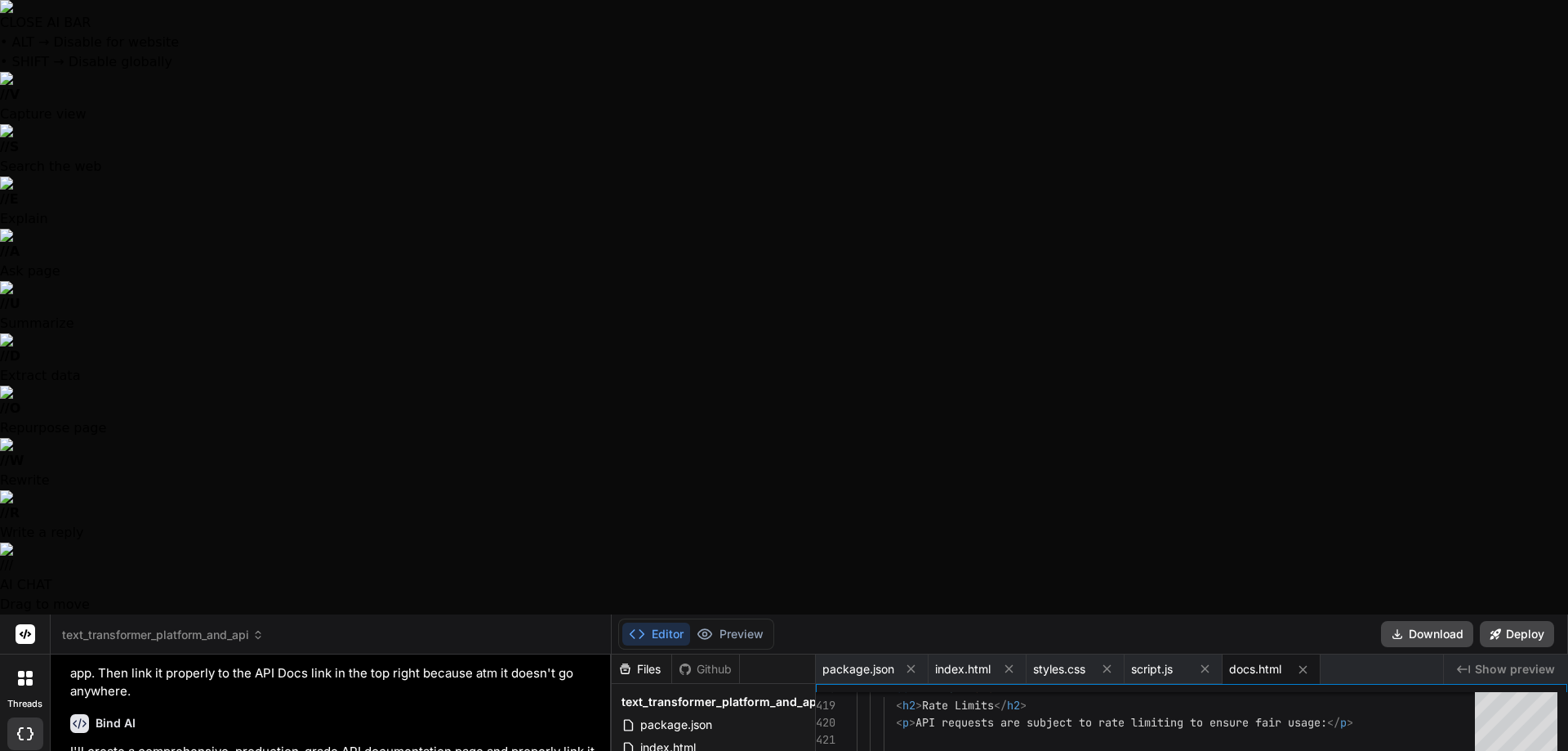
click at [728, 623] on button "Preview" at bounding box center [730, 634] width 80 height 22
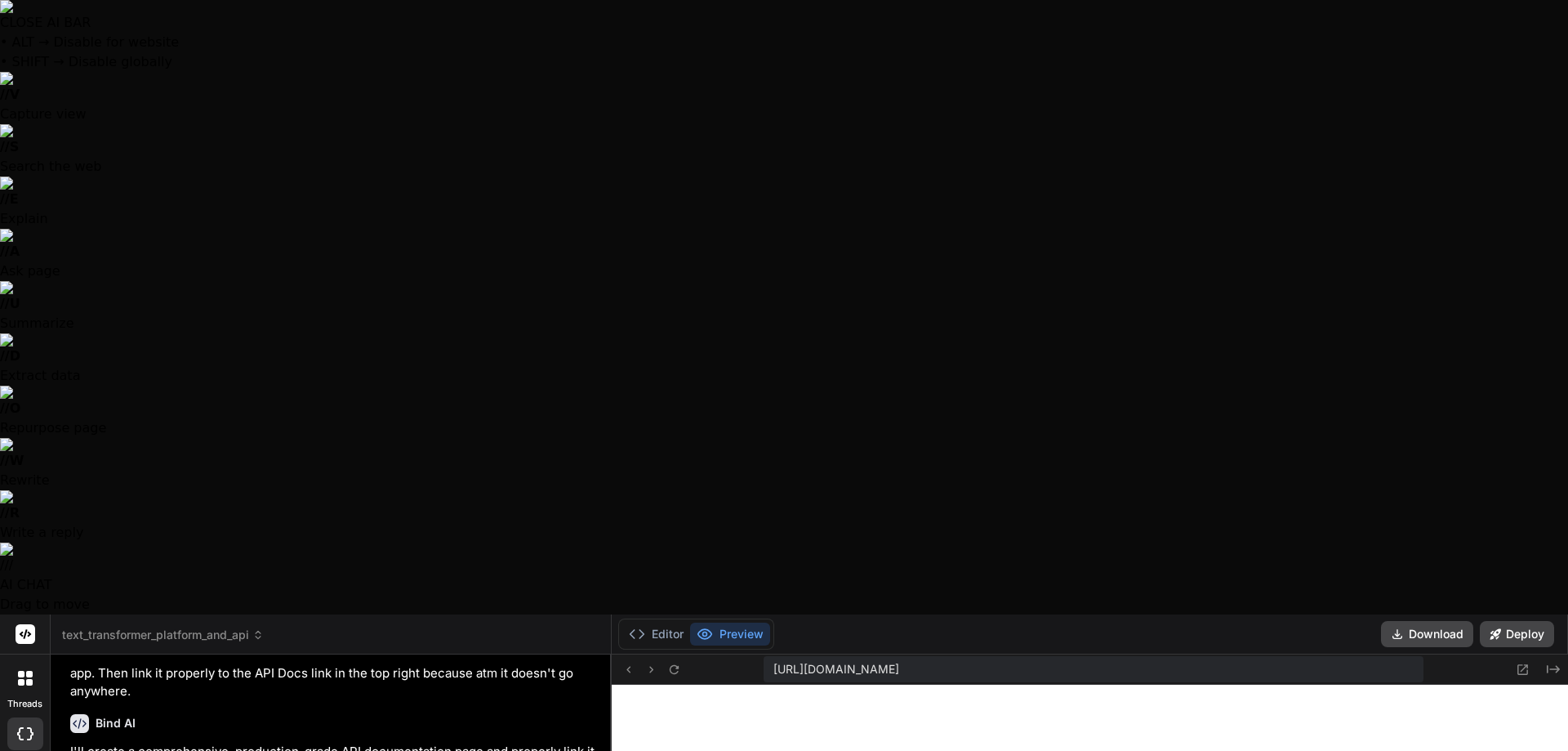
click at [899, 661] on span "[URL][DOMAIN_NAME]" at bounding box center [836, 669] width 126 height 17
click at [1546, 659] on button "Created with Pixso." at bounding box center [1551, 669] width 20 height 20
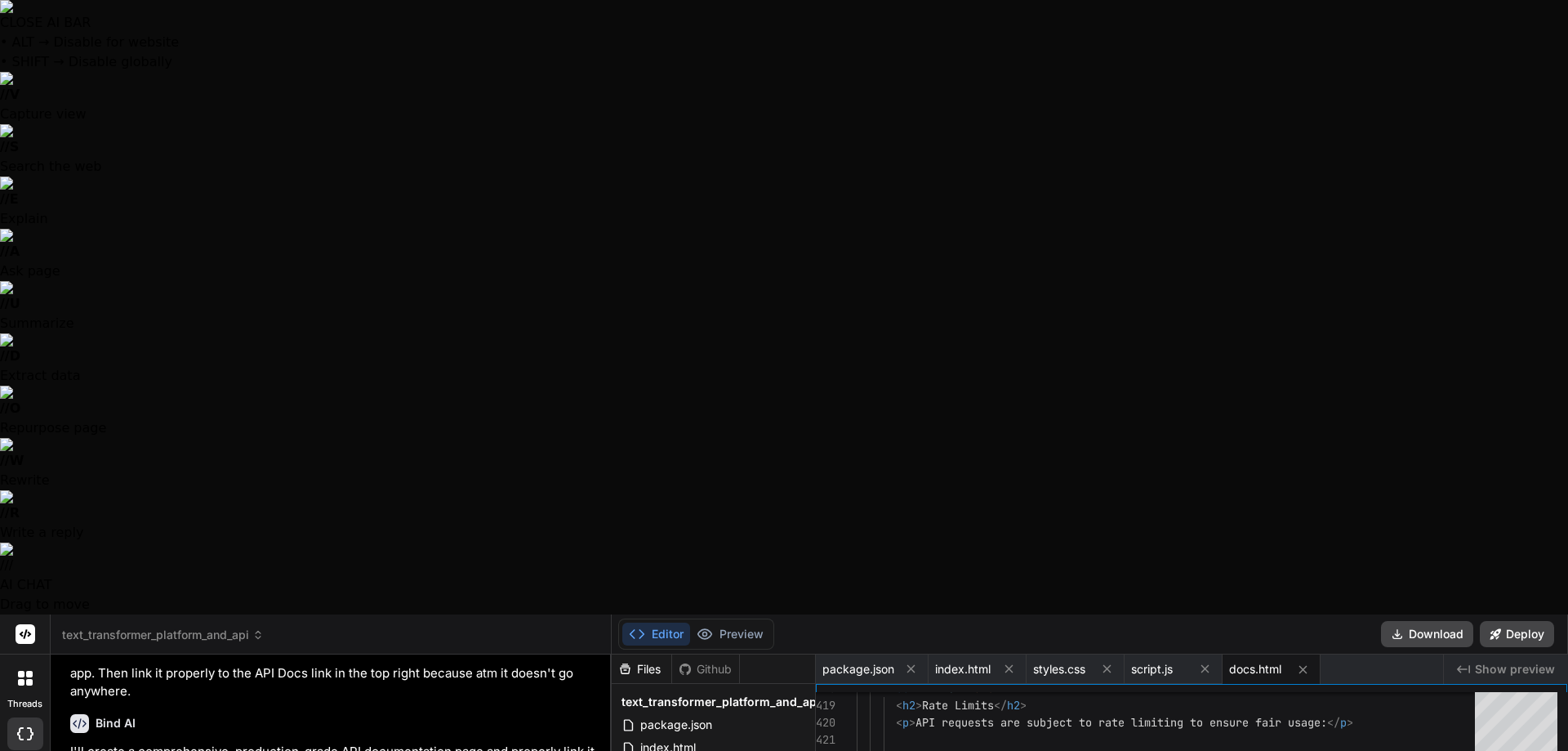
click at [1545, 661] on span "Show preview" at bounding box center [1515, 669] width 80 height 17
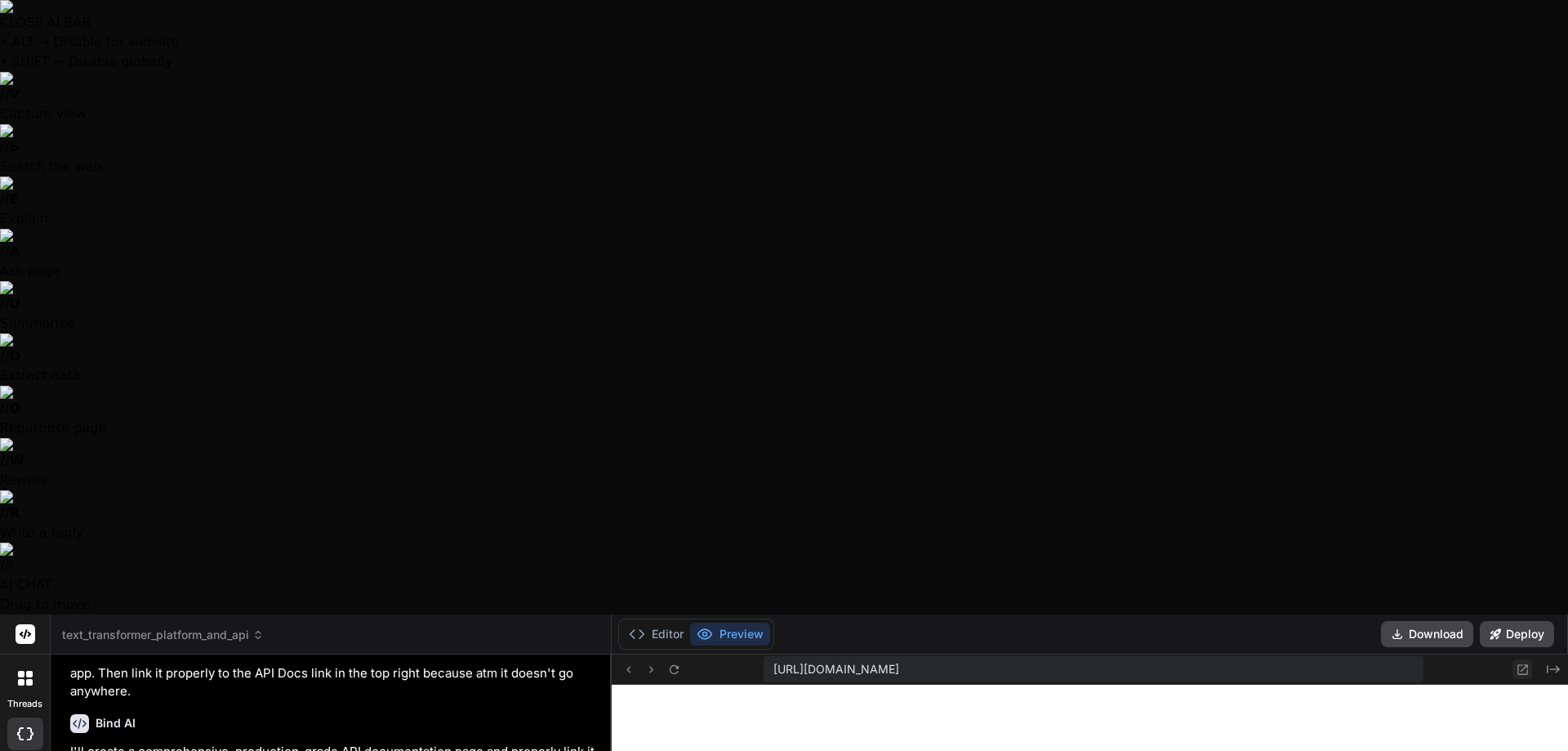
click at [1522, 663] on icon at bounding box center [1523, 670] width 14 height 14
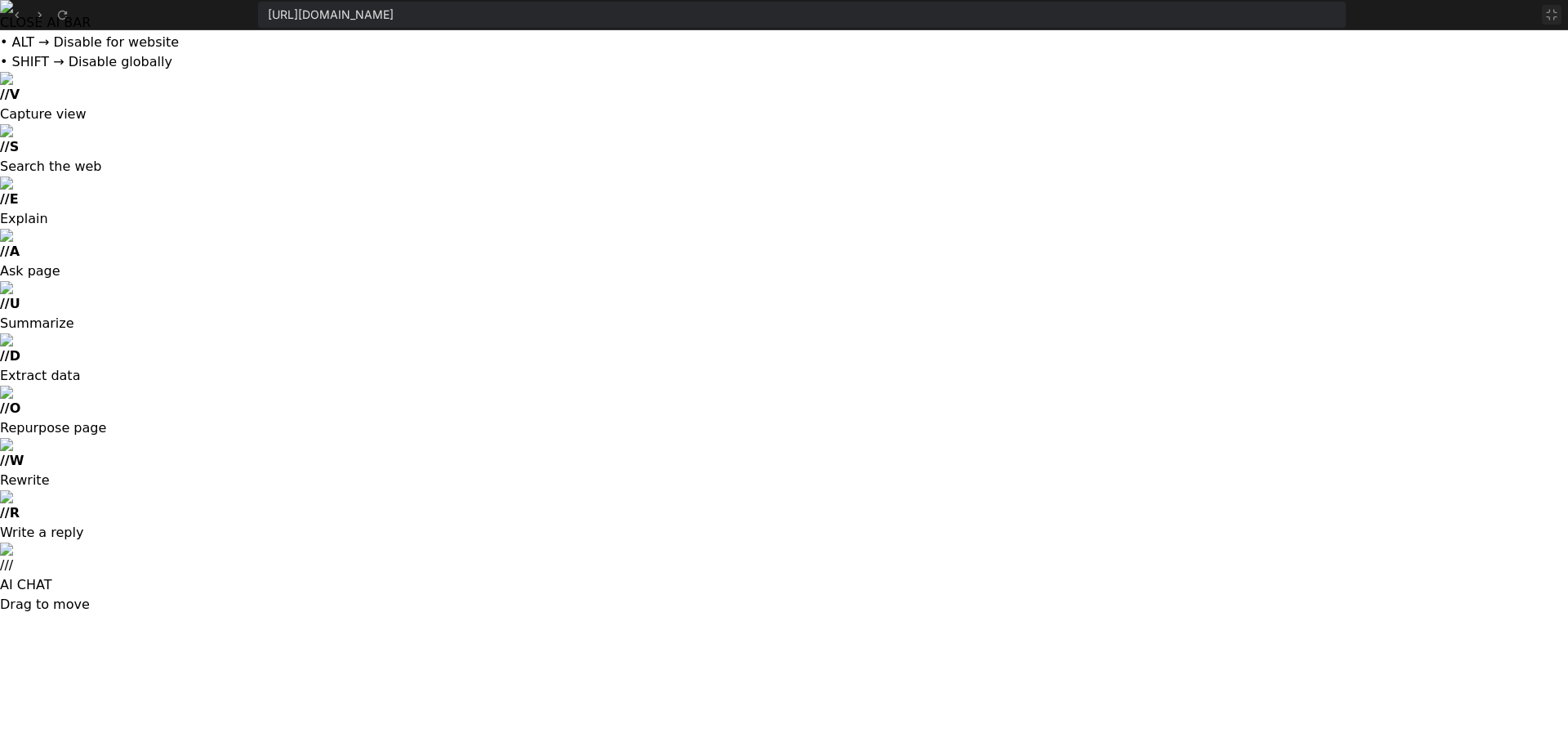
click at [1557, 20] on button at bounding box center [1551, 15] width 20 height 20
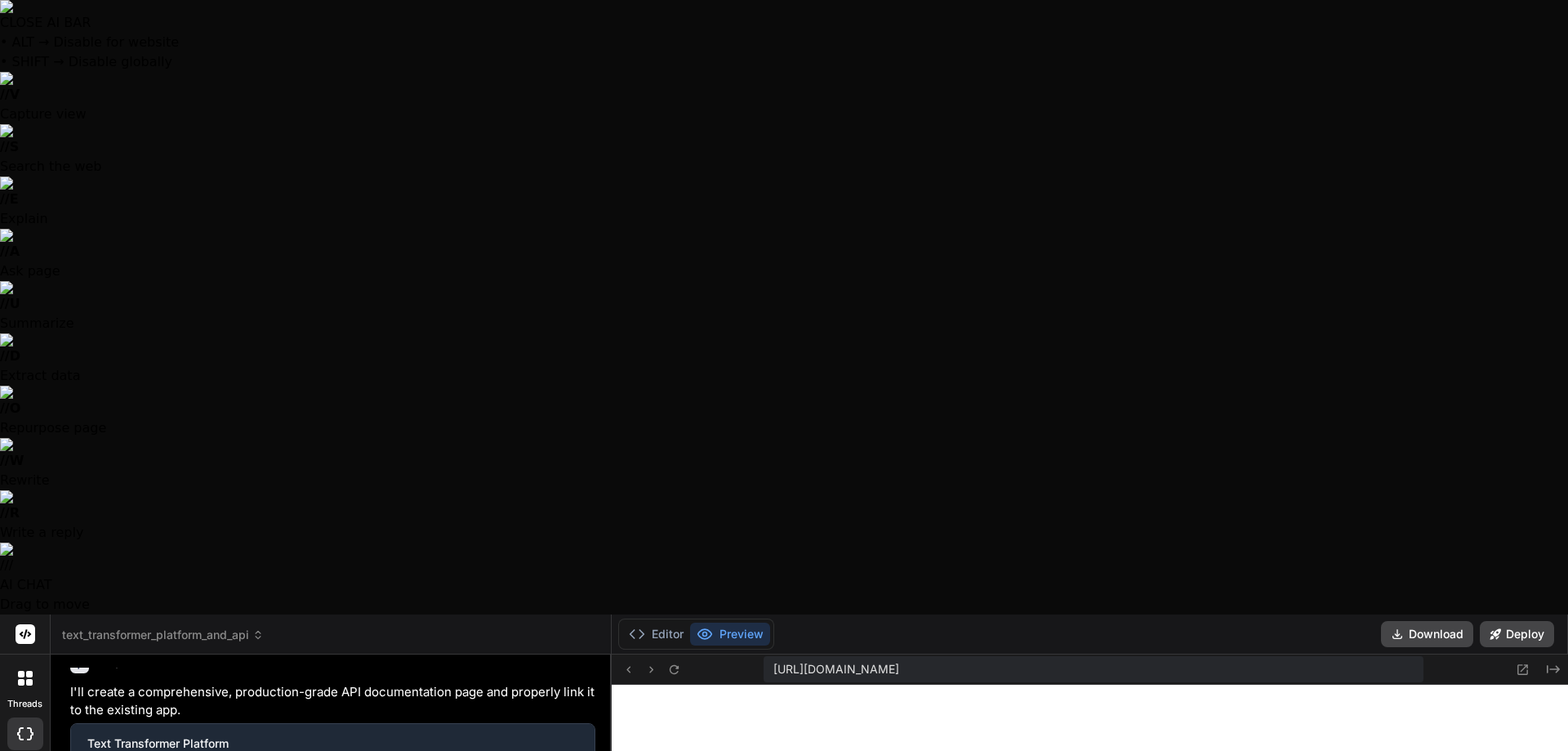
scroll to position [2436, 0]
drag, startPoint x: 1521, startPoint y: 57, endPoint x: 1520, endPoint y: 47, distance: 10.0
click at [1520, 659] on button at bounding box center [1522, 669] width 20 height 20
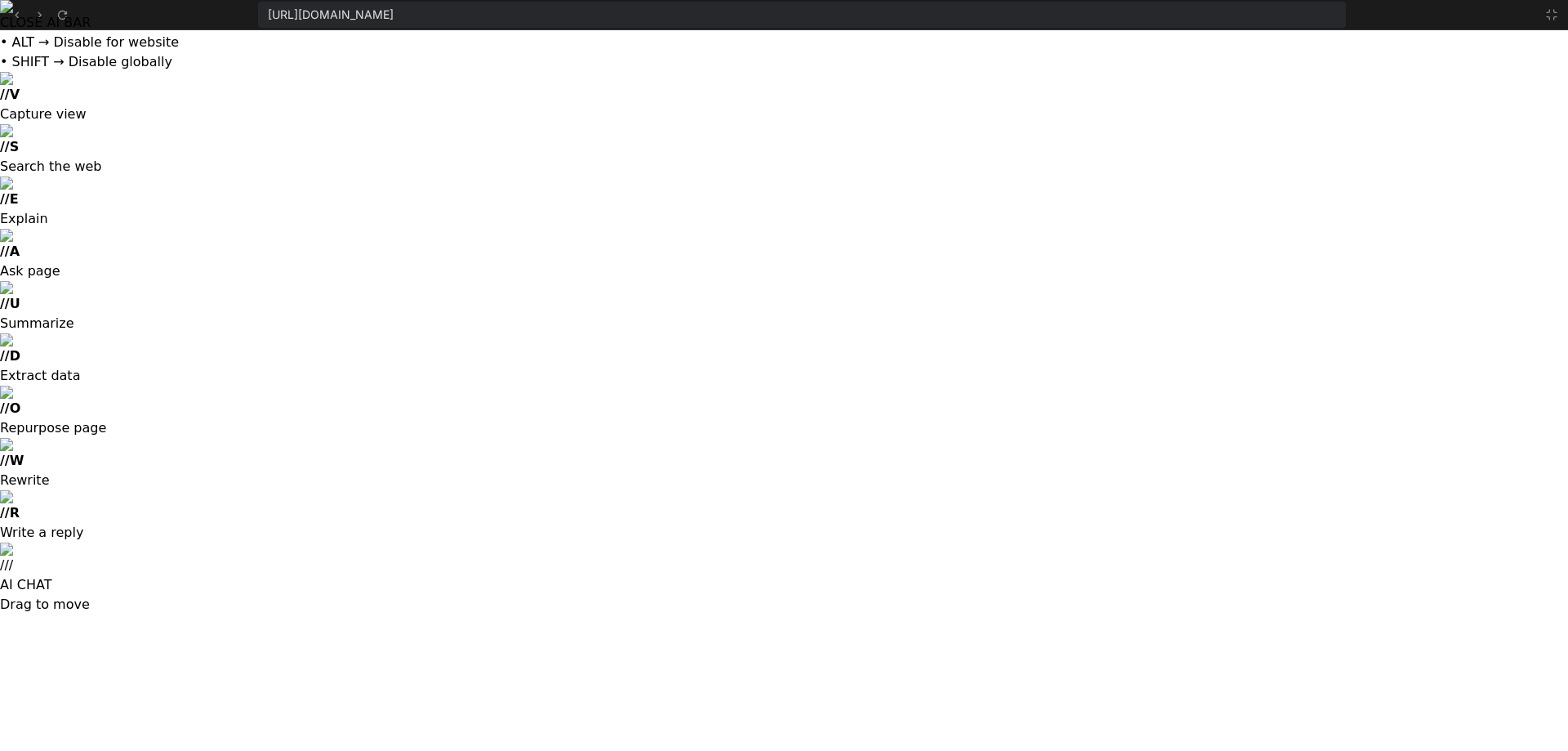
scroll to position [2685, 0]
click at [1555, 8] on button at bounding box center [1551, 15] width 20 height 20
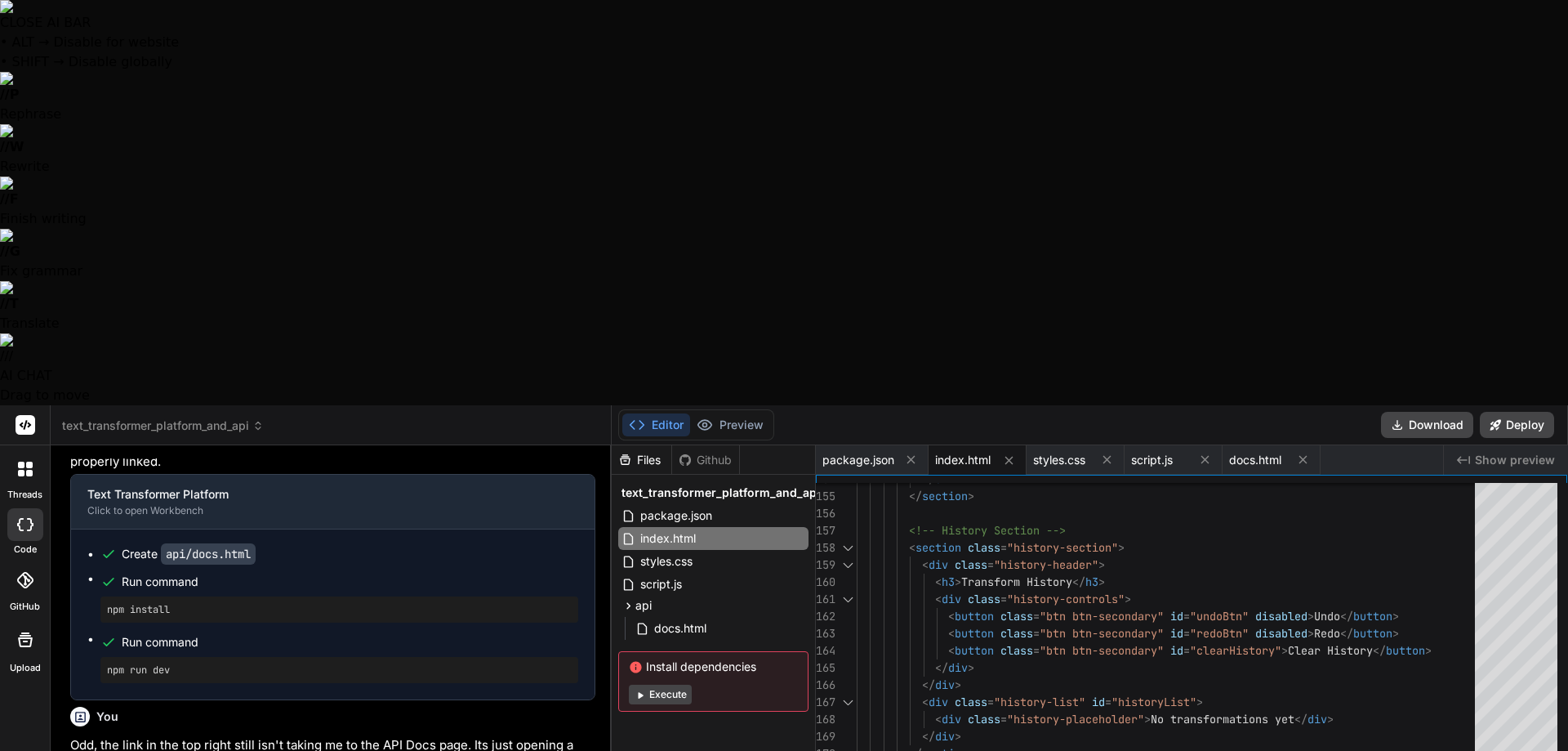
scroll to position [2779, 0]
click at [744, 414] on button "Preview" at bounding box center [730, 424] width 80 height 22
